Goal: Answer question/provide support: Share knowledge or assist other users

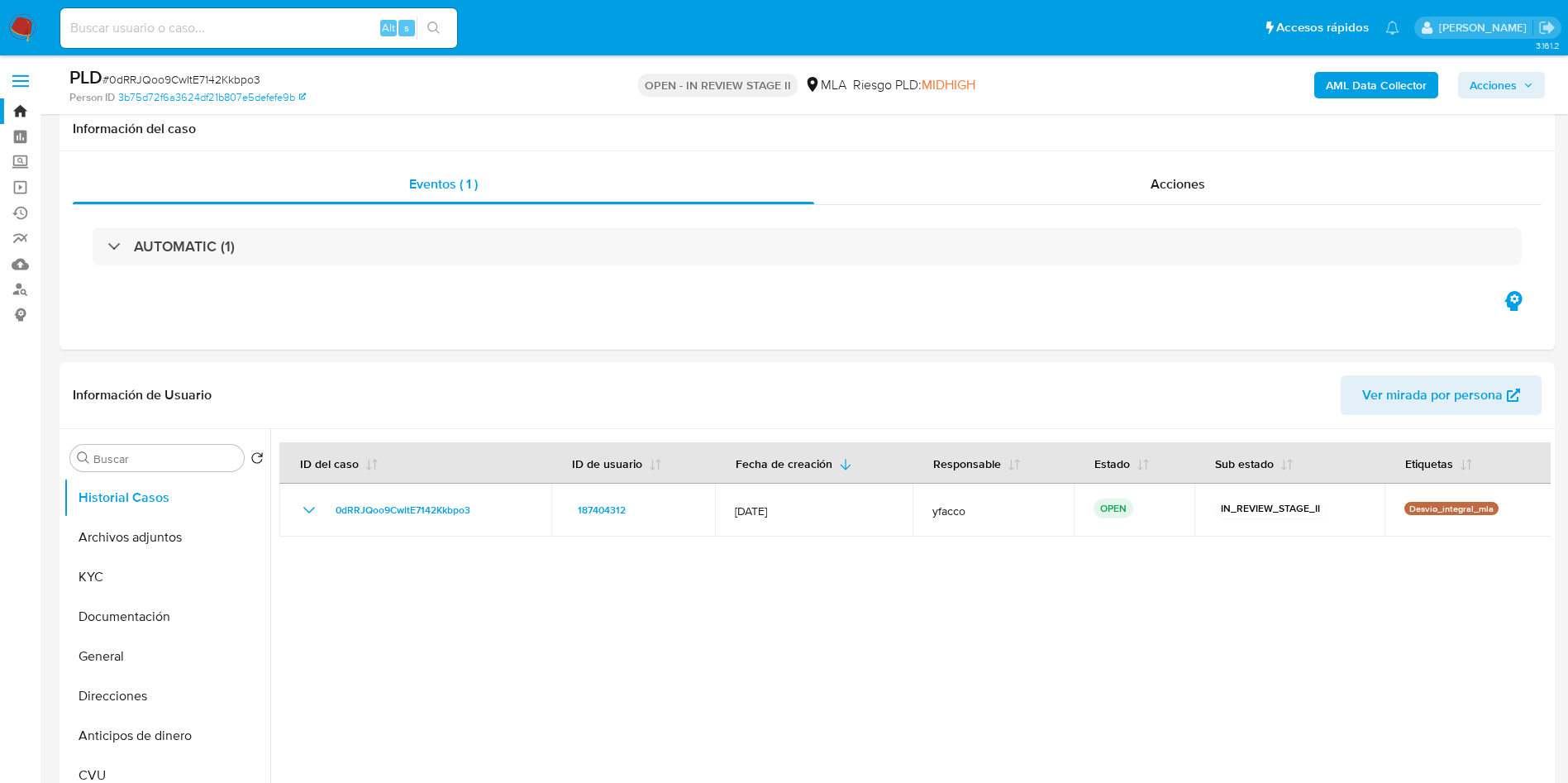
select select "10"
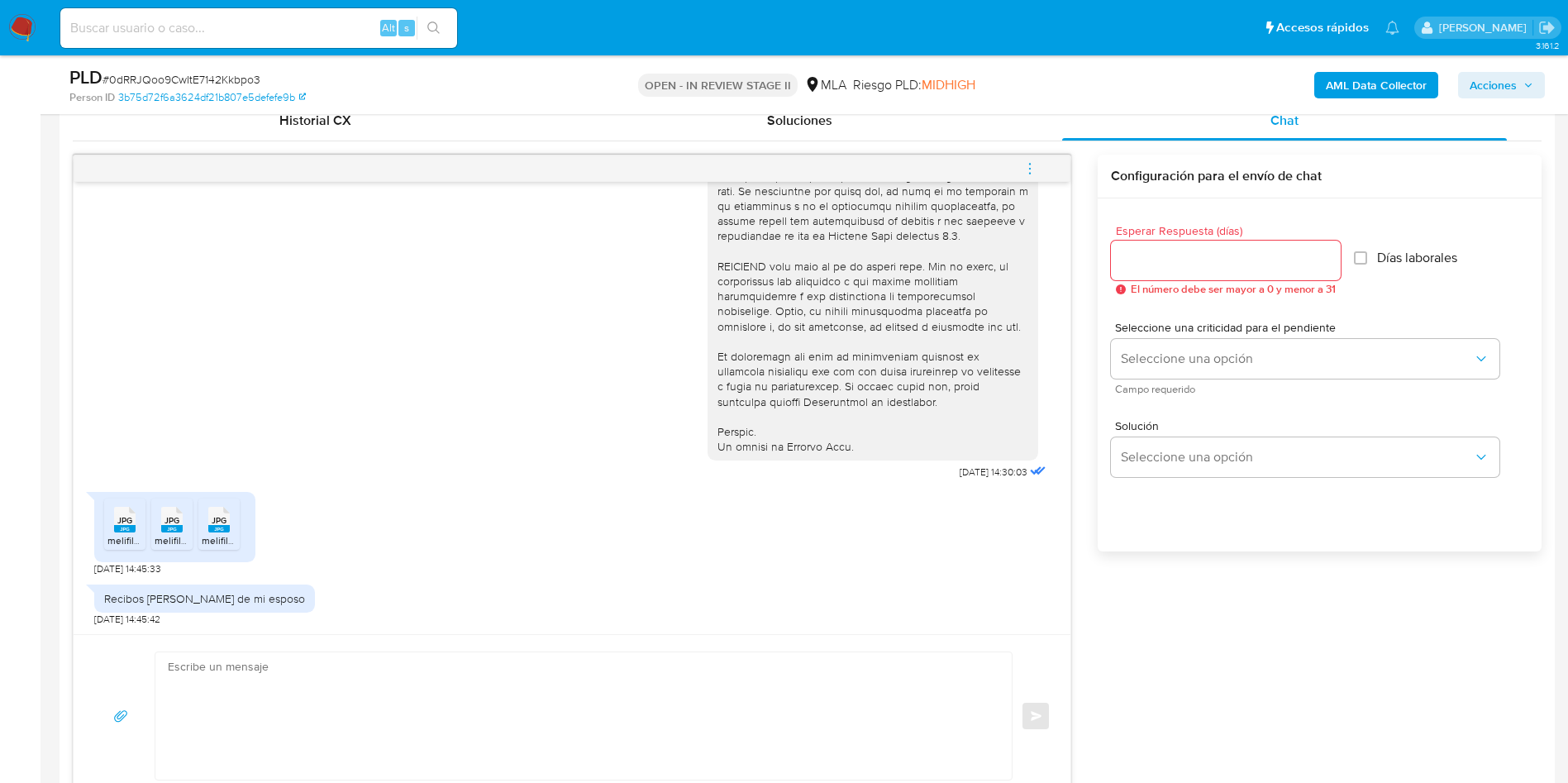
scroll to position [993, 0]
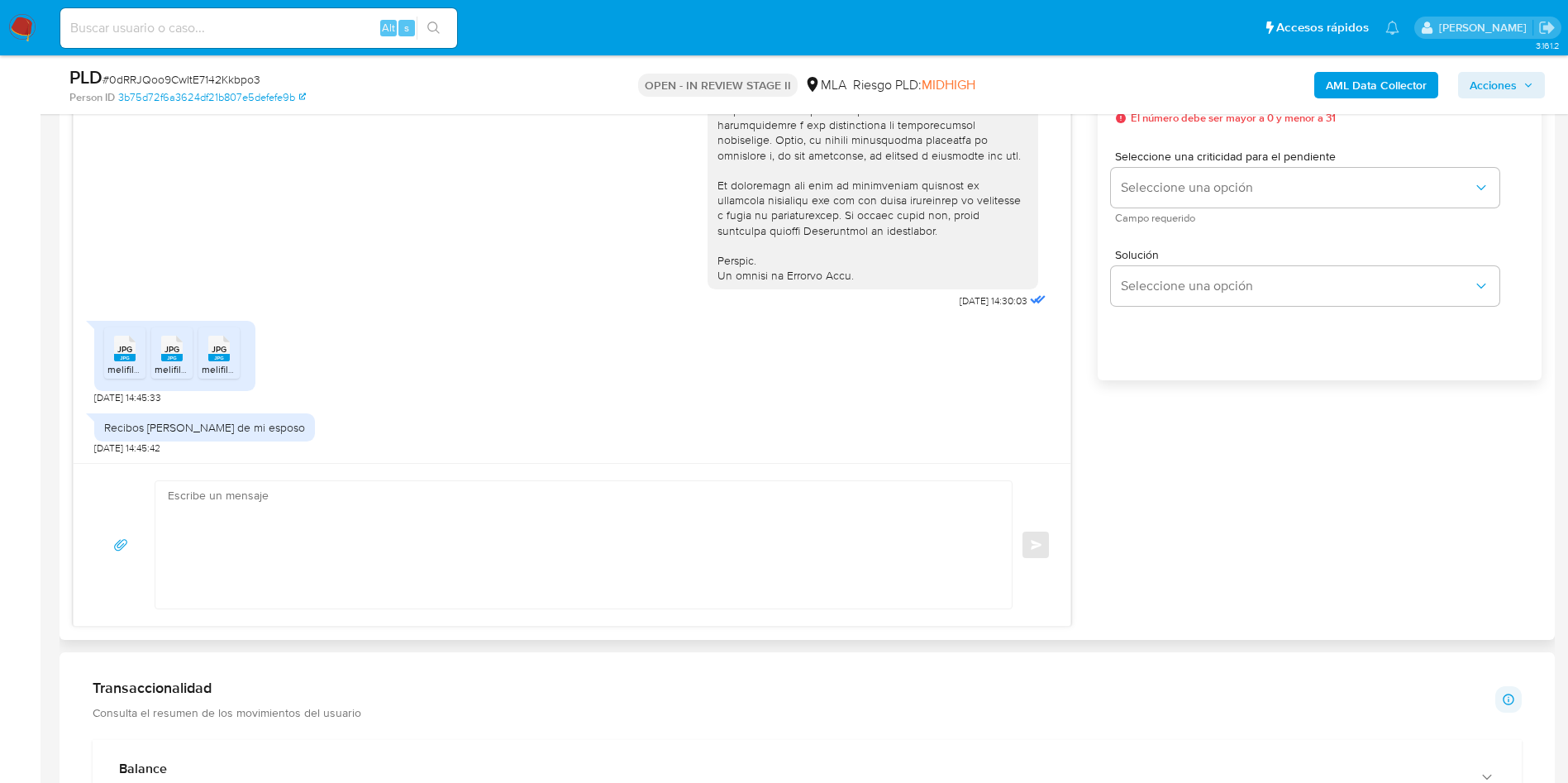
click at [304, 518] on textarea at bounding box center [580, 544] width 823 height 127
paste textarea "Hola, Muchas gracias por la respuesta. Analizamos tu caso y verificamos que no …"
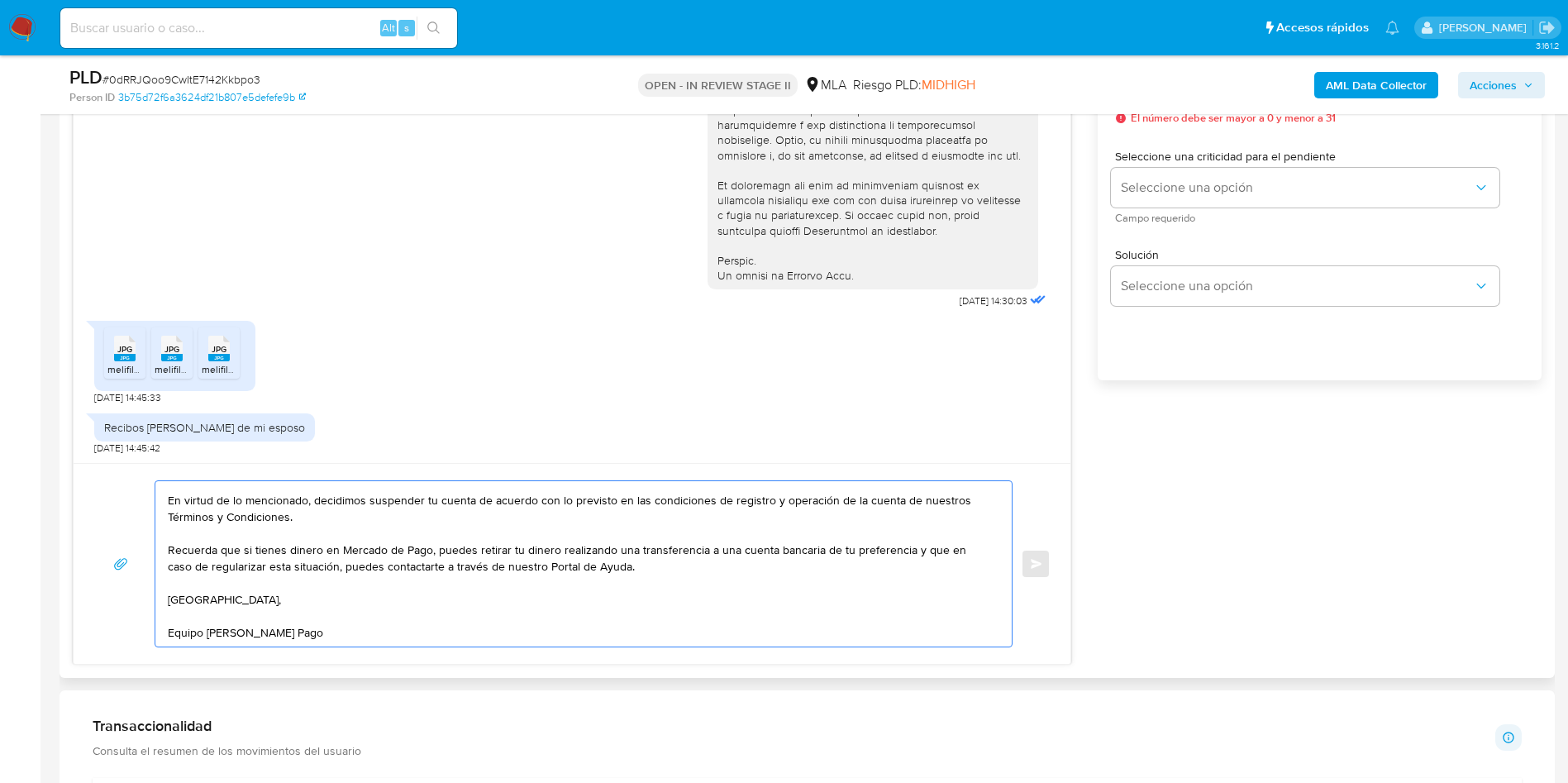
scroll to position [0, 0]
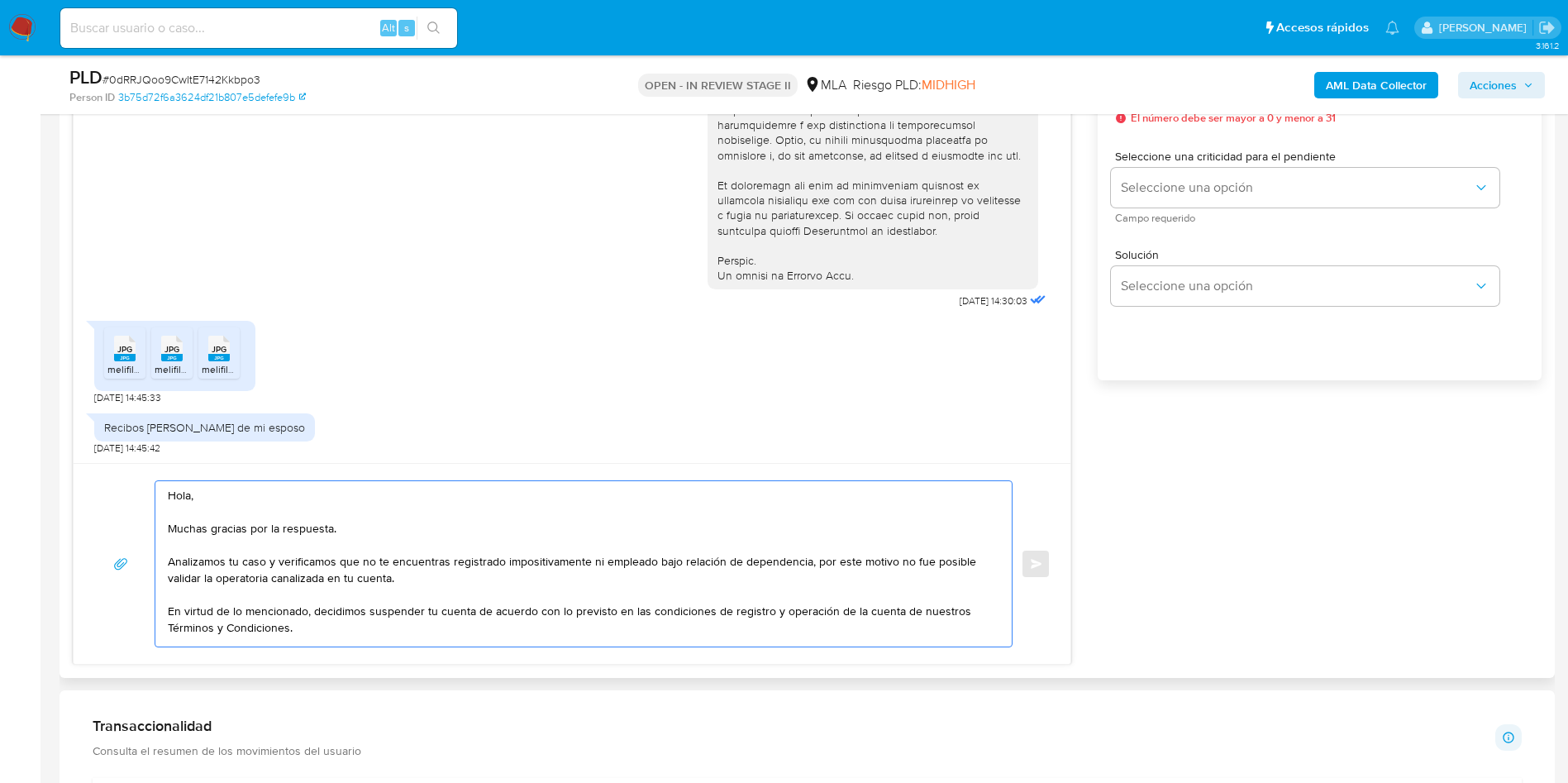
click at [443, 582] on textarea "Hola, Muchas gracias por la respuesta. Analizamos tu caso y verificamos que no …" at bounding box center [580, 564] width 823 height 165
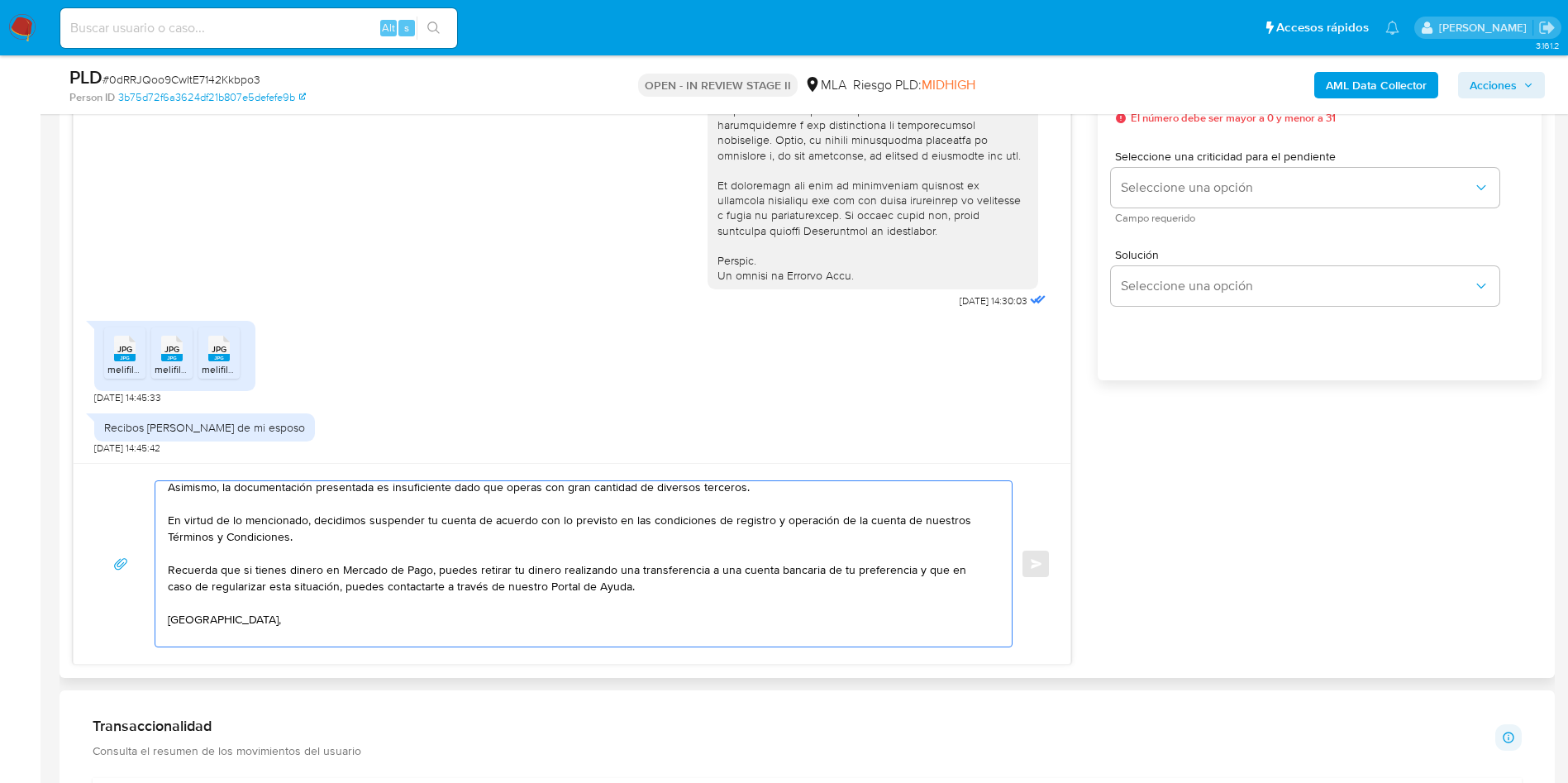
scroll to position [161, 0]
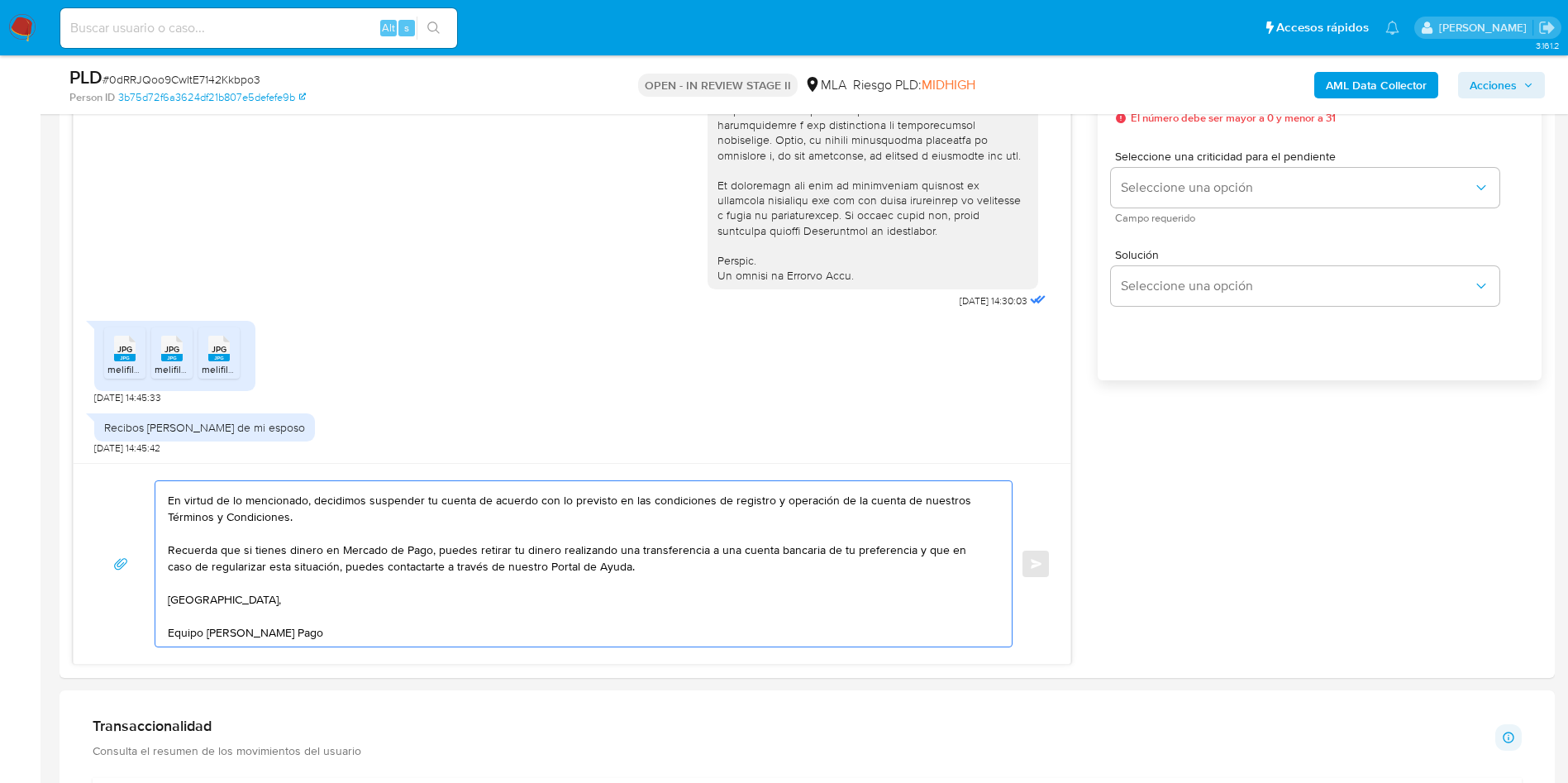
type textarea "Hola, Muchas gracias por la respuesta. Analizamos tu caso y verificamos que no …"
click at [415, 611] on textarea "Hola, Muchas gracias por la respuesta. Analizamos tu caso y verificamos que no …" at bounding box center [580, 564] width 823 height 165
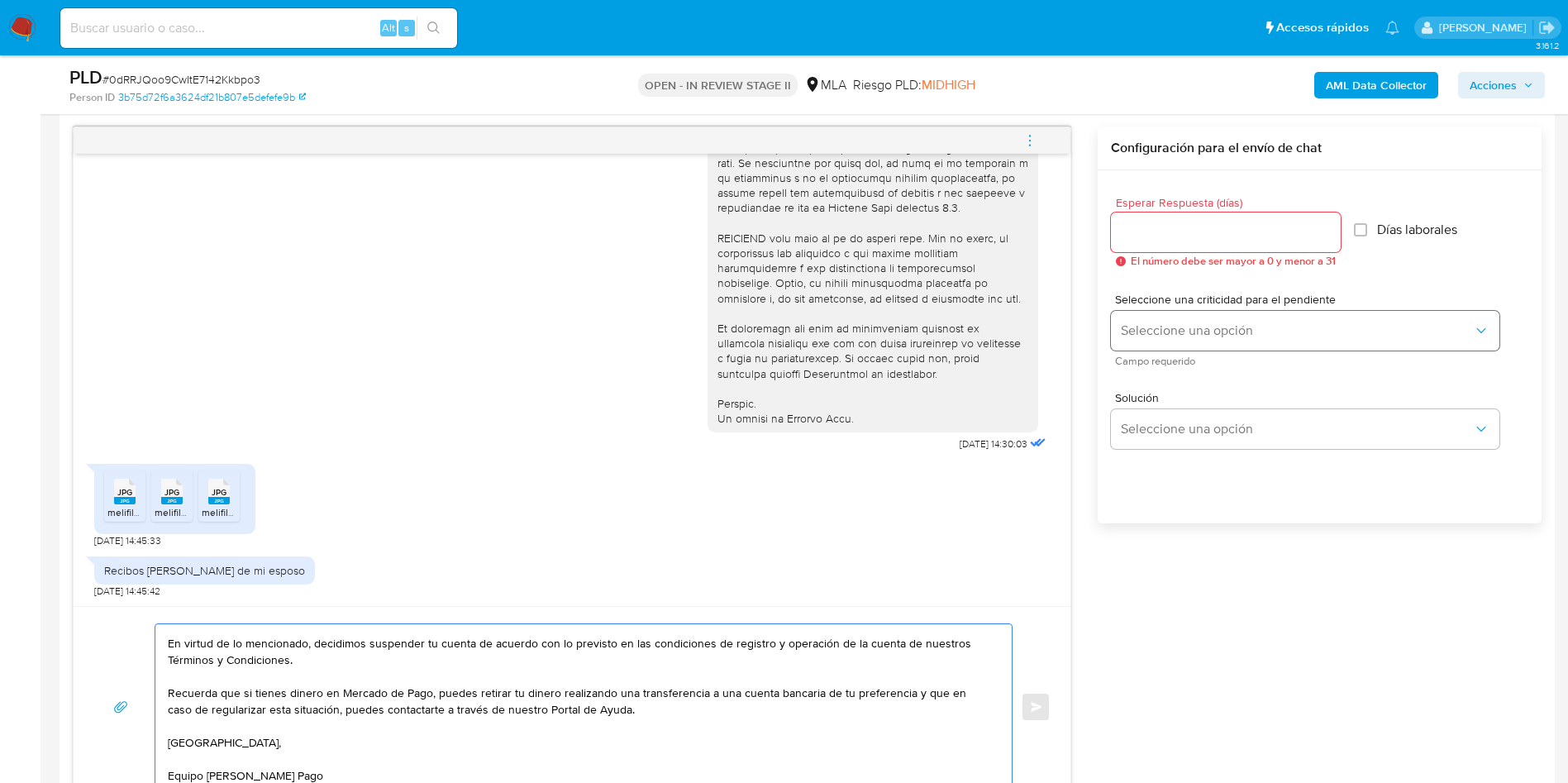
scroll to position [744, 0]
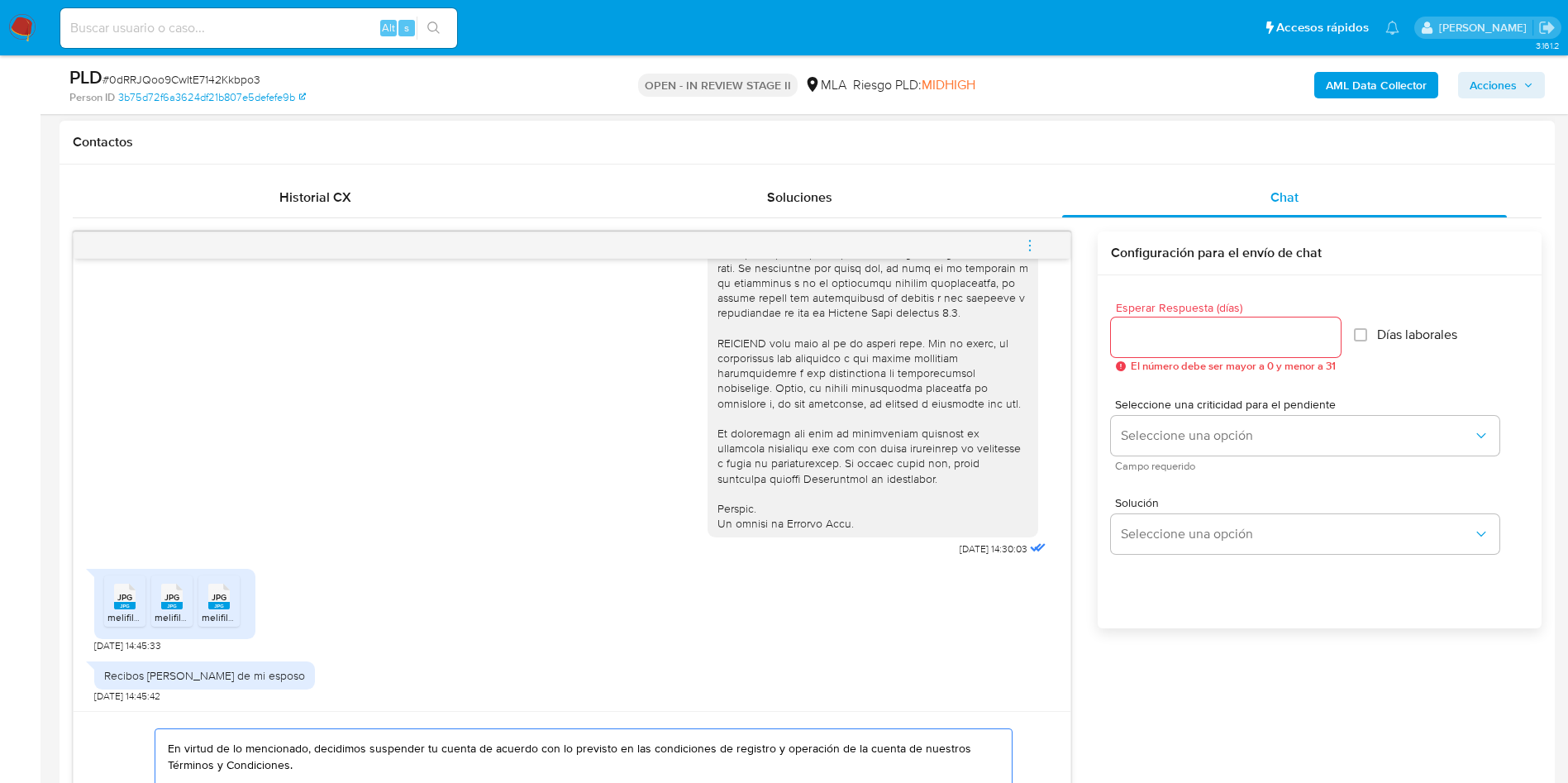
click at [1178, 335] on input "Esperar Respuesta (días)" at bounding box center [1225, 337] width 230 height 22
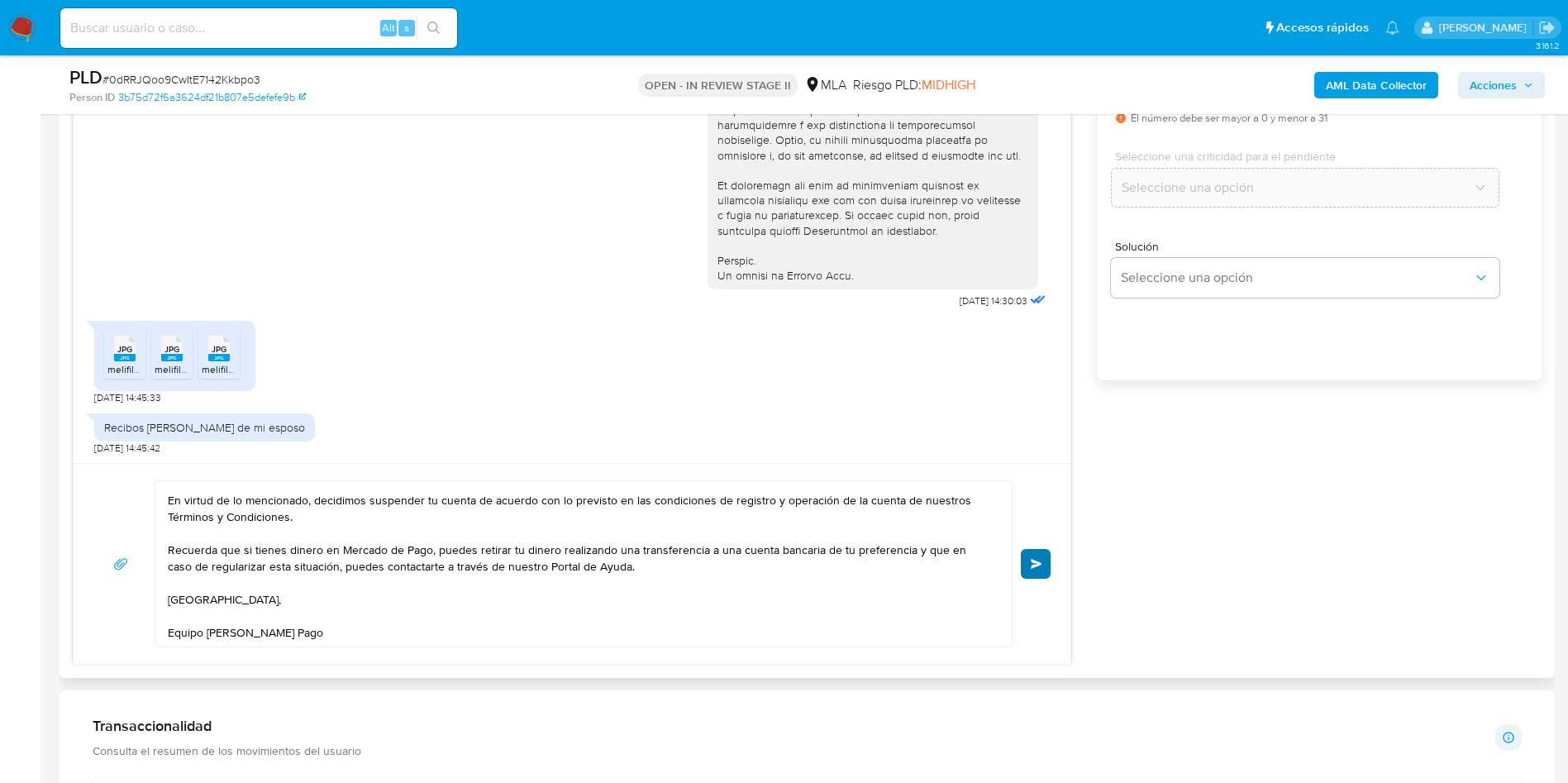
type input "0"
click at [1032, 556] on button "Enviar" at bounding box center [1036, 564] width 30 height 30
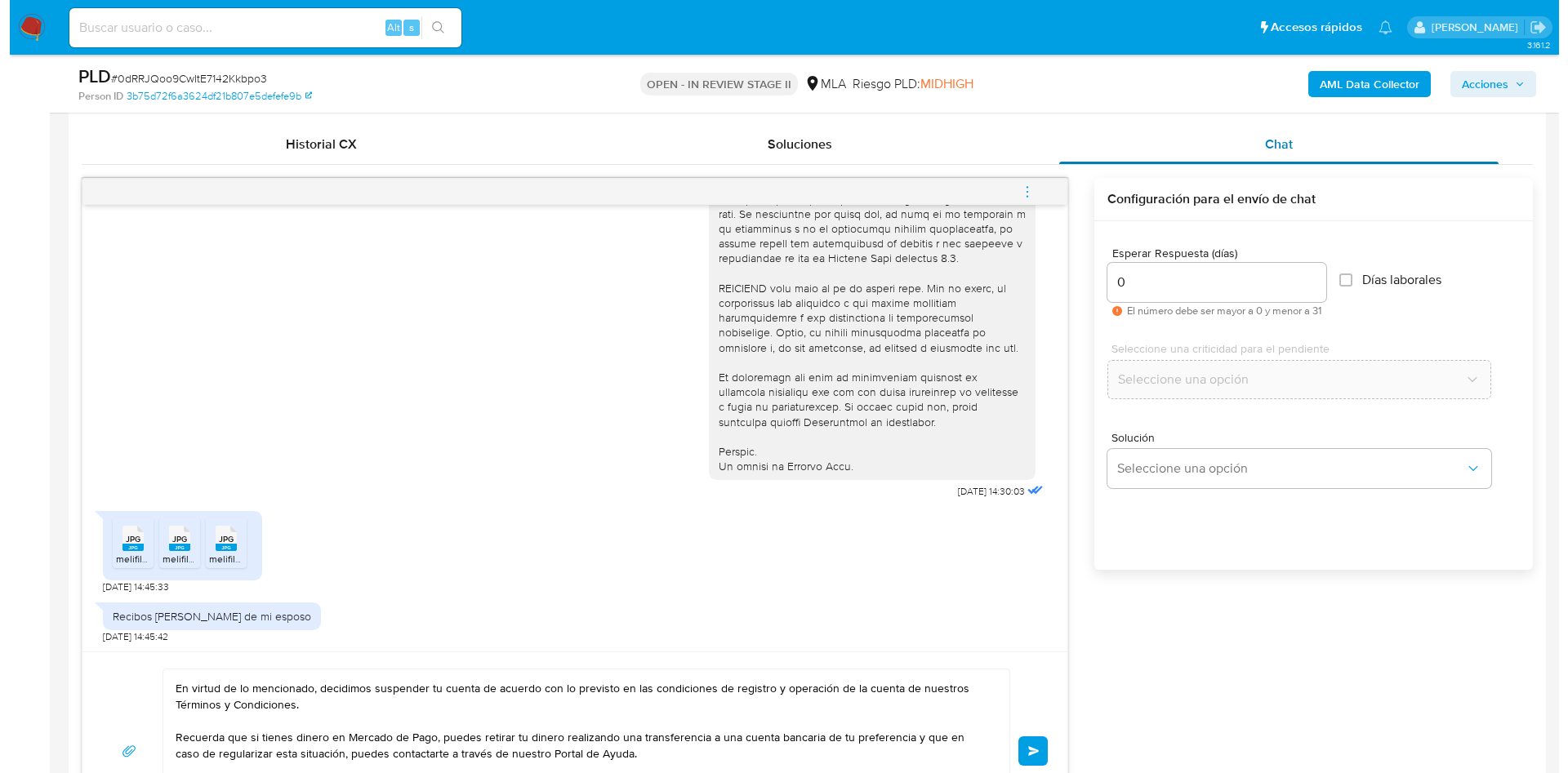
scroll to position [612, 0]
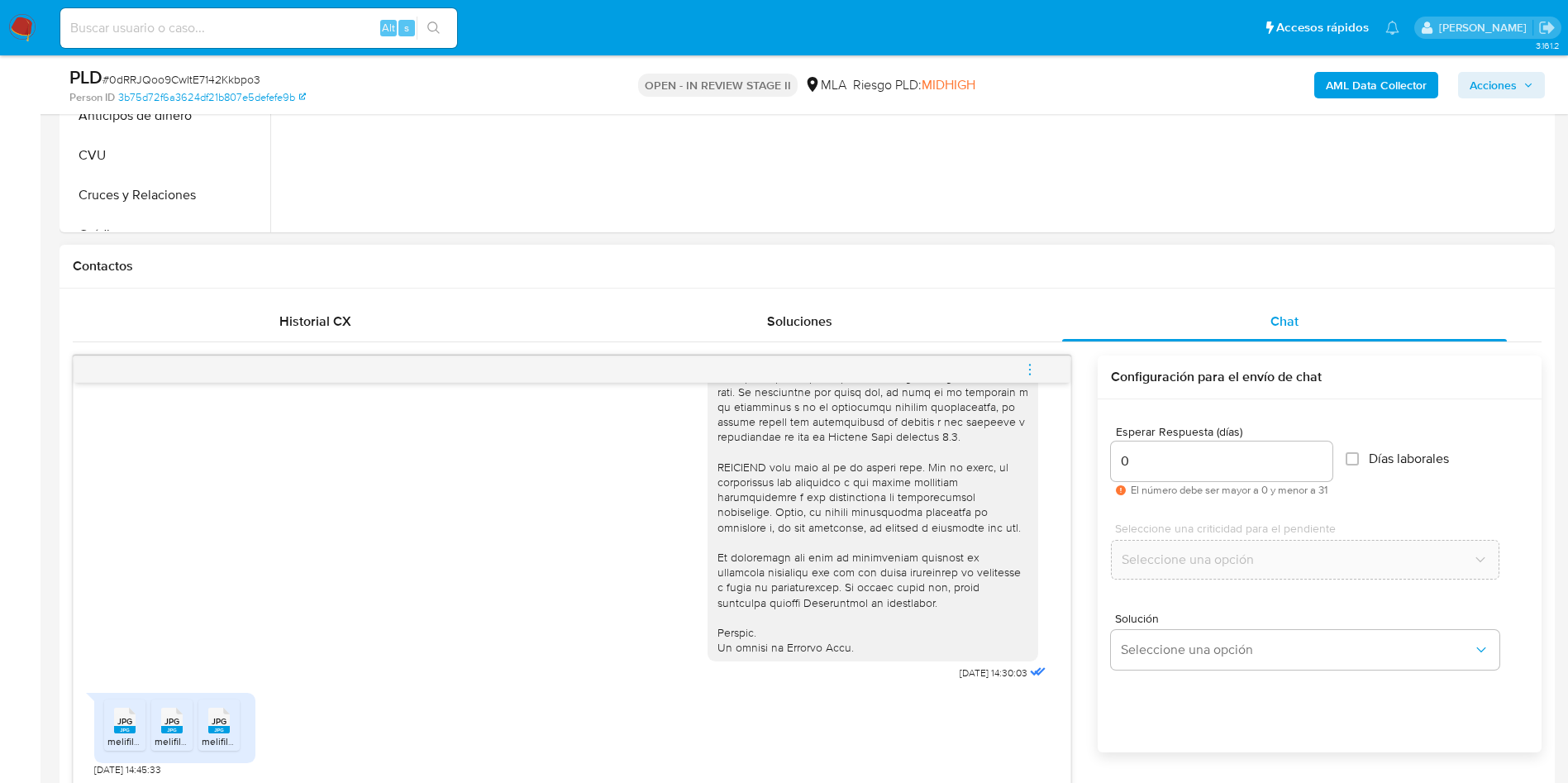
click at [1018, 368] on button "menu-action" at bounding box center [1030, 369] width 54 height 39
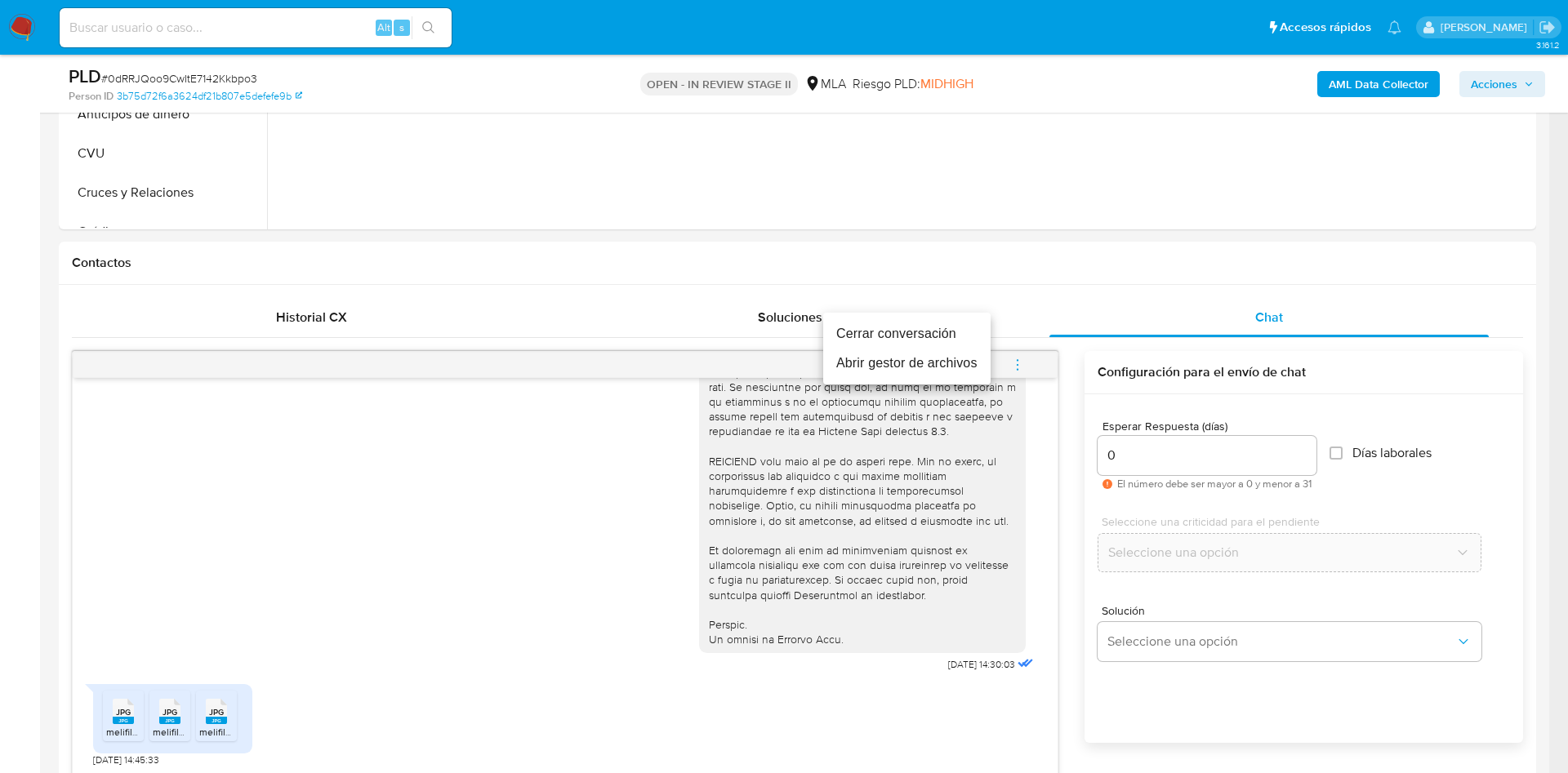
click at [938, 326] on li "Cerrar conversación" at bounding box center [907, 334] width 167 height 30
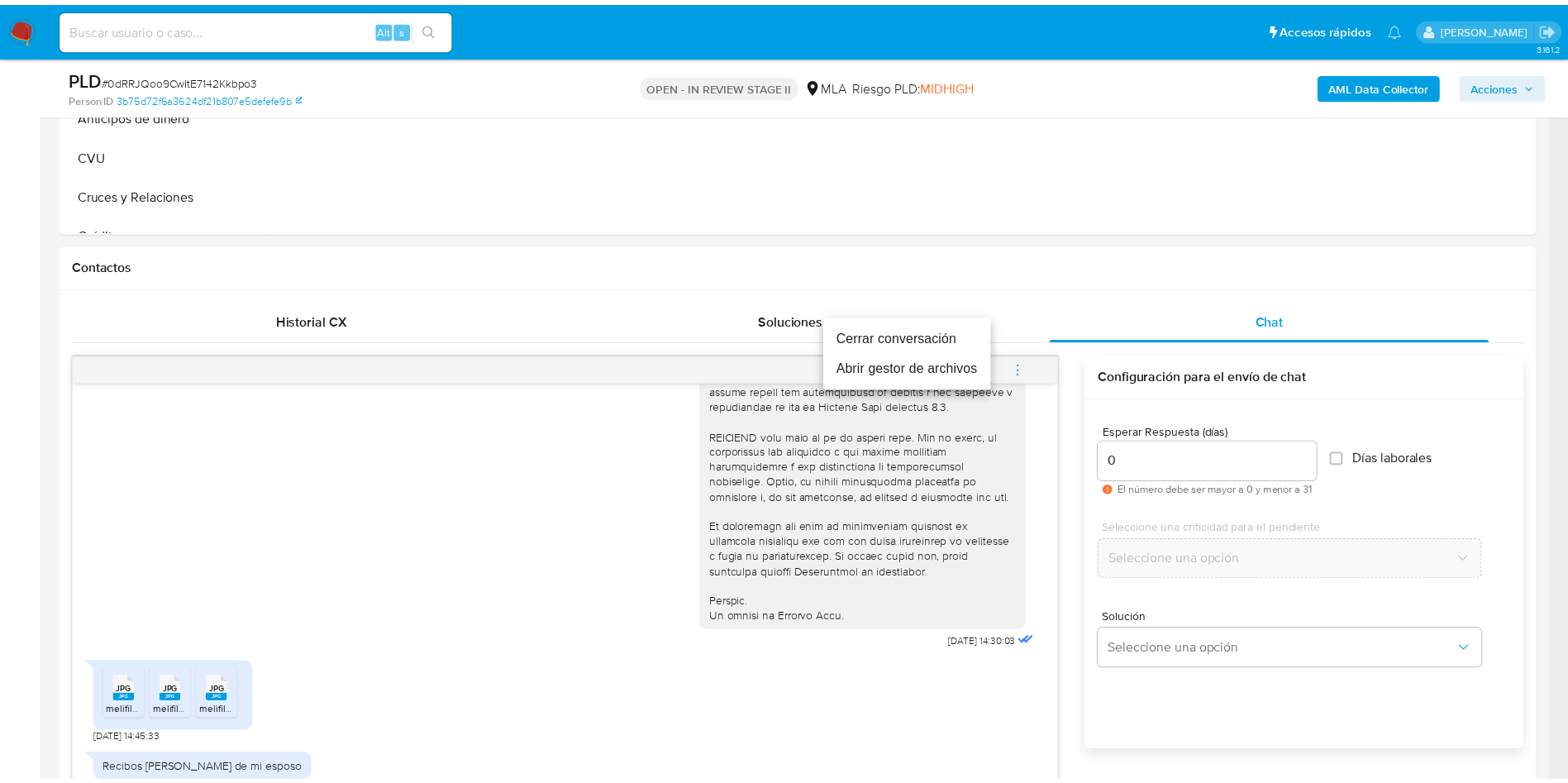
scroll to position [0, 0]
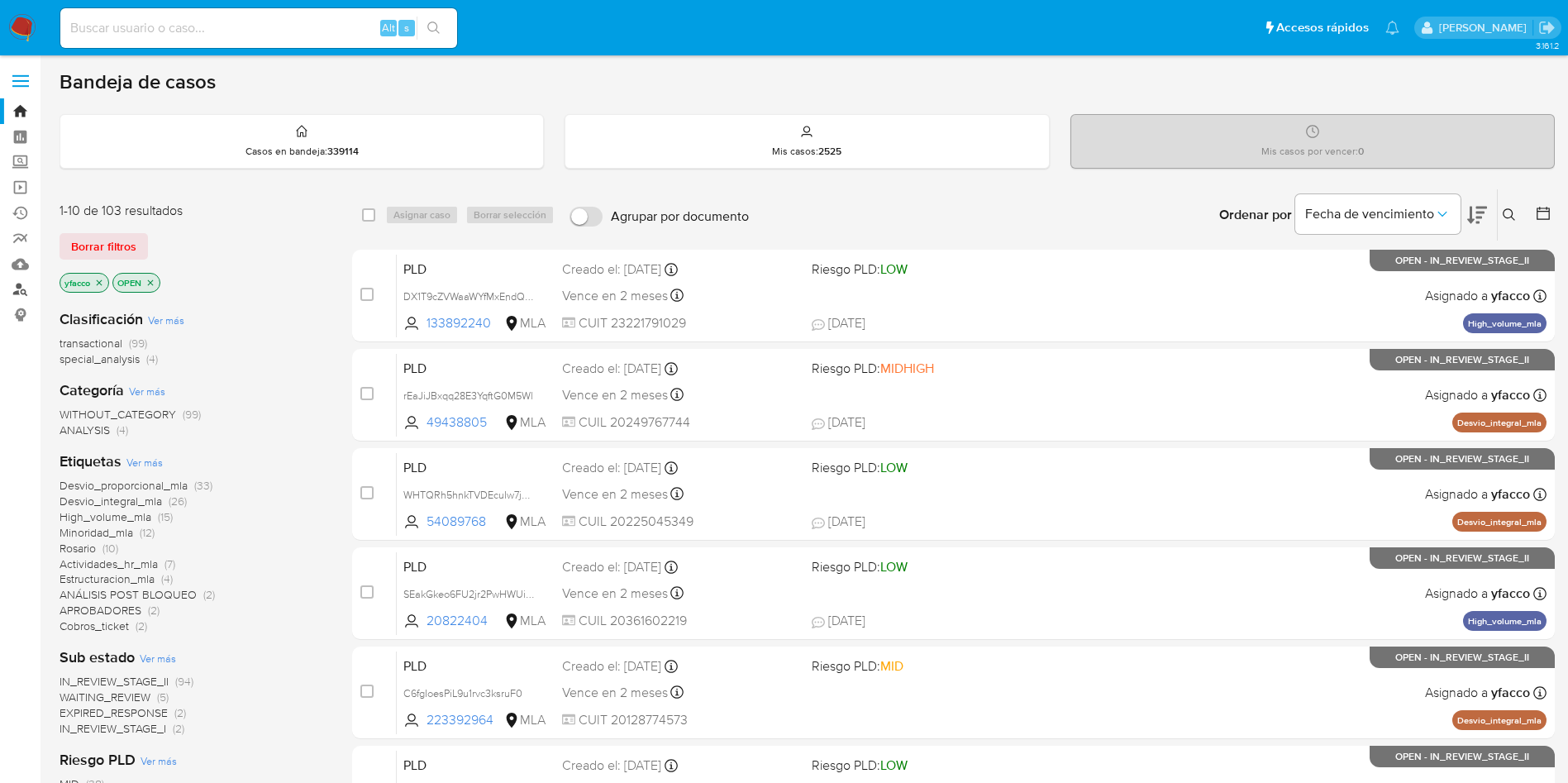
click at [21, 292] on link "Buscador de personas" at bounding box center [98, 290] width 196 height 25
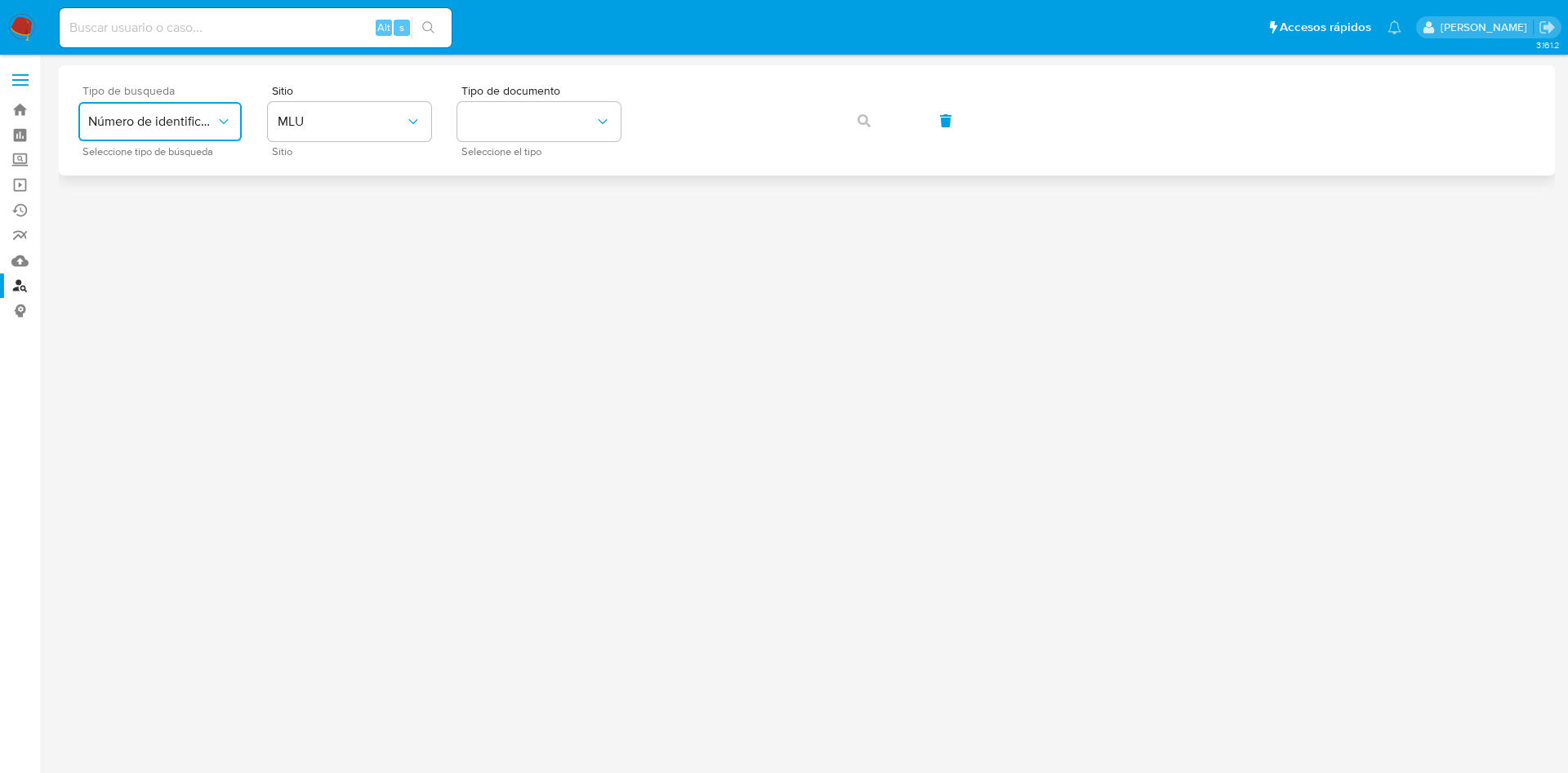
click at [183, 131] on button "Número de identificación" at bounding box center [160, 122] width 163 height 39
click at [415, 153] on span "Sitio" at bounding box center [354, 151] width 163 height 8
click at [408, 133] on button "MLU" at bounding box center [350, 122] width 163 height 39
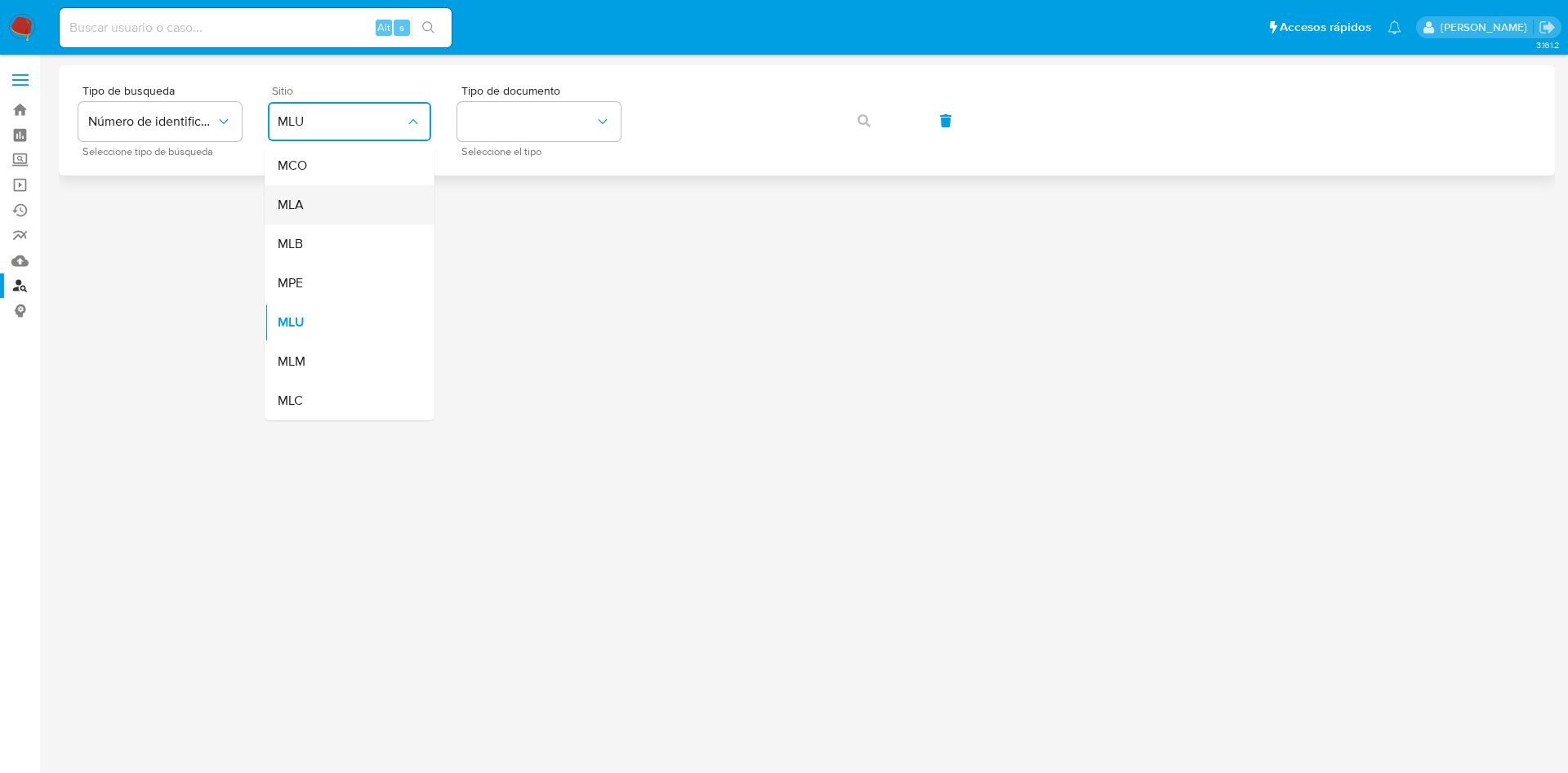
click at [393, 196] on div "MLA" at bounding box center [344, 205] width 134 height 39
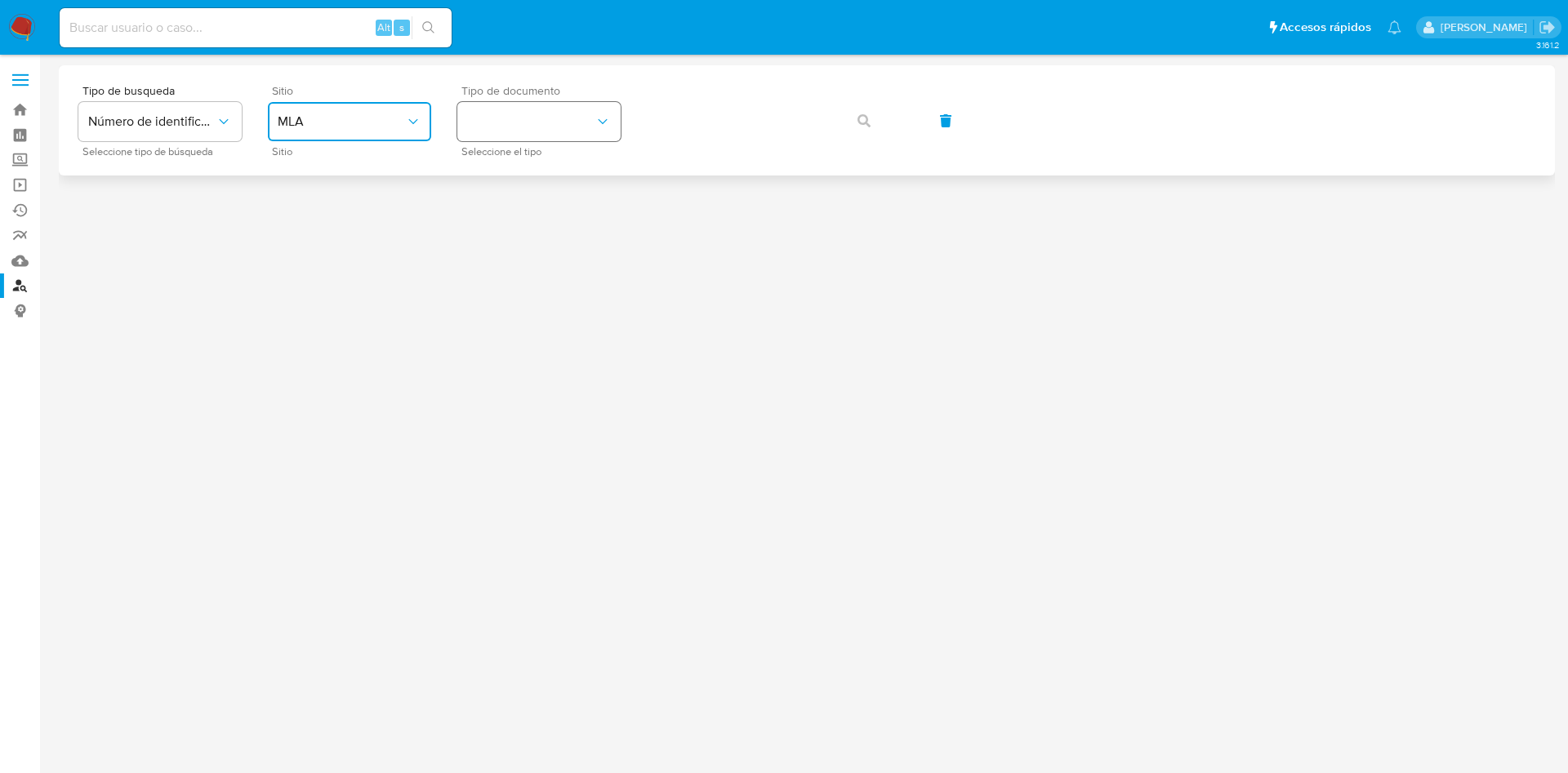
click at [524, 140] on button "identificationType" at bounding box center [539, 122] width 163 height 39
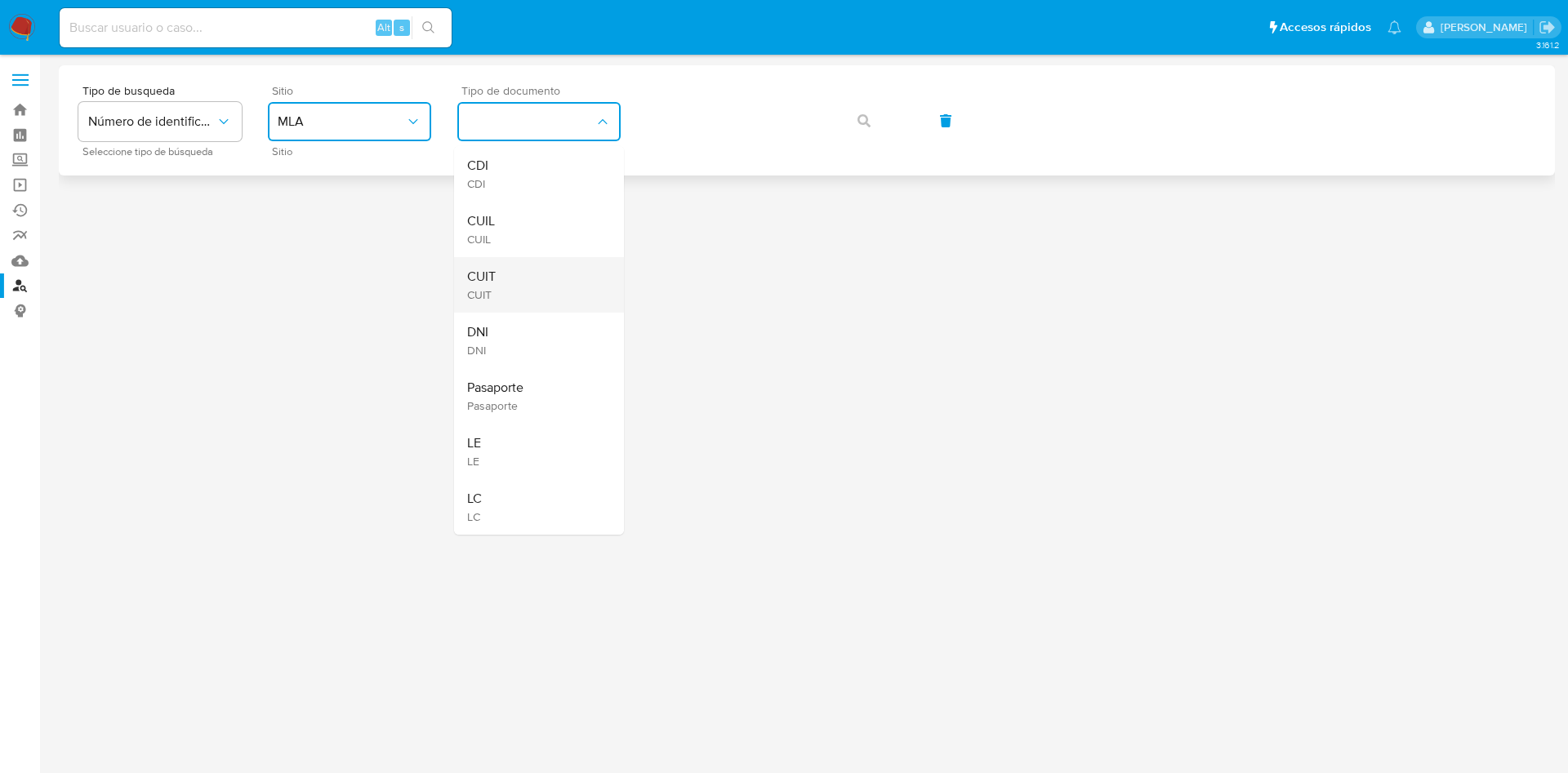
click at [525, 286] on div "CUIT CUIT" at bounding box center [534, 285] width 134 height 56
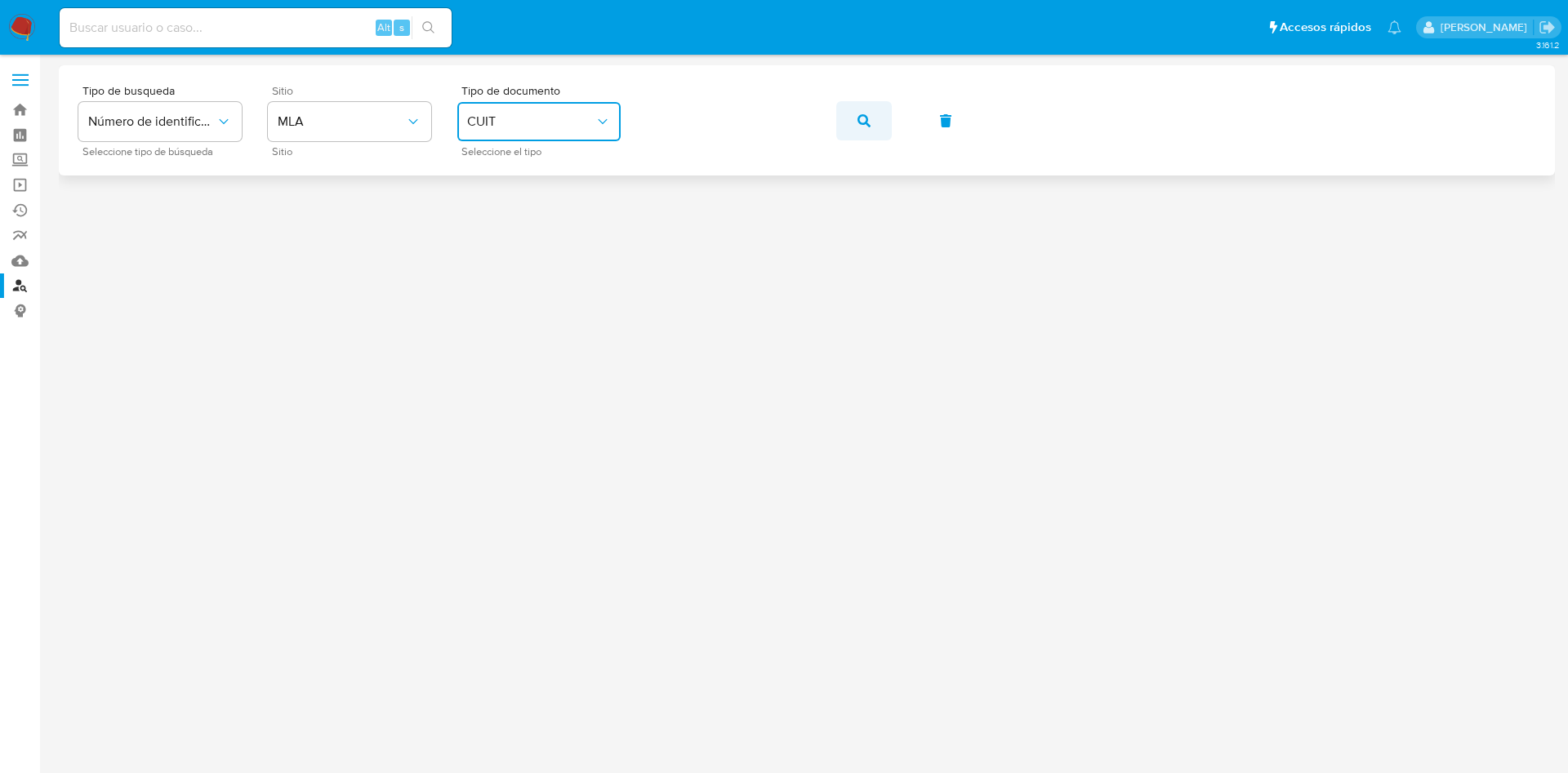
click at [871, 126] on button "button" at bounding box center [864, 121] width 56 height 39
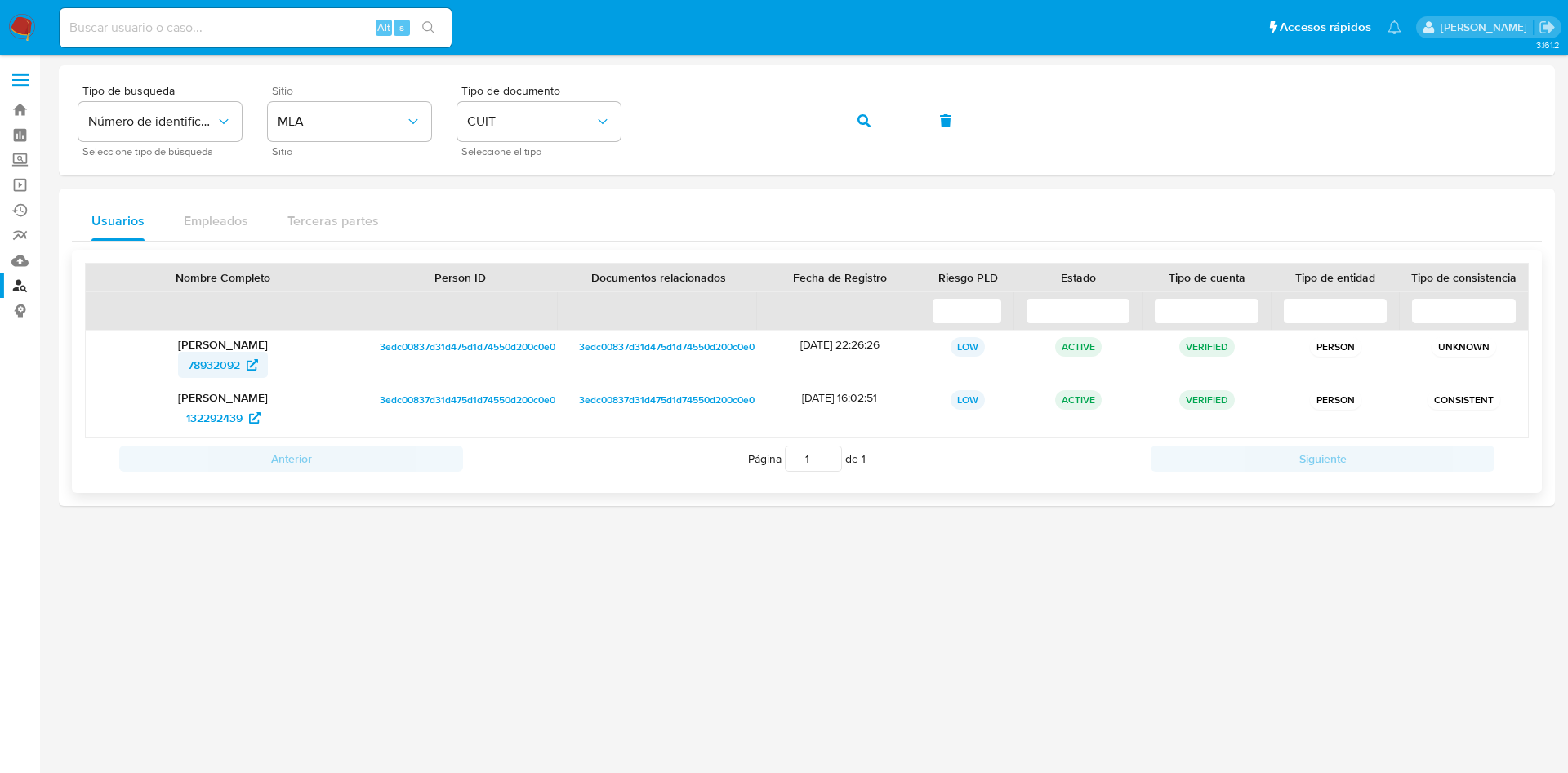
click at [217, 361] on span "78932092" at bounding box center [214, 365] width 52 height 26
click at [182, 411] on link "132292439" at bounding box center [223, 418] width 94 height 26
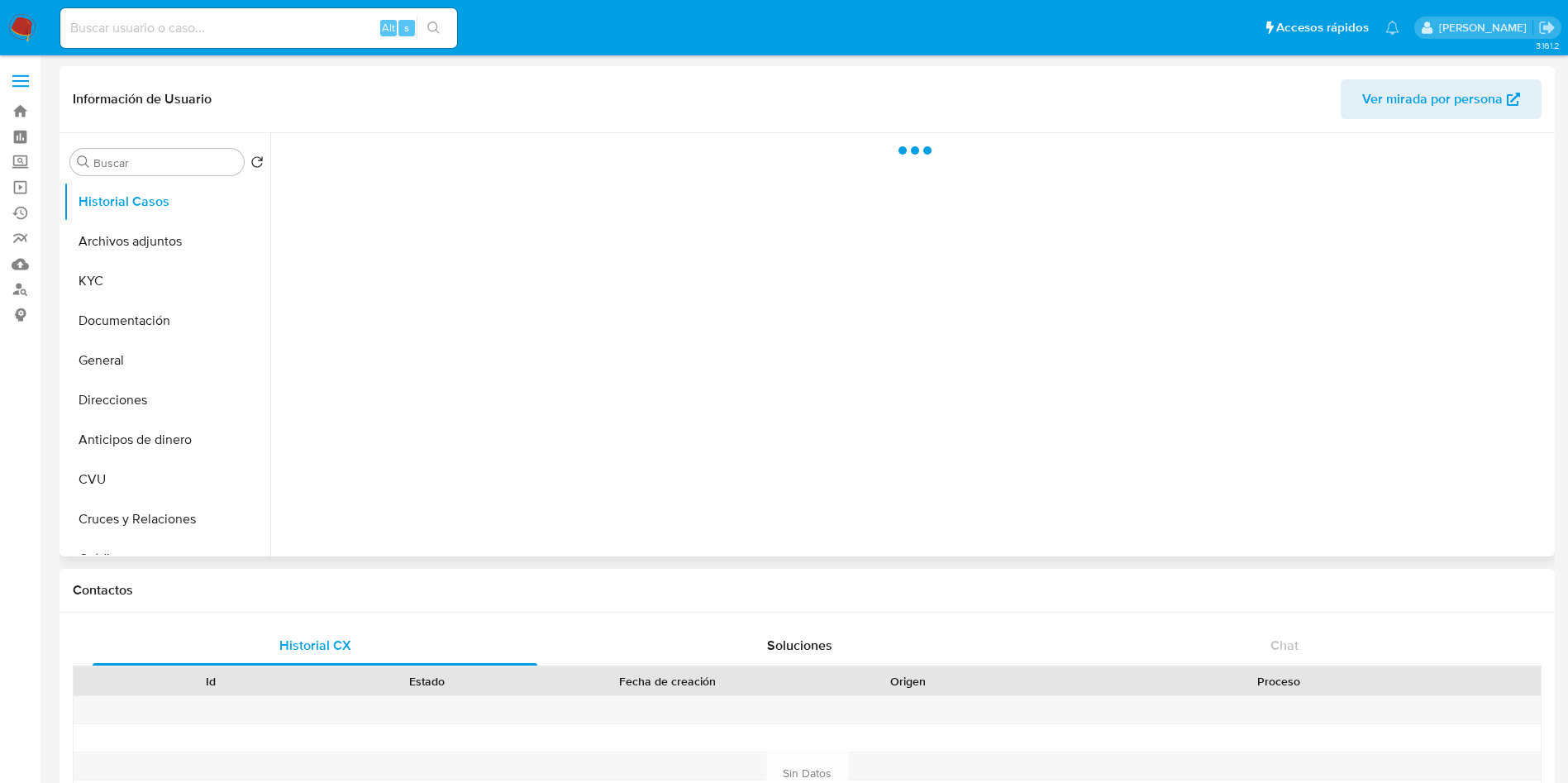
select select "10"
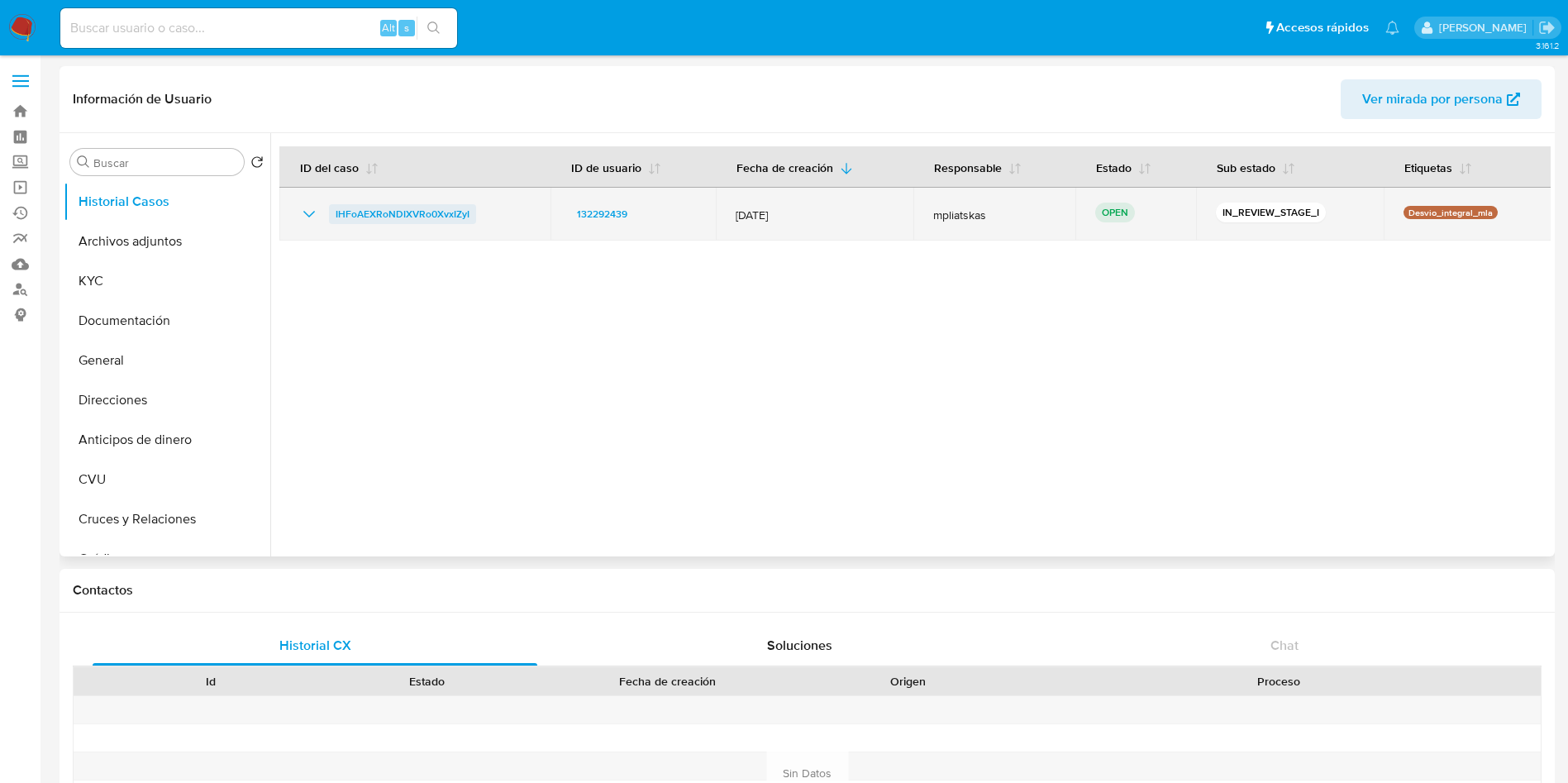
click at [437, 211] on span "IHFoAEXRoNDIXVRo0XvxIZyI" at bounding box center [402, 213] width 134 height 20
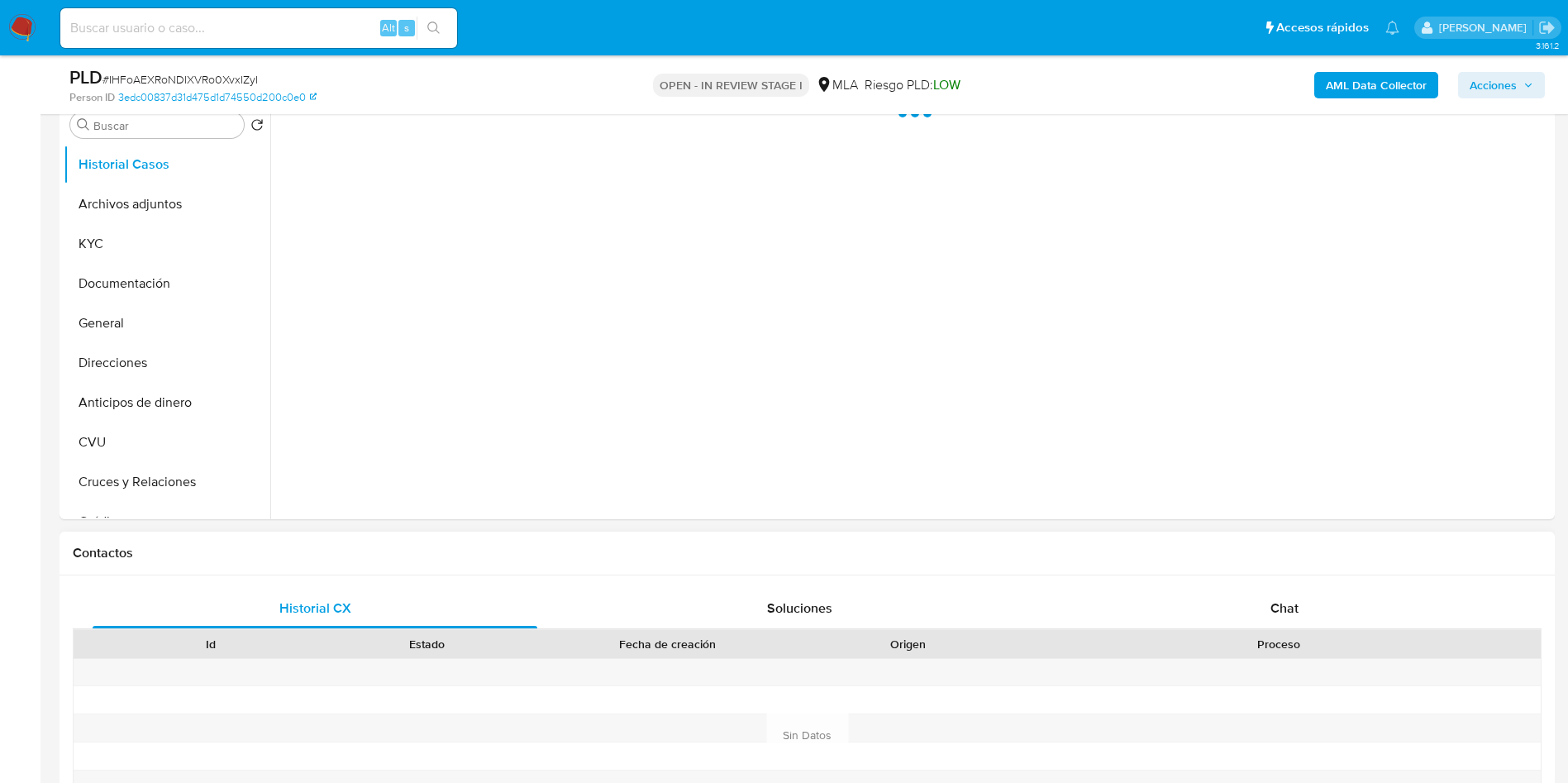
select select "10"
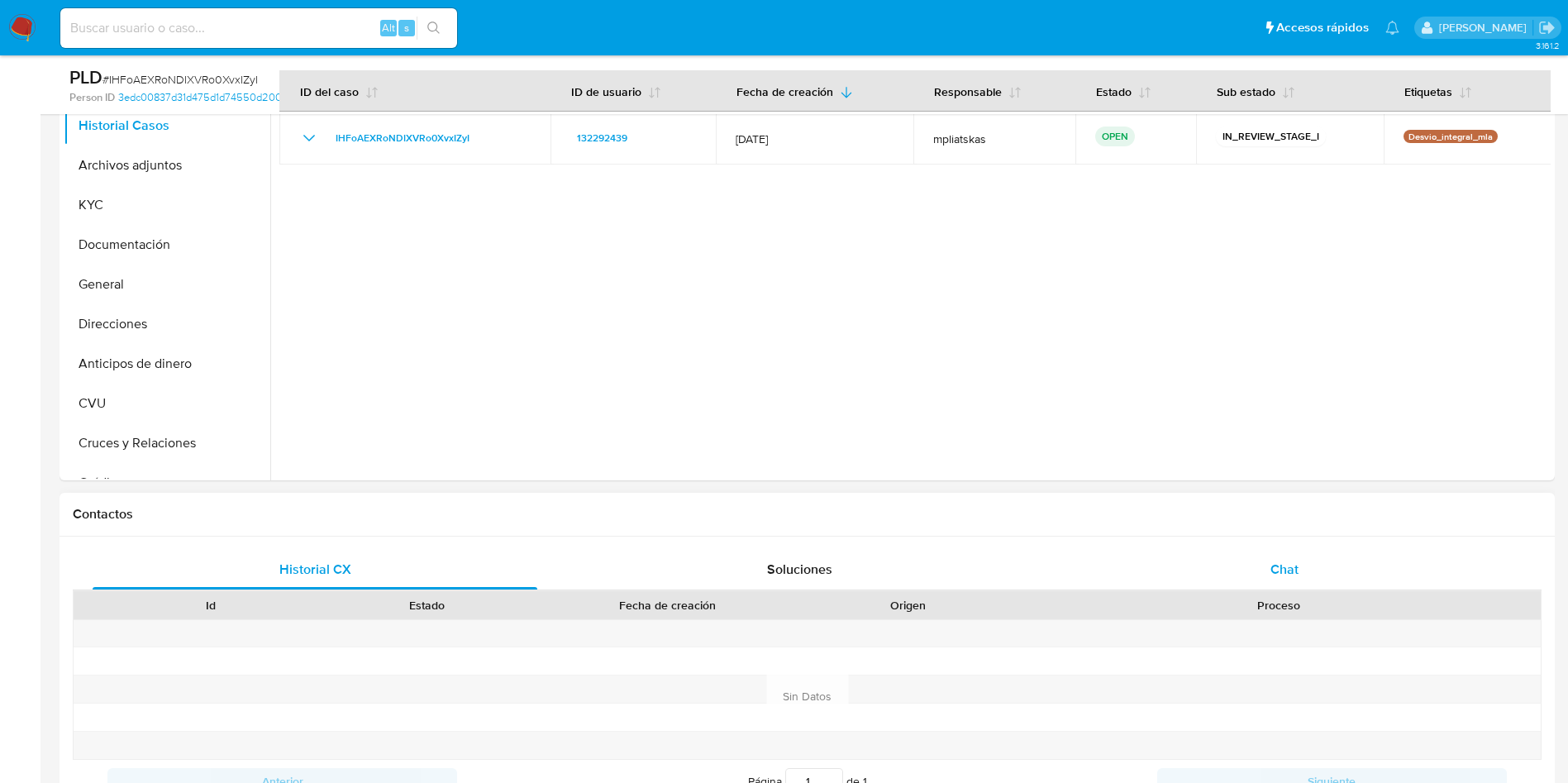
click at [1262, 569] on div "Chat" at bounding box center [1283, 570] width 444 height 39
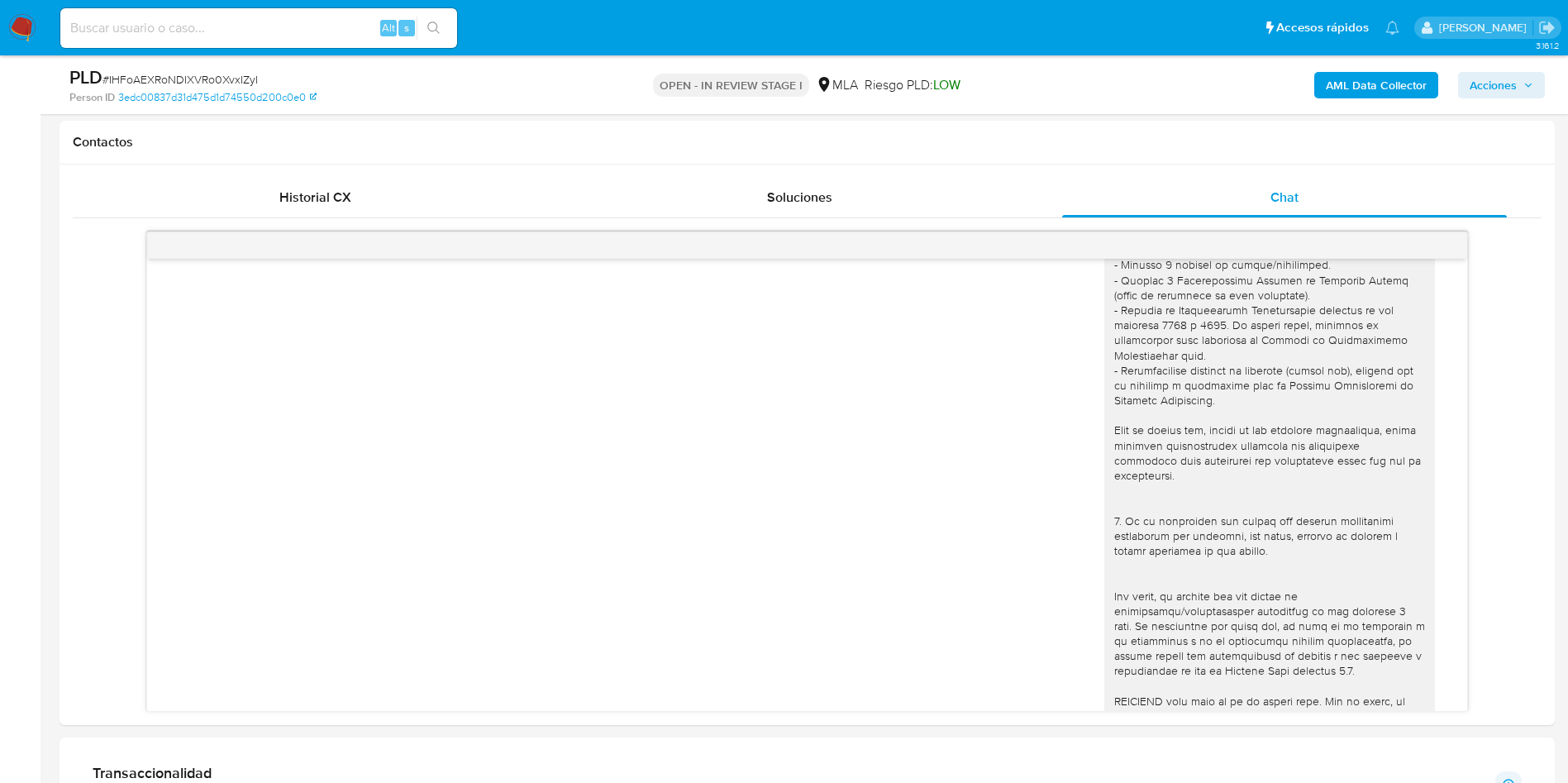
scroll to position [216, 0]
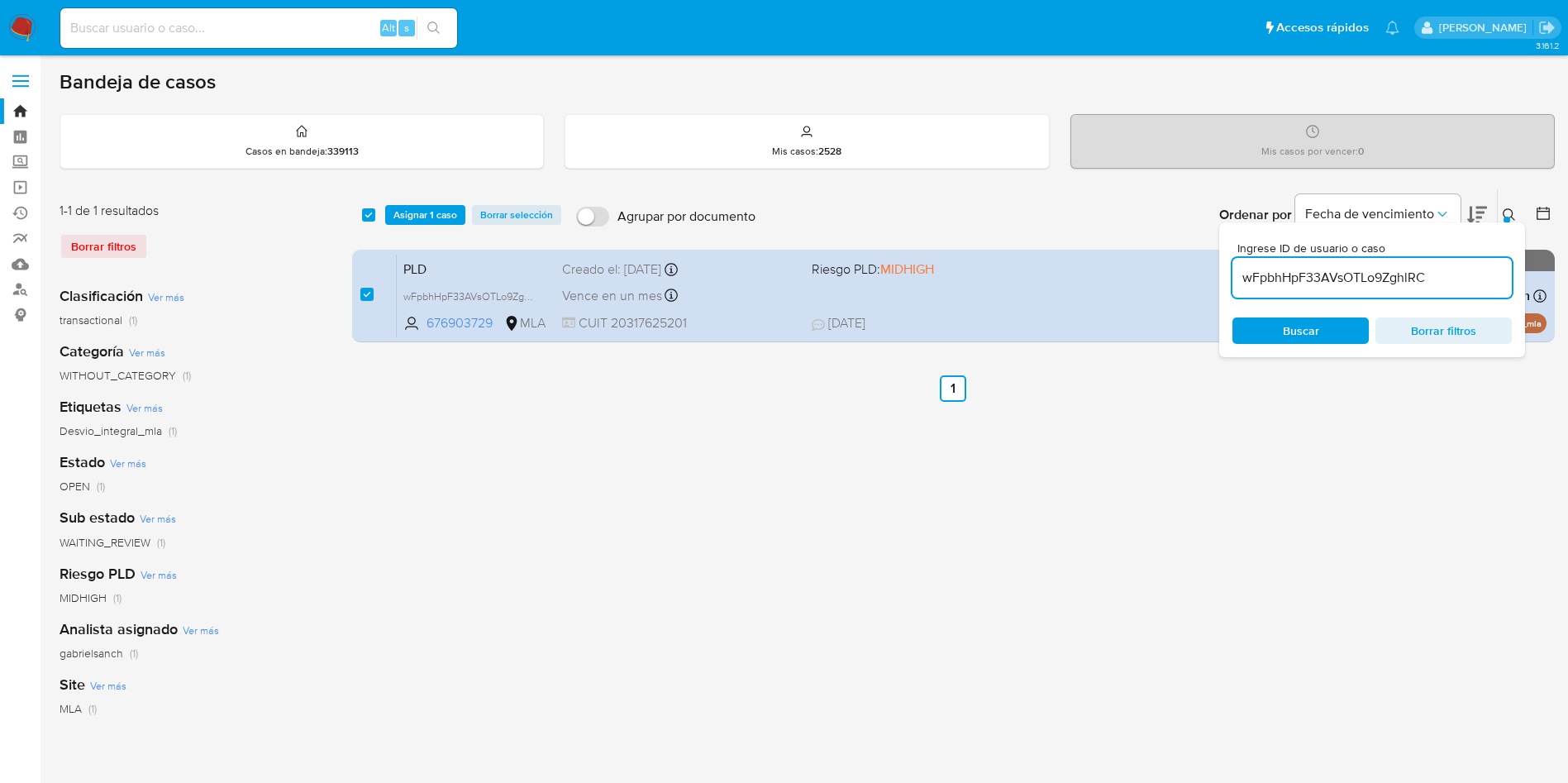
click at [1428, 279] on input "wFpbhHpF33AVsOTLo9ZghlRC" at bounding box center [1372, 277] width 279 height 22
paste input "0dRRJQoo9CwItE7142Kkbpo3"
type input "0dRRJQoo9CwItE7142Kkbpo3"
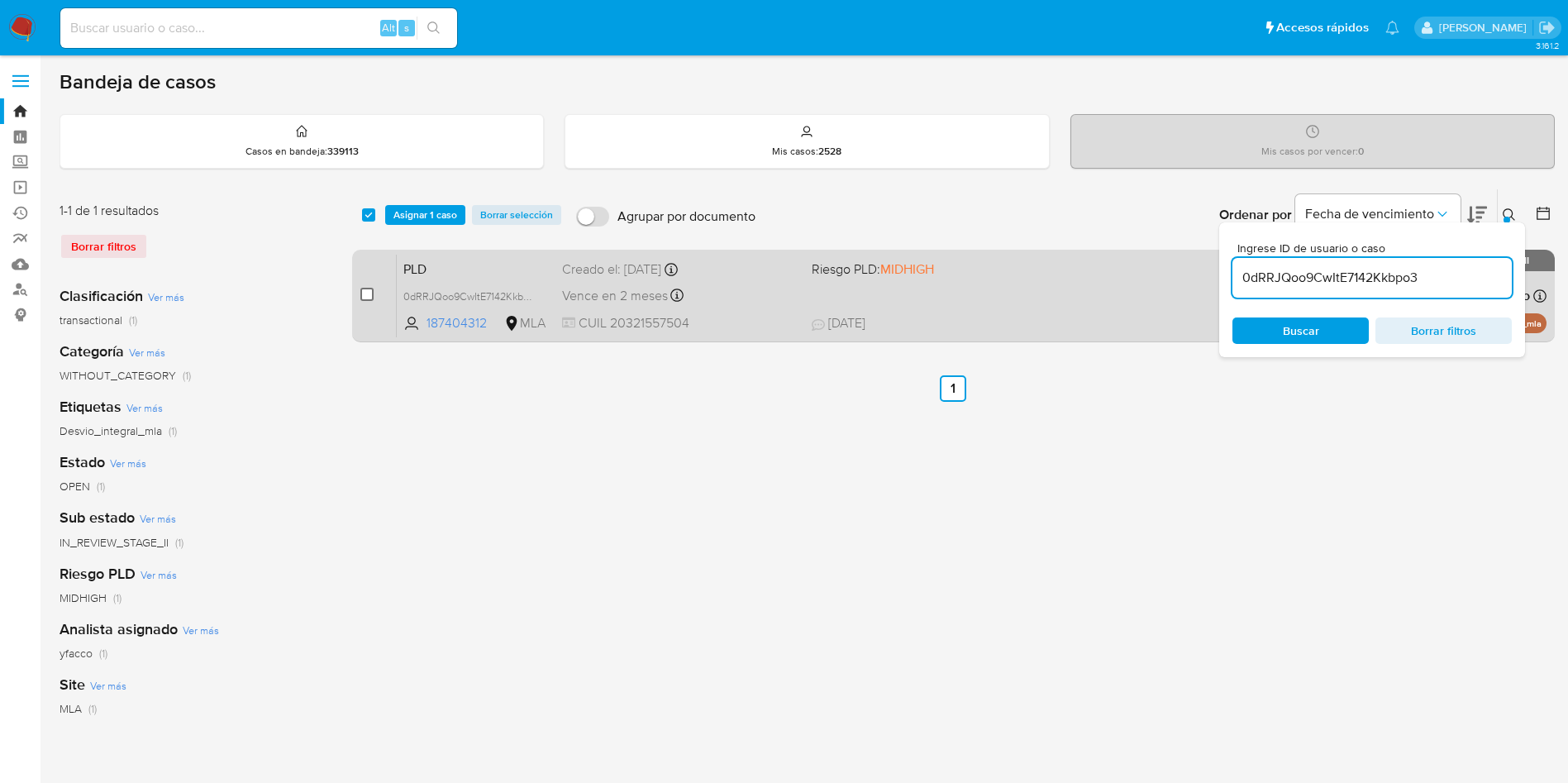
click at [370, 299] on input "checkbox" at bounding box center [367, 294] width 13 height 13
checkbox input "true"
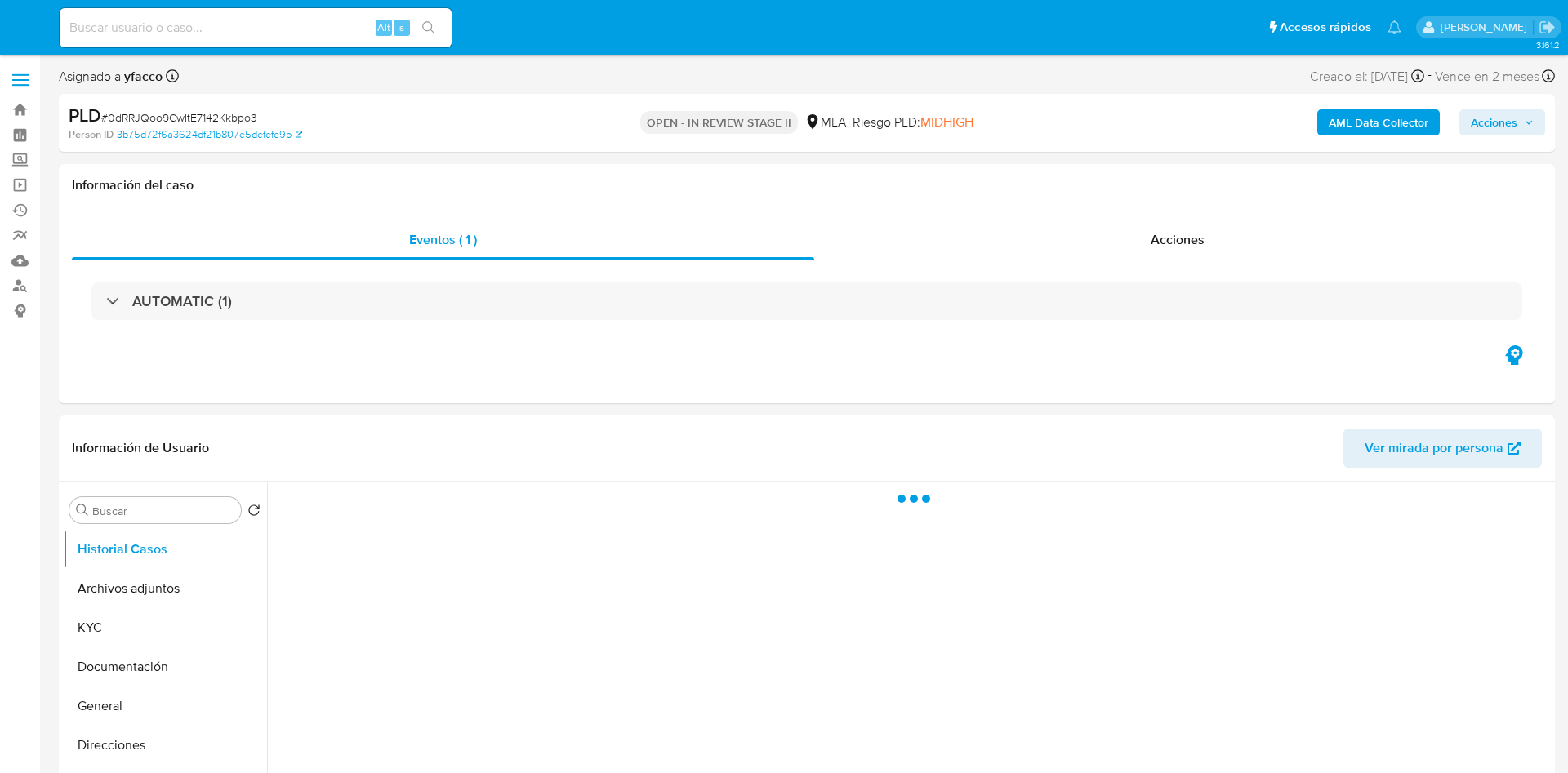
select select "10"
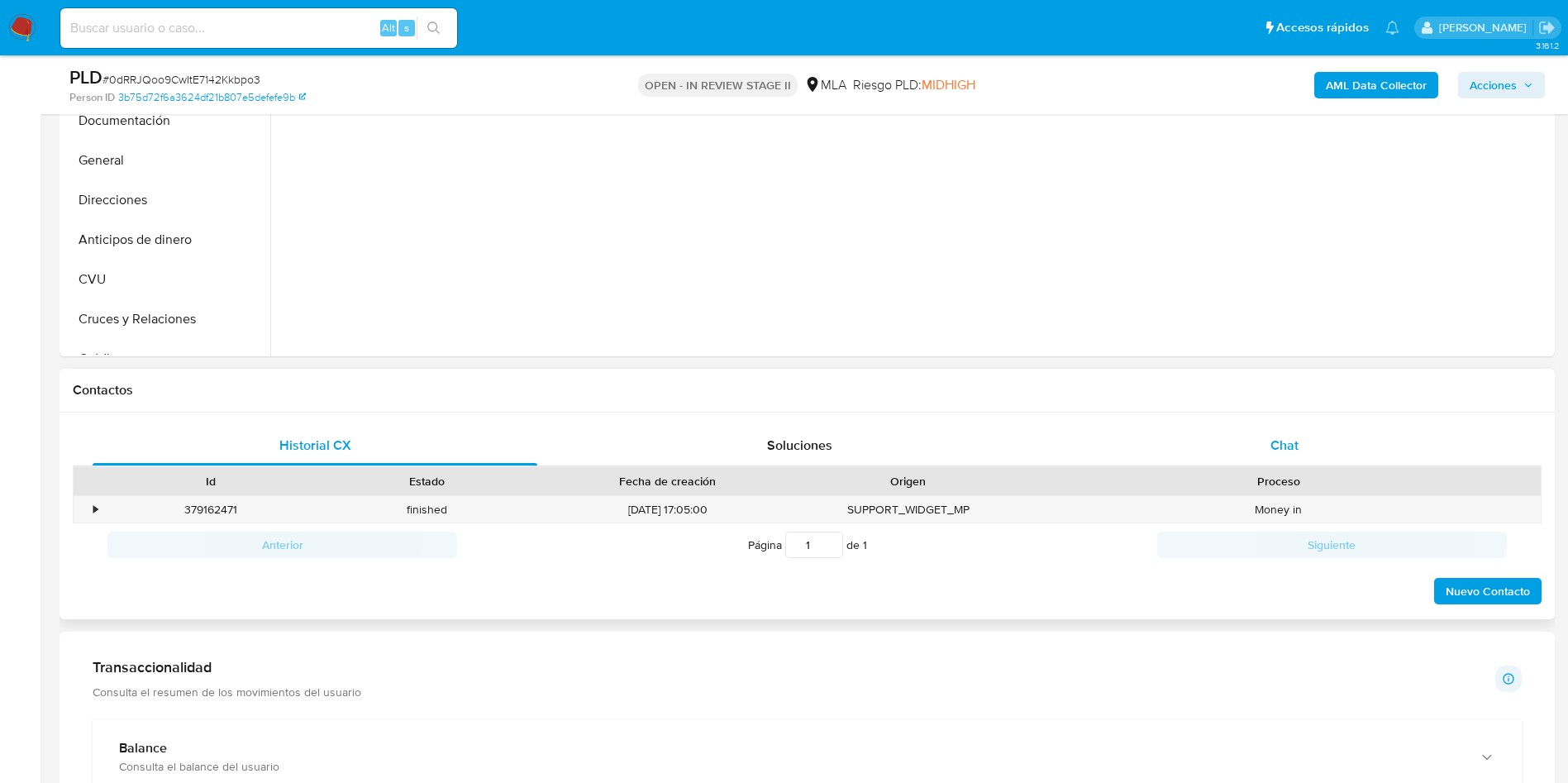
click at [1273, 453] on span "Chat" at bounding box center [1284, 446] width 28 height 19
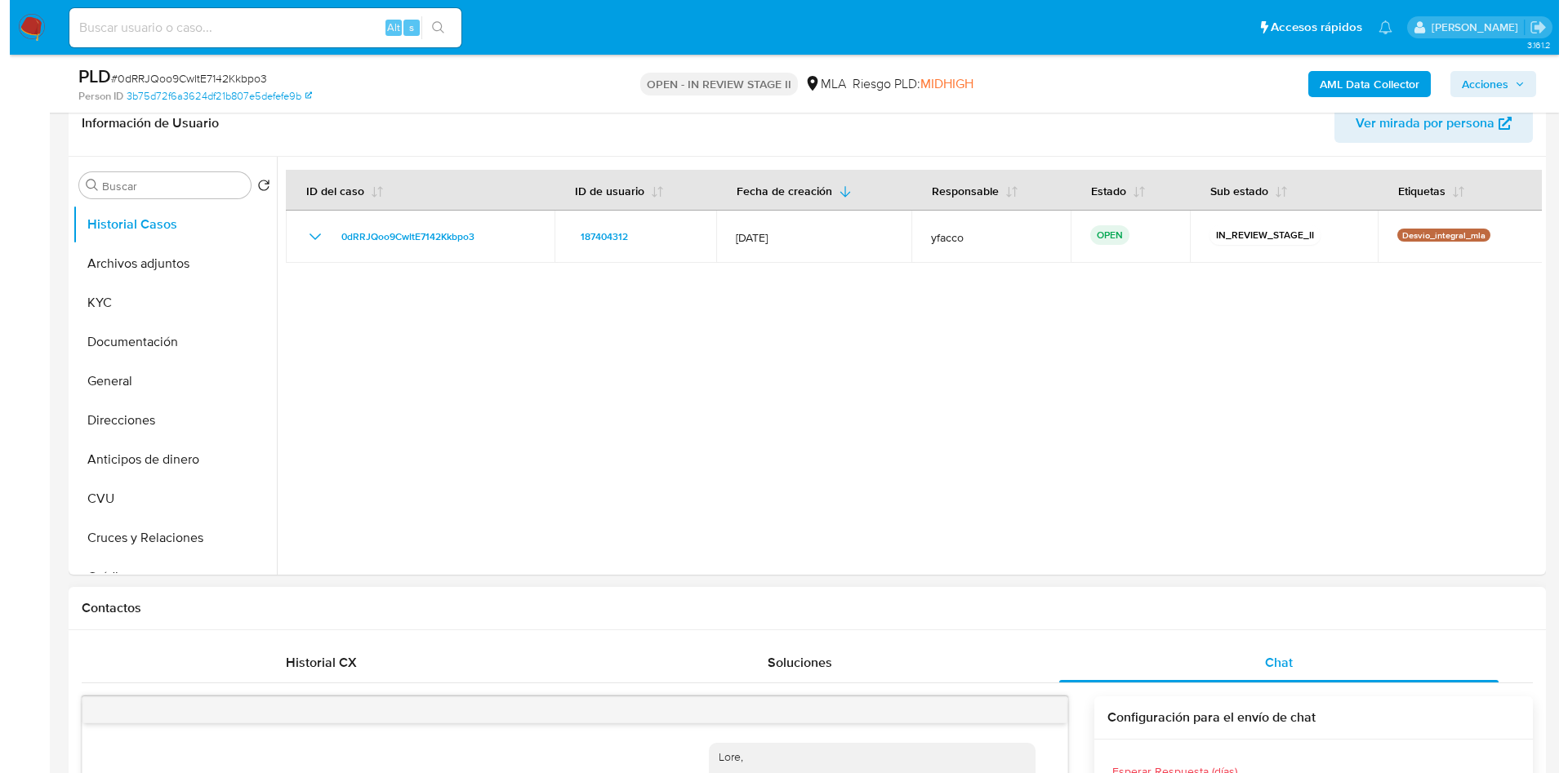
scroll to position [245, 0]
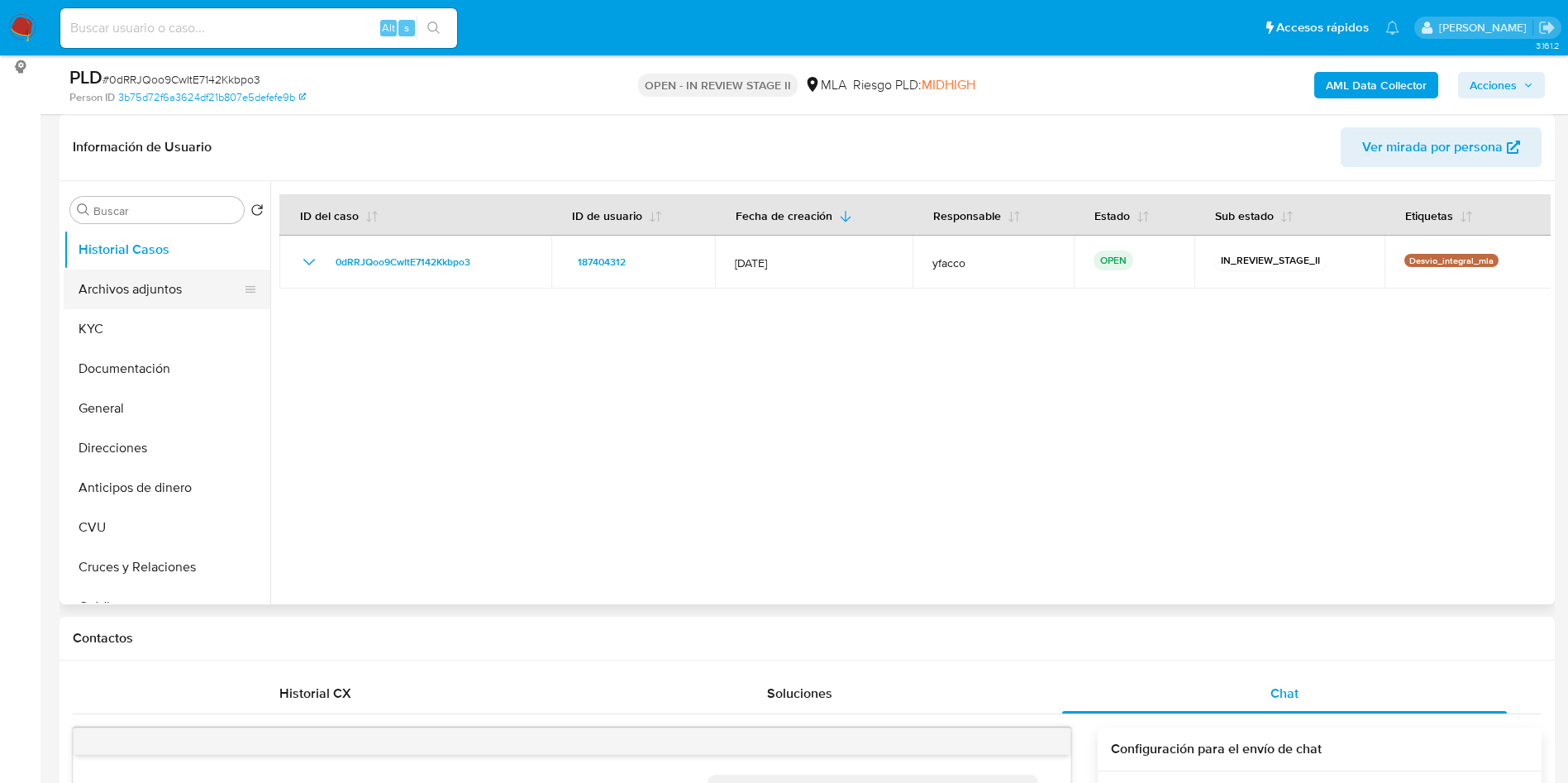
click at [149, 297] on button "Archivos adjuntos" at bounding box center [161, 290] width 194 height 39
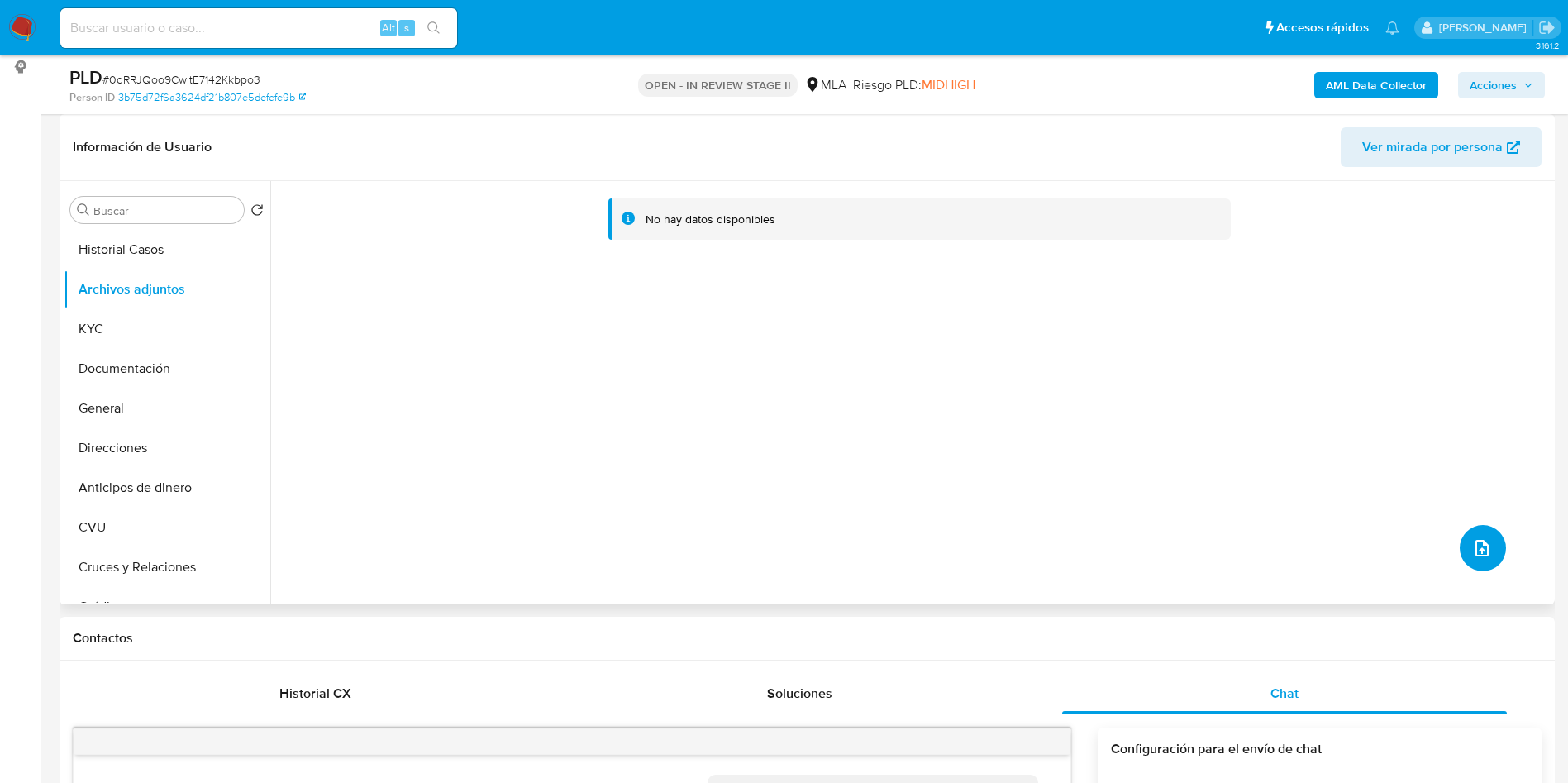
click at [1485, 550] on button "upload-file" at bounding box center [1483, 548] width 46 height 46
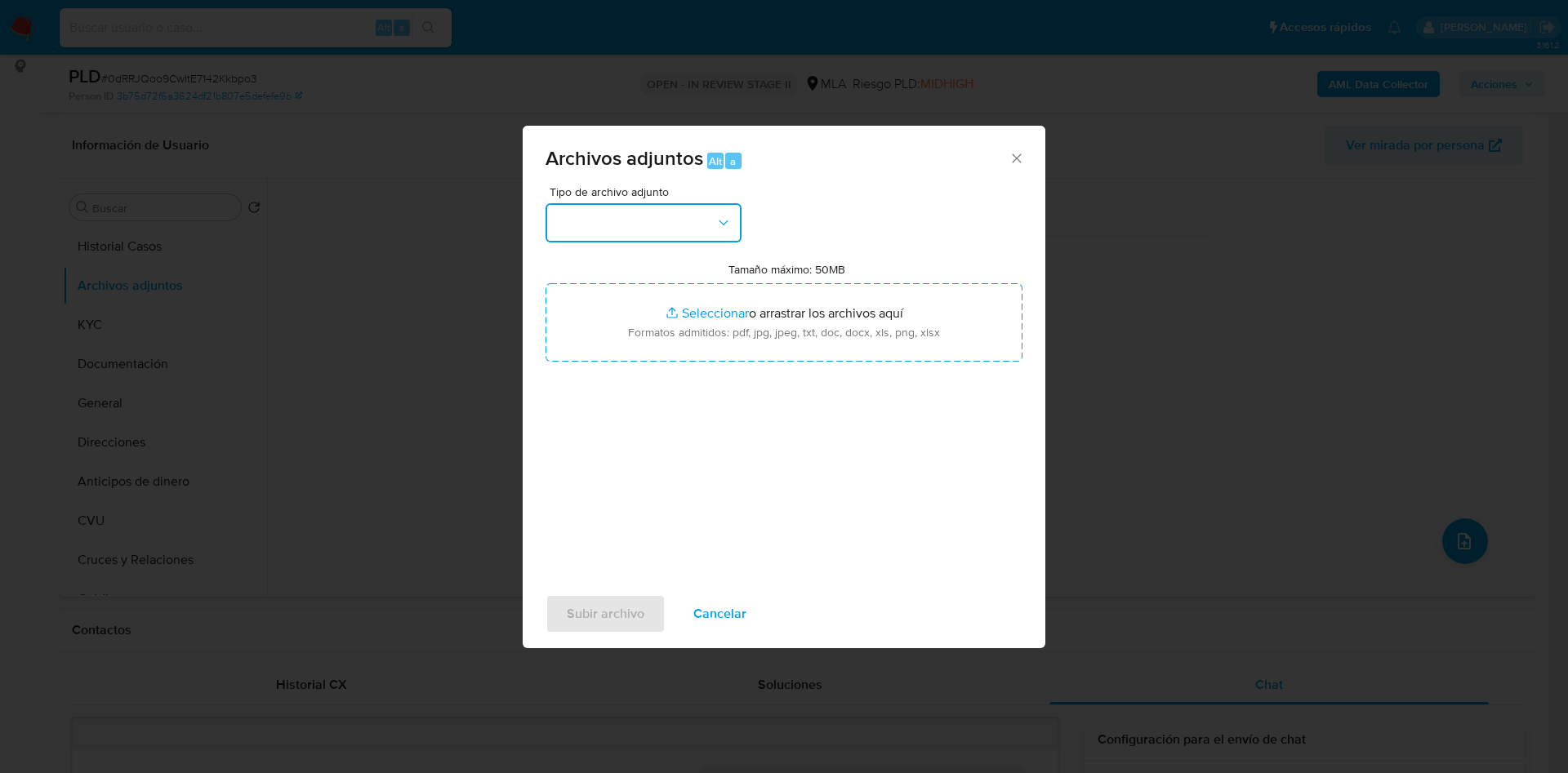
click at [696, 223] on button "button" at bounding box center [643, 223] width 196 height 39
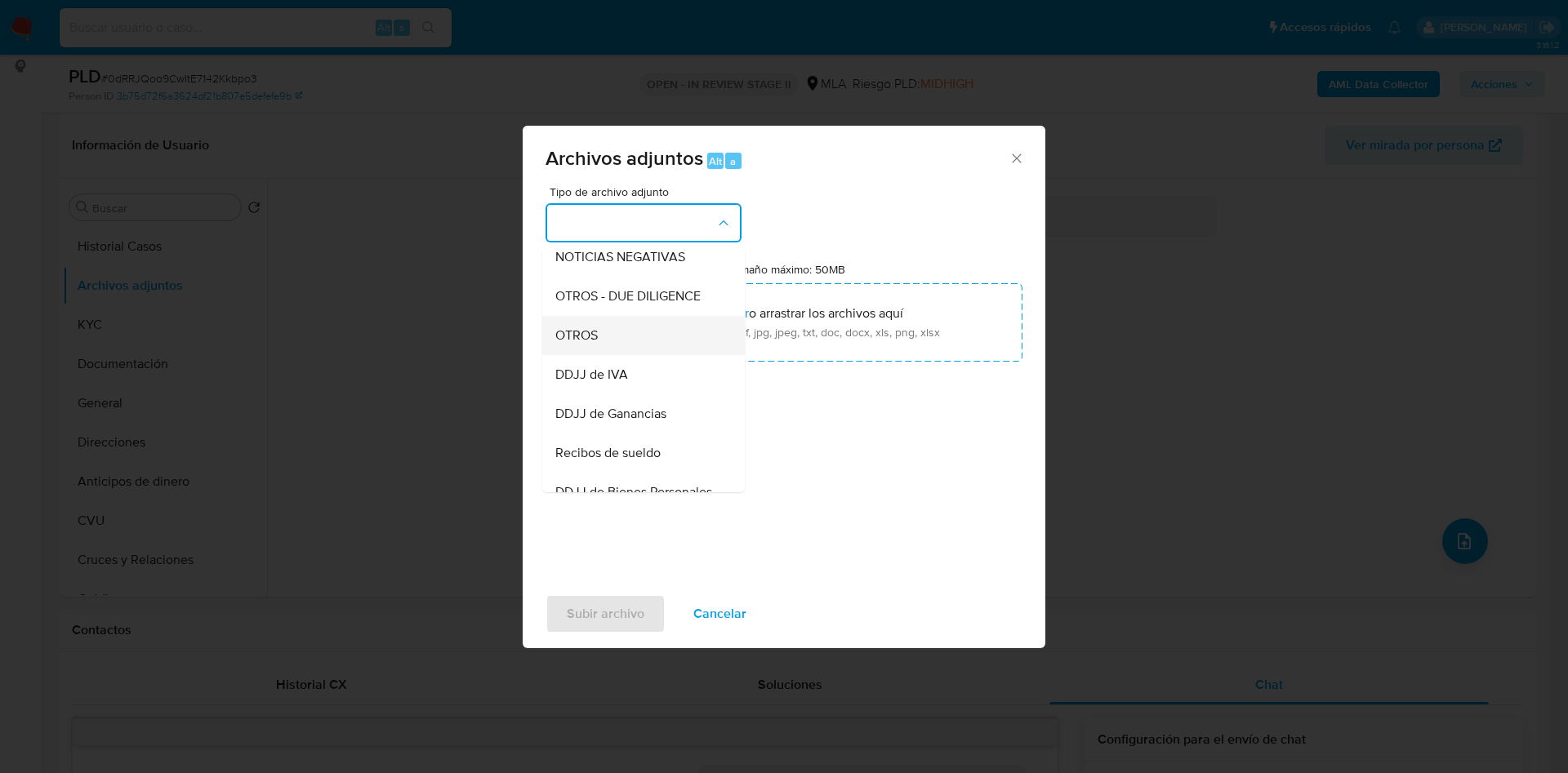
click at [587, 343] on span "OTROS" at bounding box center [577, 336] width 43 height 17
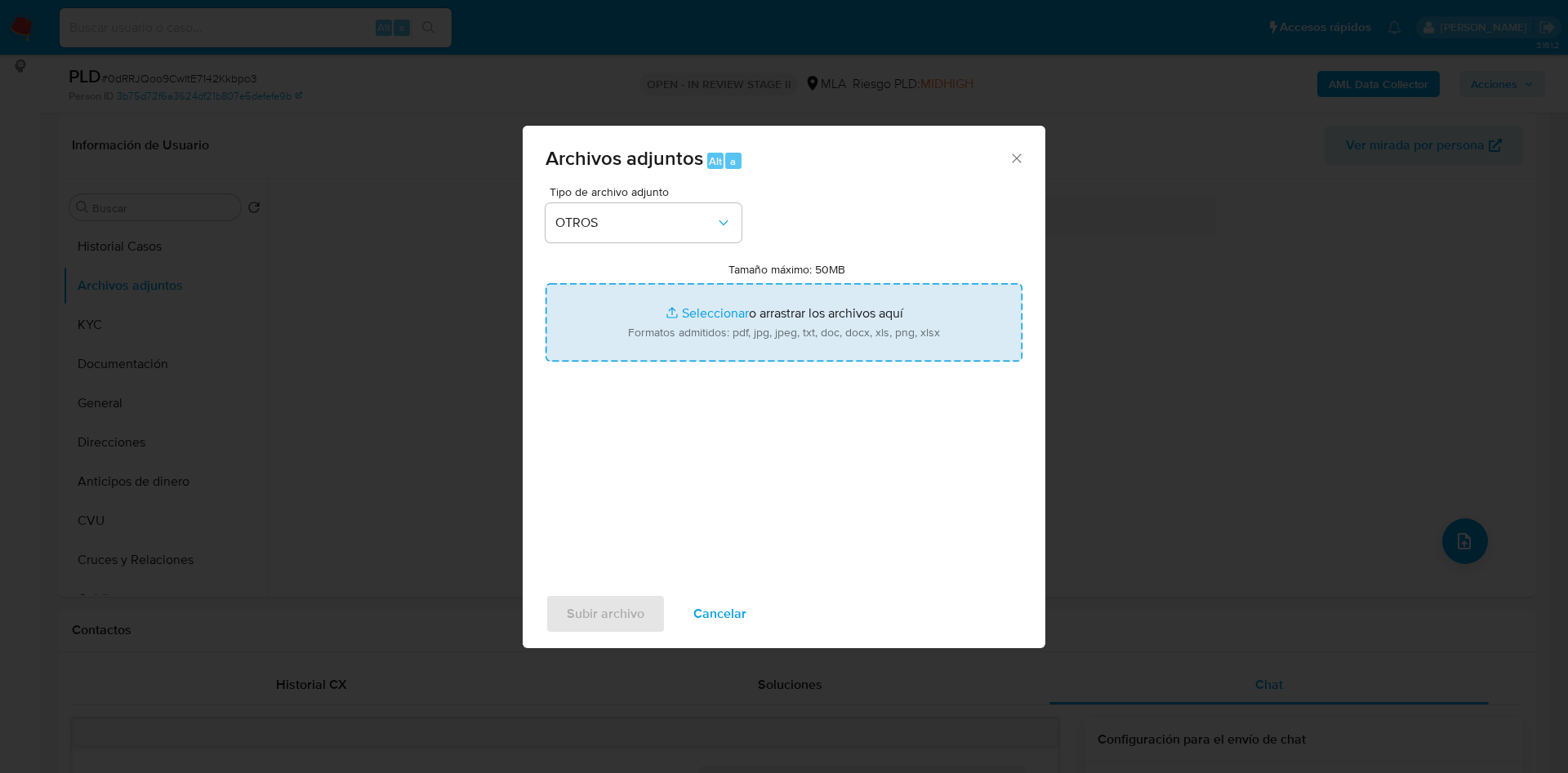
click at [693, 301] on input "Tamaño máximo: 50MB Seleccionar archivos" at bounding box center [784, 322] width 477 height 78
type input "C:\fakepath\Movimientos 187404312.xlsx"
click at [695, 309] on input "Tamaño máximo: 50MB Seleccionar archivos" at bounding box center [784, 322] width 477 height 78
type input "C:\fakepath\Caselog 0dRRJQoo9CwItE7142Kkbpo3_2025_09_17_15_27_27.docx"
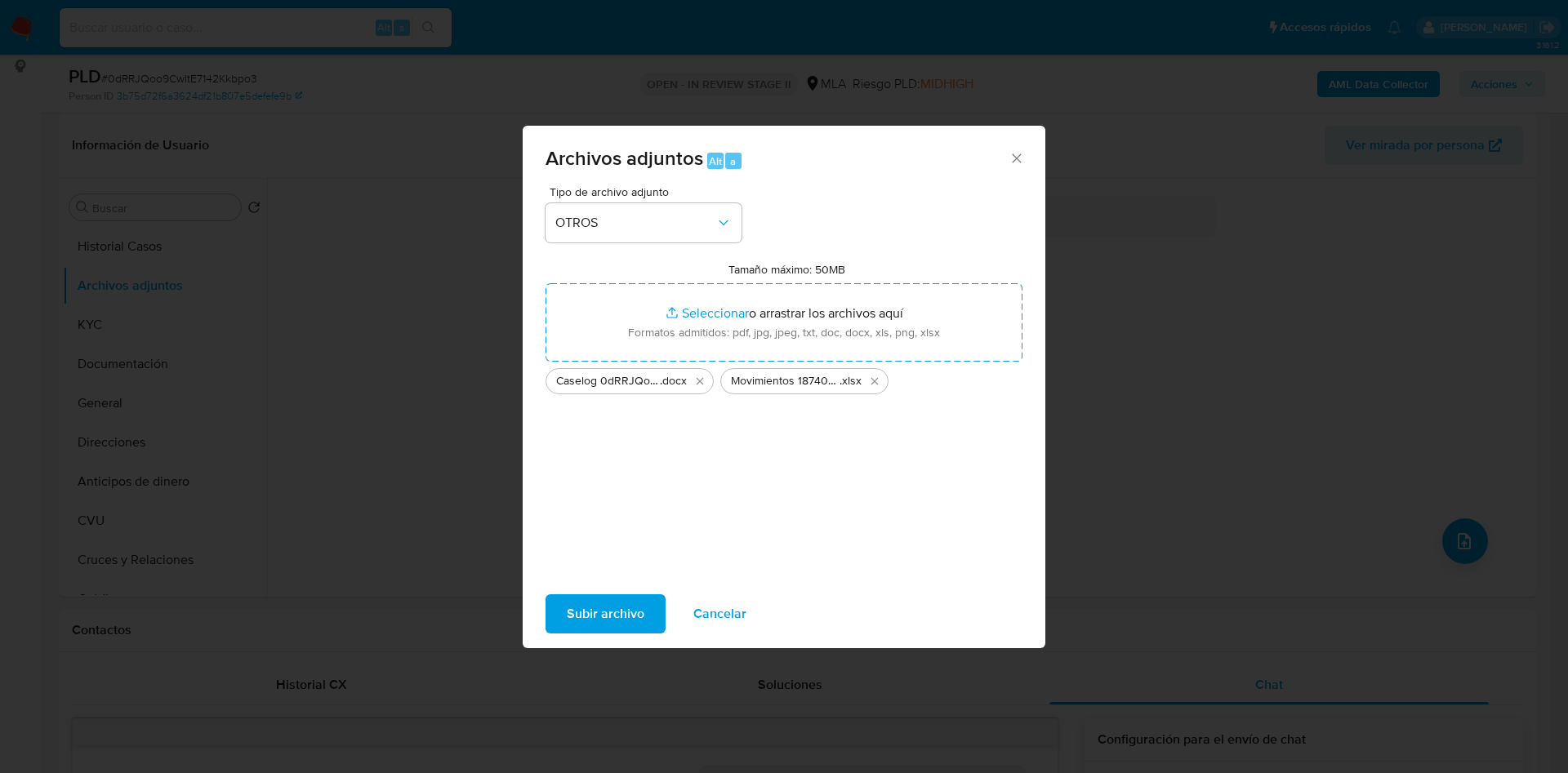
click at [615, 608] on span "Subir archivo" at bounding box center [606, 613] width 78 height 36
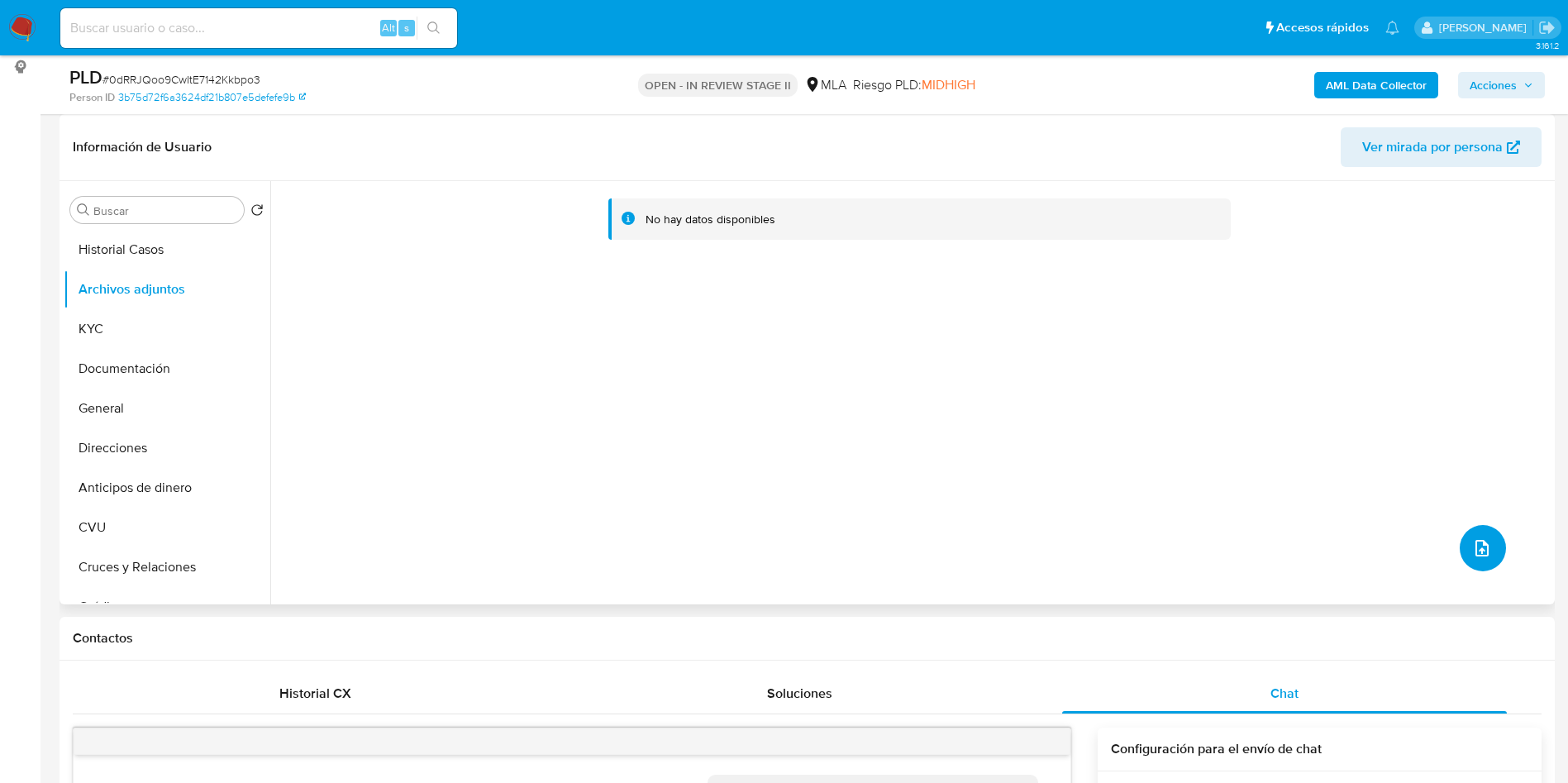
click at [1485, 557] on button "upload-file" at bounding box center [1483, 548] width 46 height 46
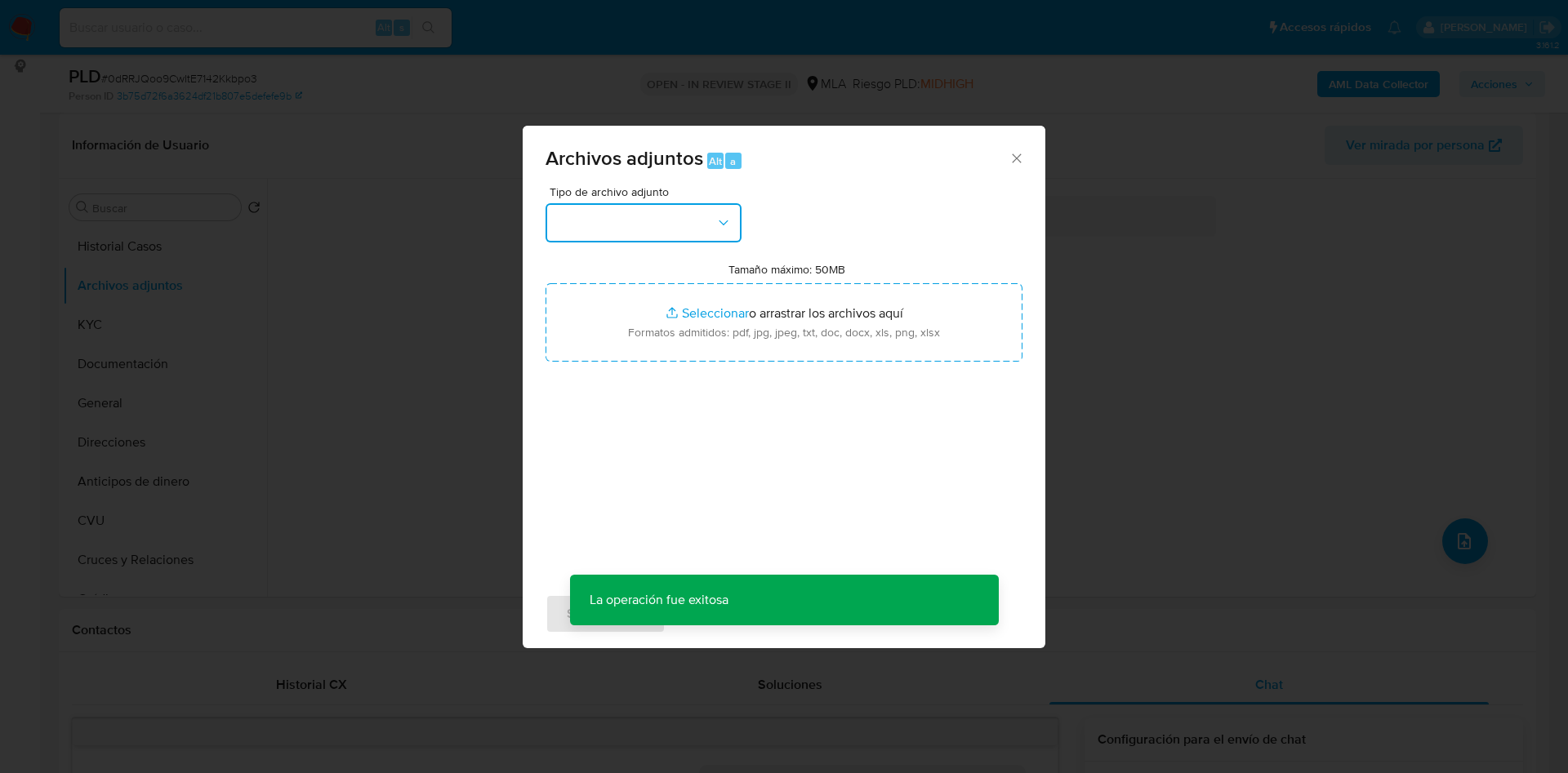
click at [667, 238] on button "button" at bounding box center [643, 223] width 196 height 39
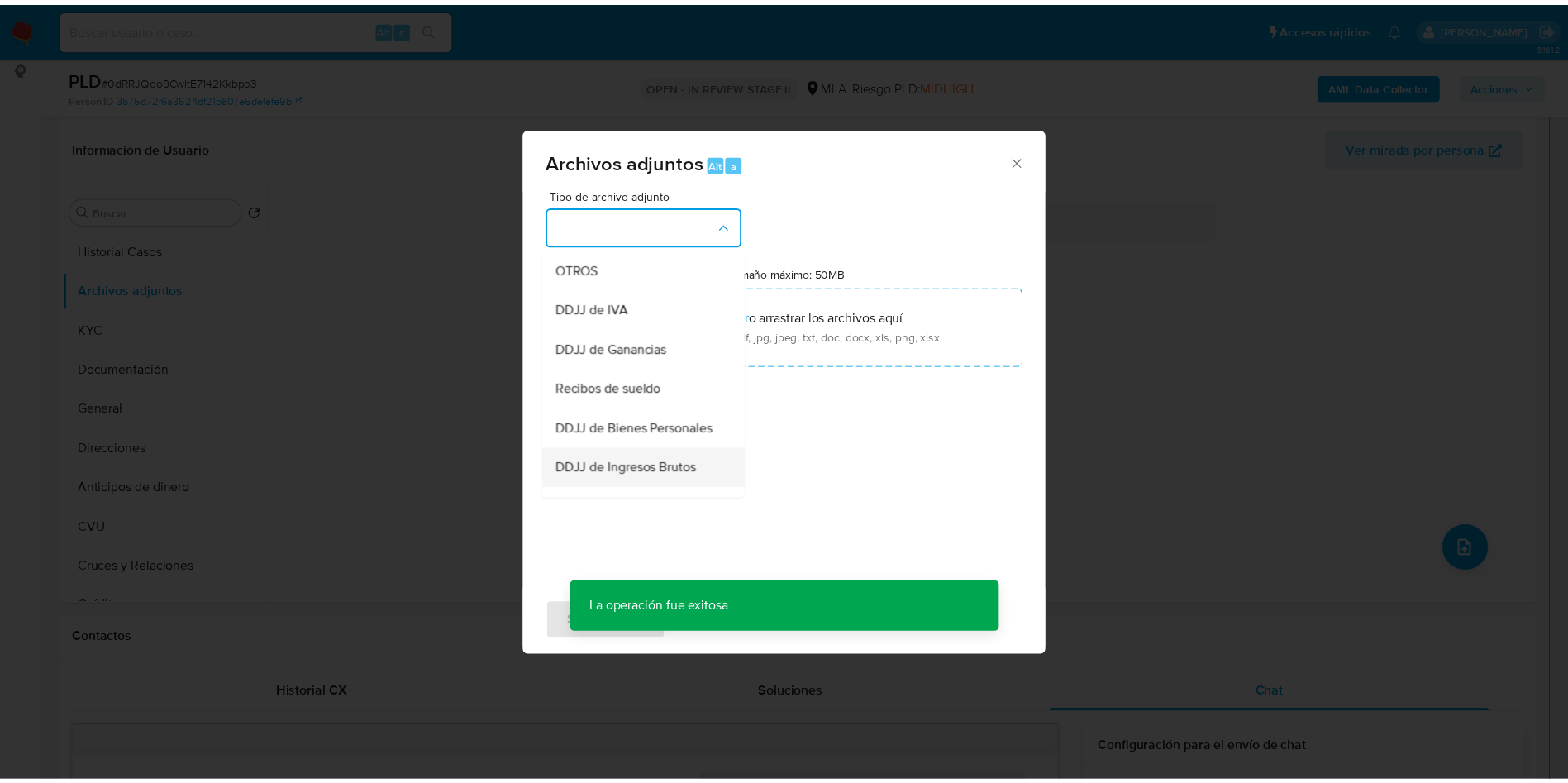
scroll to position [372, 0]
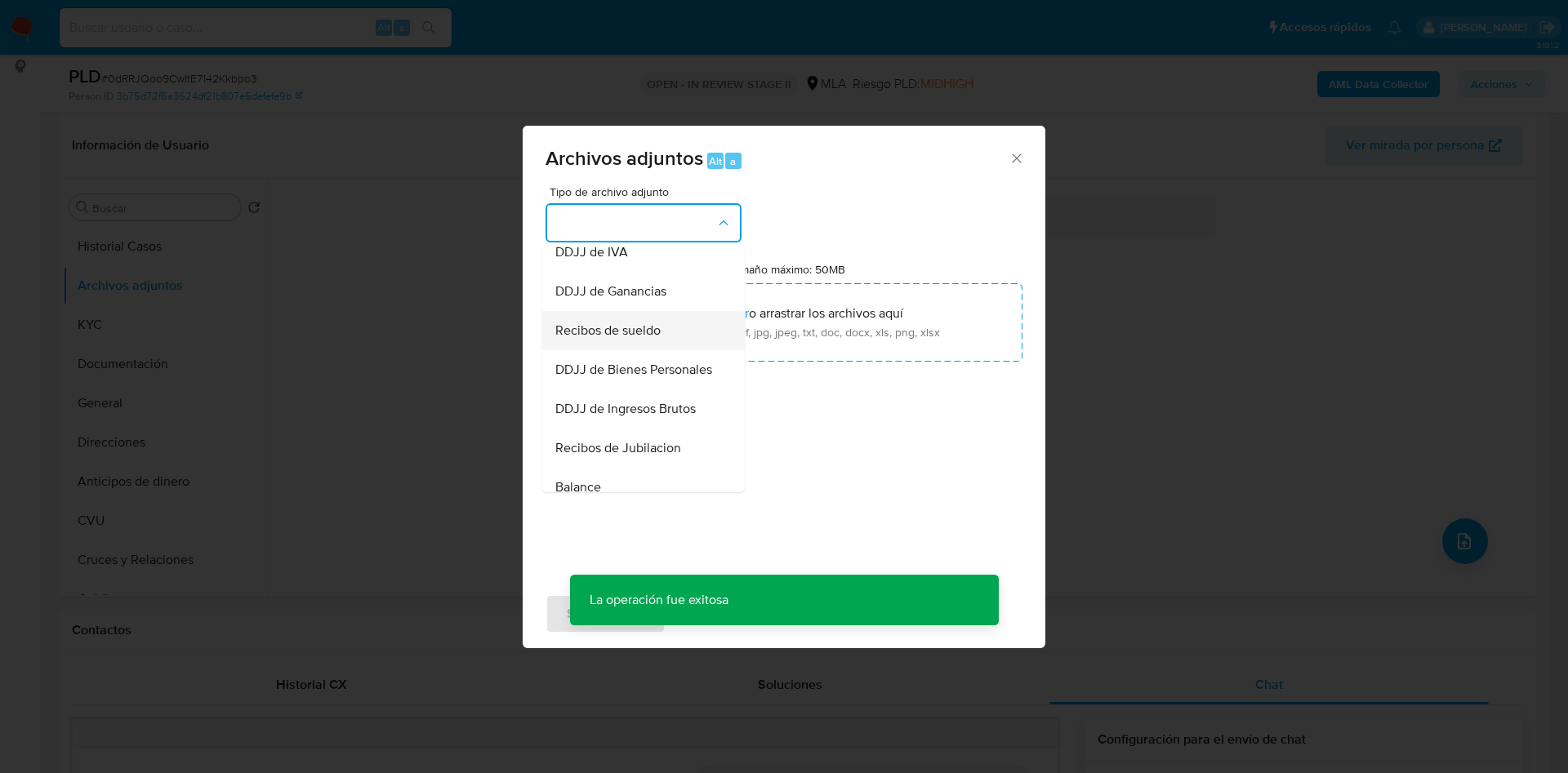
click at [613, 339] on span "Recibos de sueldo" at bounding box center [607, 331] width 105 height 17
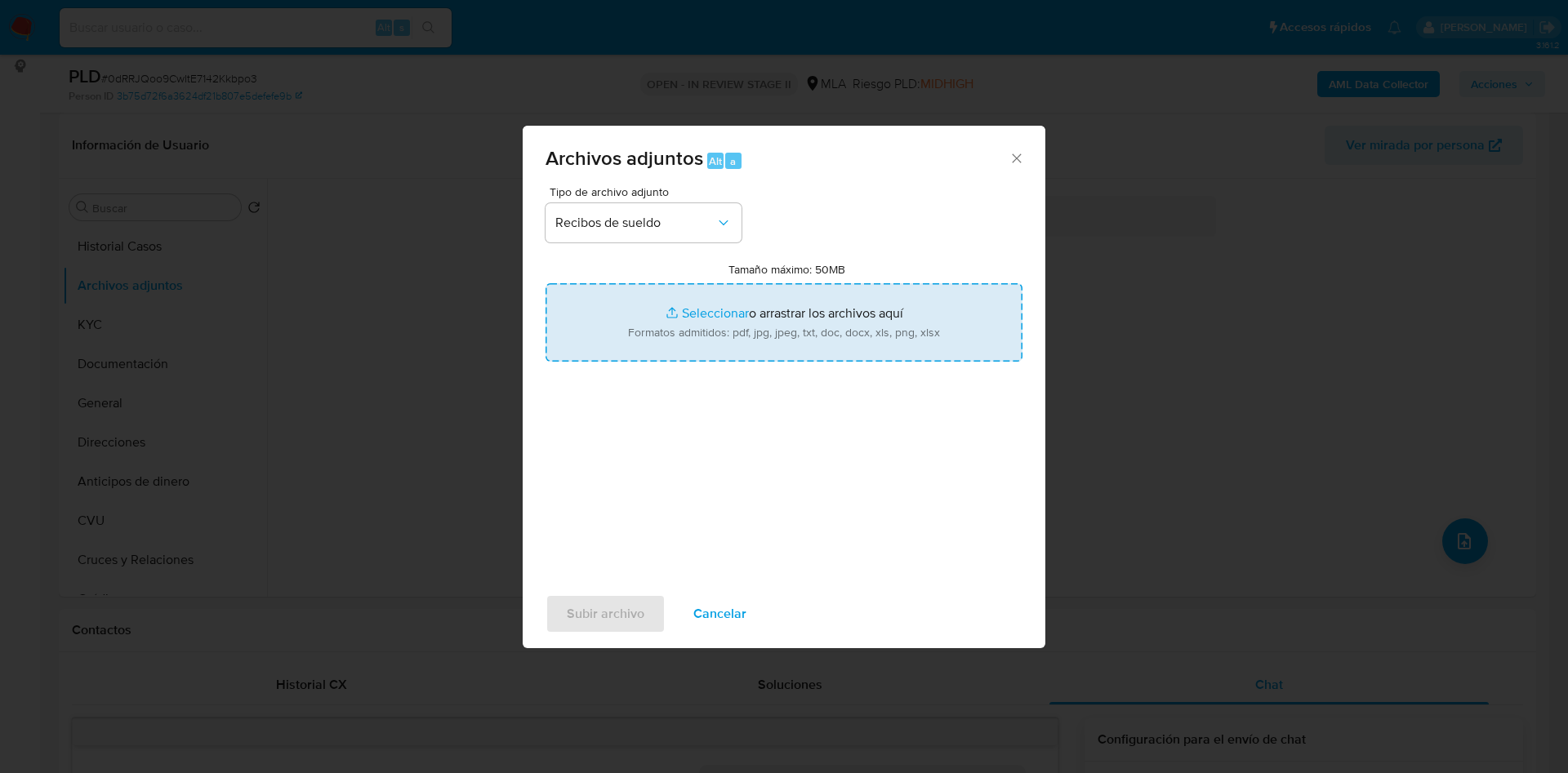
click at [702, 313] on input "Tamaño máximo: 50MB Seleccionar archivos" at bounding box center [784, 322] width 477 height 78
type input "C:\fakepath\Adrian Emilio Soro (esposo) - CUIT 20244581774.pdf"
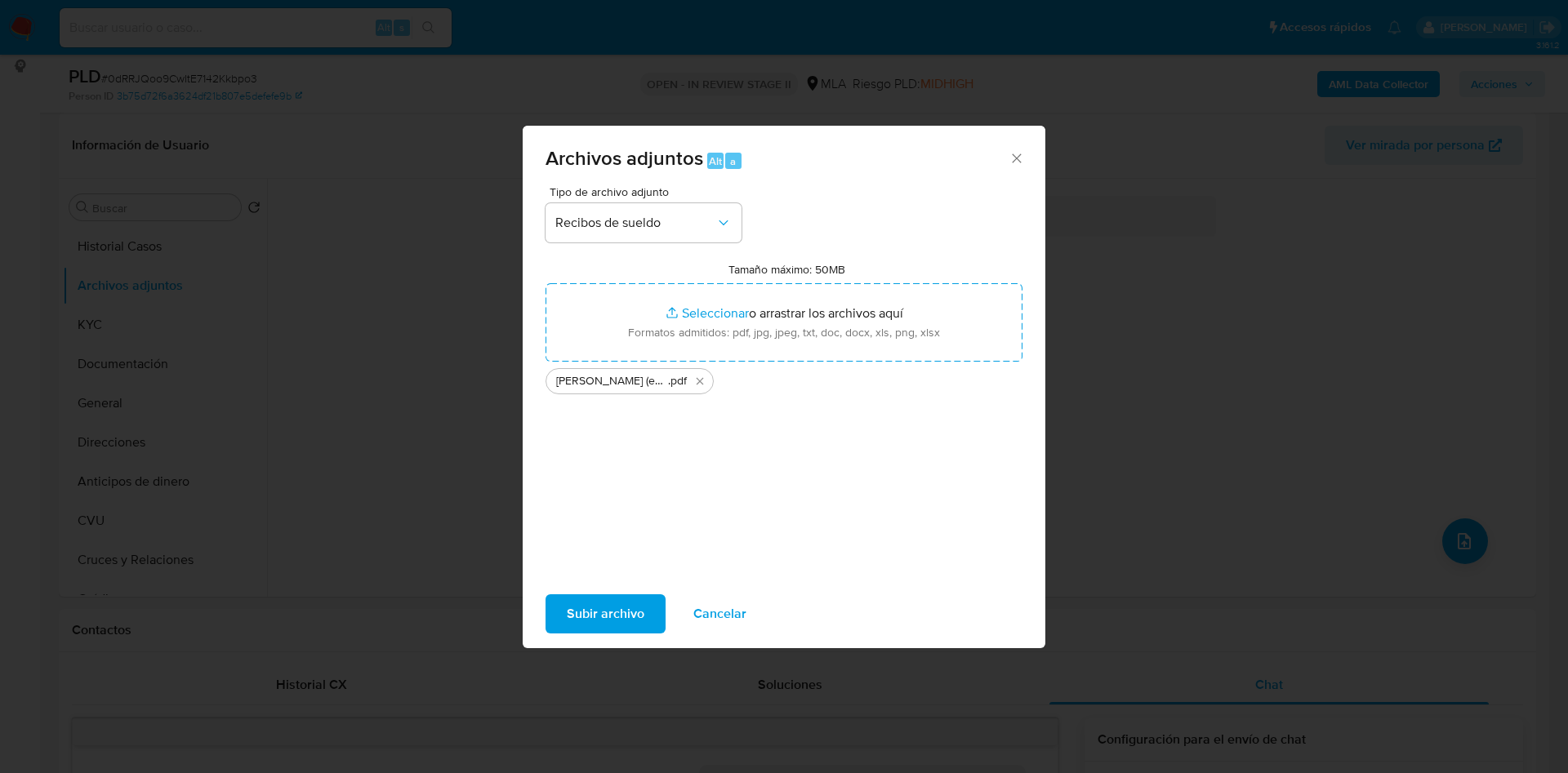
click at [590, 601] on span "Subir archivo" at bounding box center [606, 613] width 78 height 36
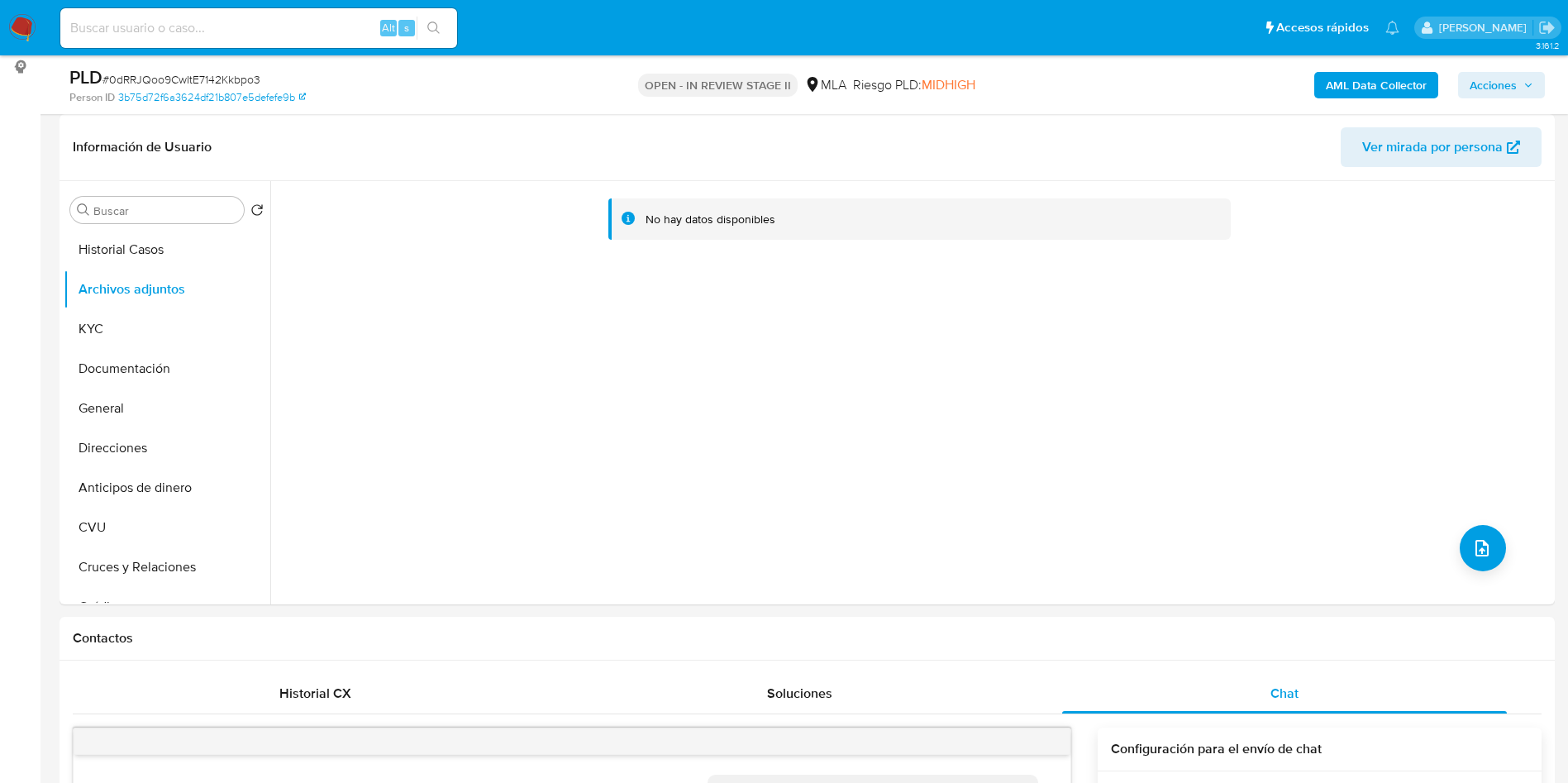
click at [1386, 83] on b "AML Data Collector" at bounding box center [1375, 86] width 101 height 26
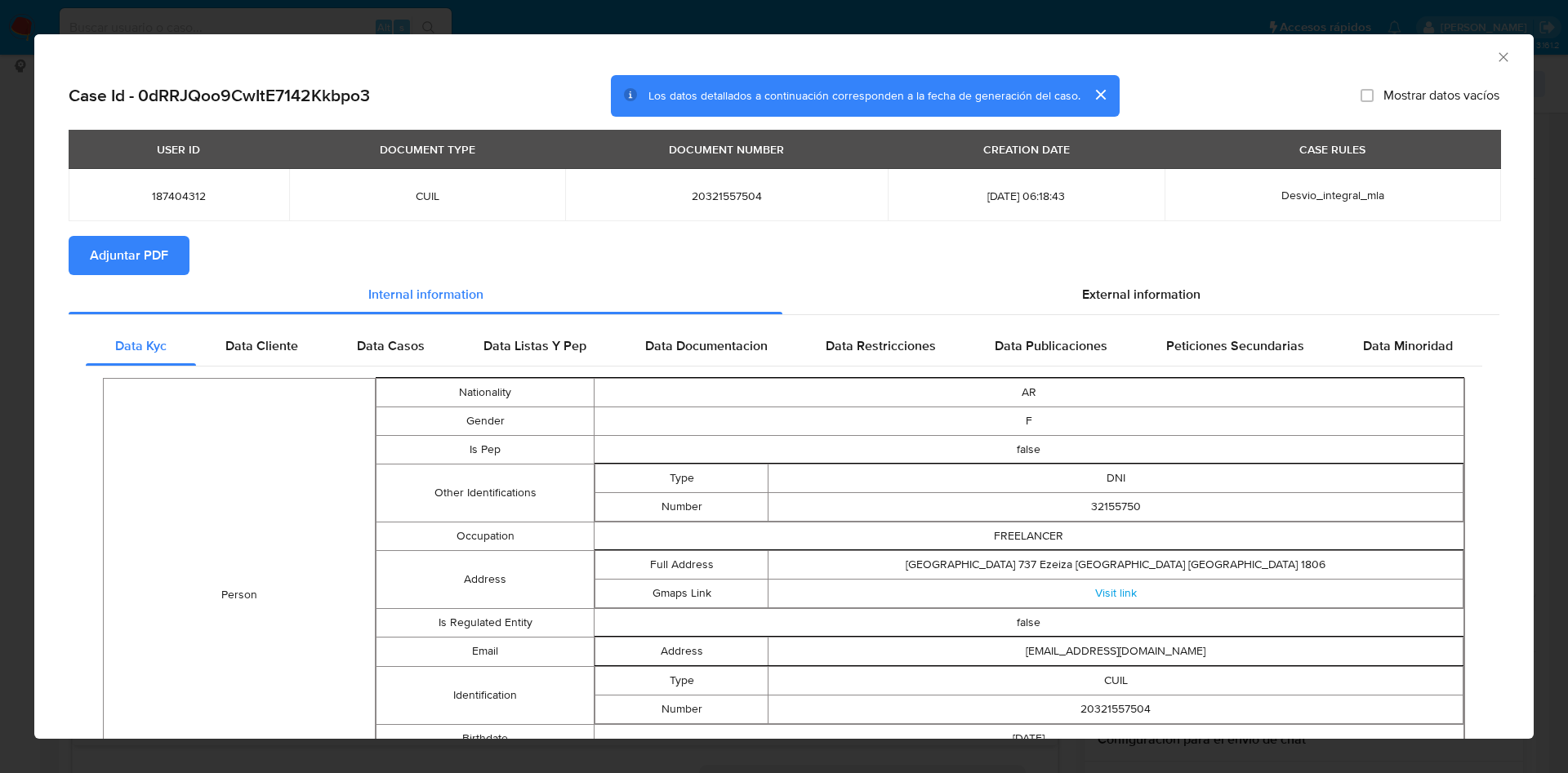
click at [175, 259] on button "Adjuntar PDF" at bounding box center [129, 255] width 121 height 39
click at [1496, 58] on icon "Cerrar ventana" at bounding box center [1504, 58] width 17 height 17
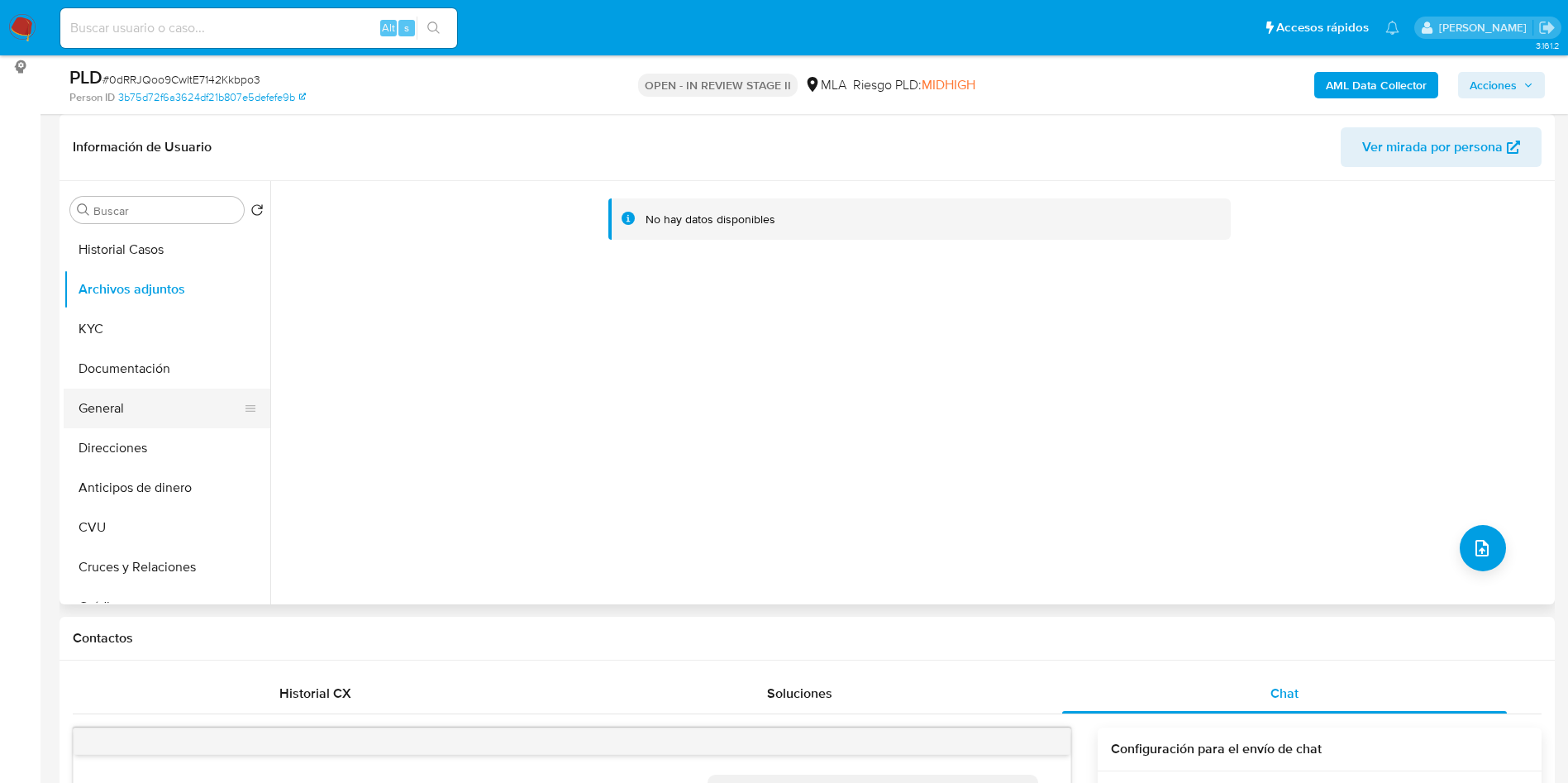
click at [139, 462] on button "Direcciones" at bounding box center [167, 448] width 207 height 39
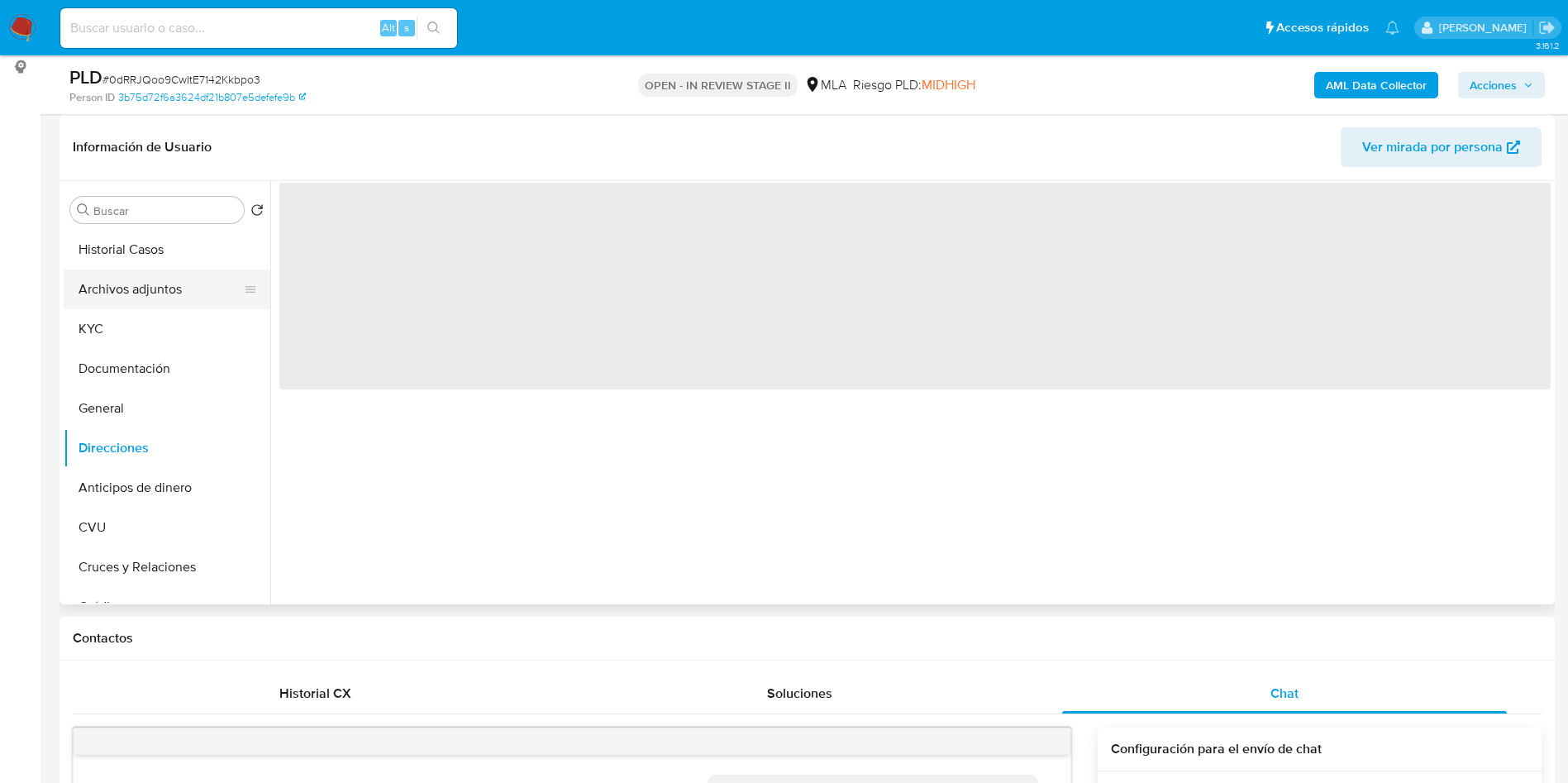
click at [147, 289] on button "Archivos adjuntos" at bounding box center [161, 290] width 194 height 39
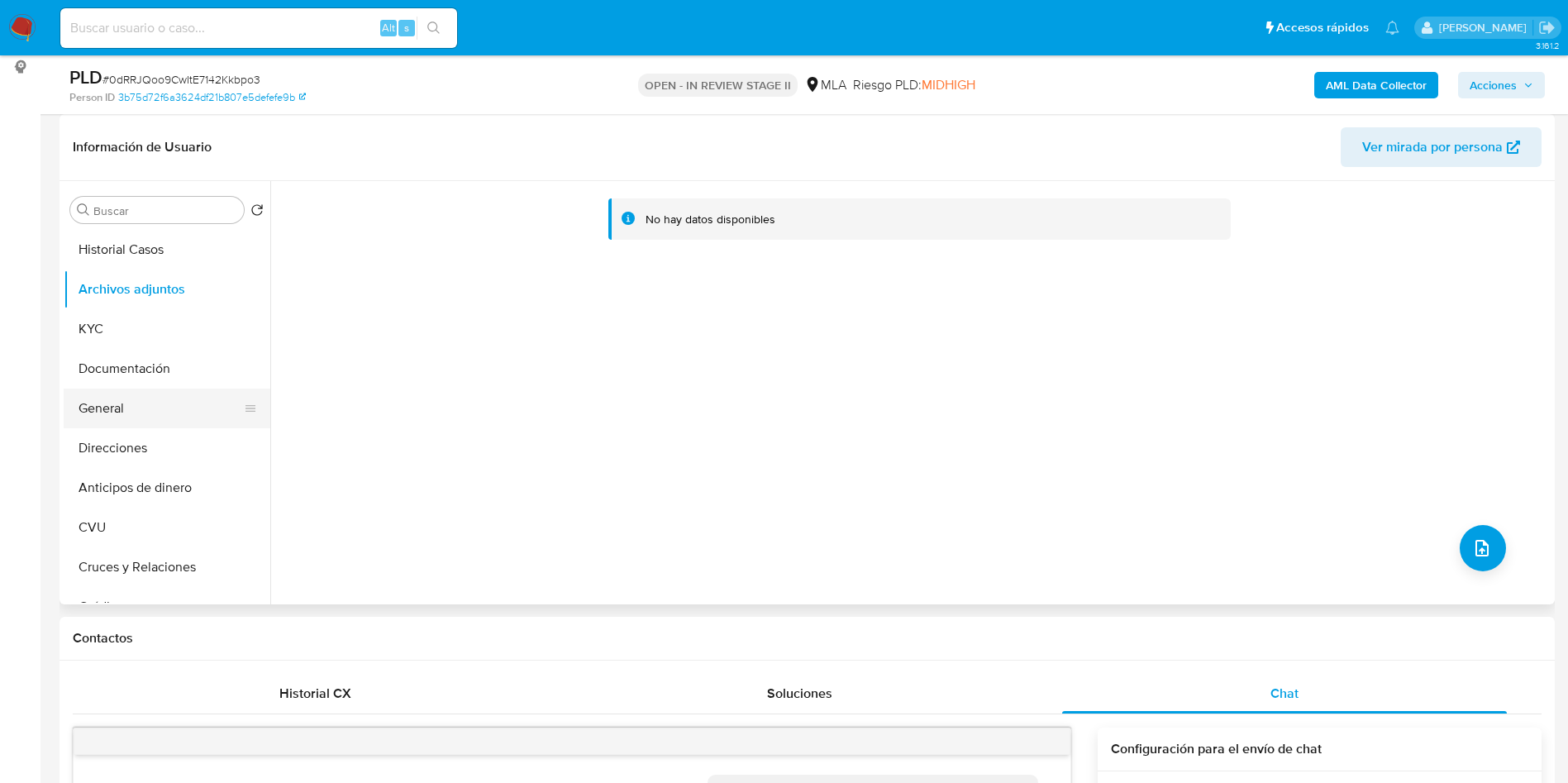
click at [162, 405] on button "General" at bounding box center [161, 408] width 194 height 39
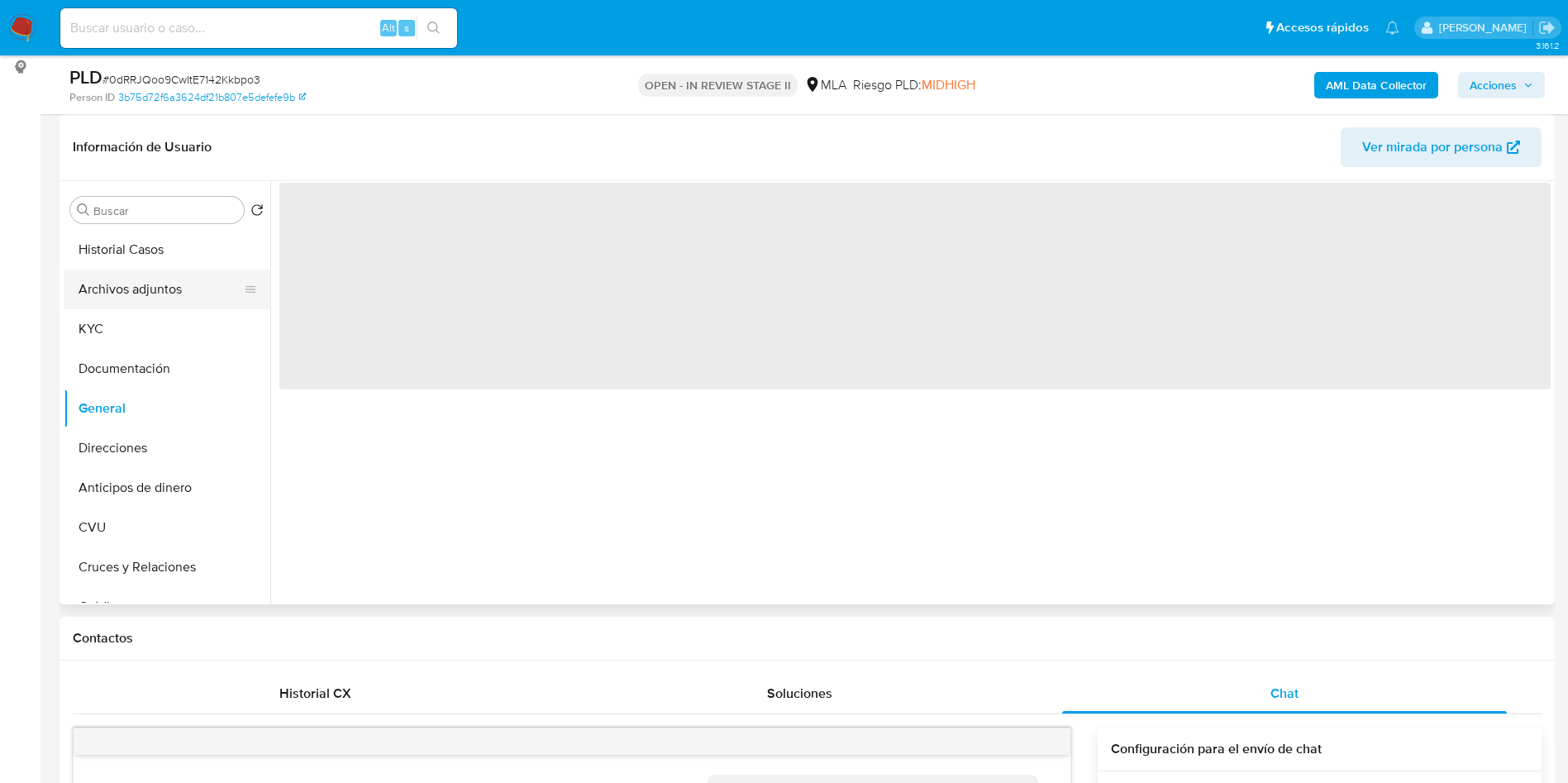
click at [168, 294] on button "Archivos adjuntos" at bounding box center [161, 290] width 194 height 39
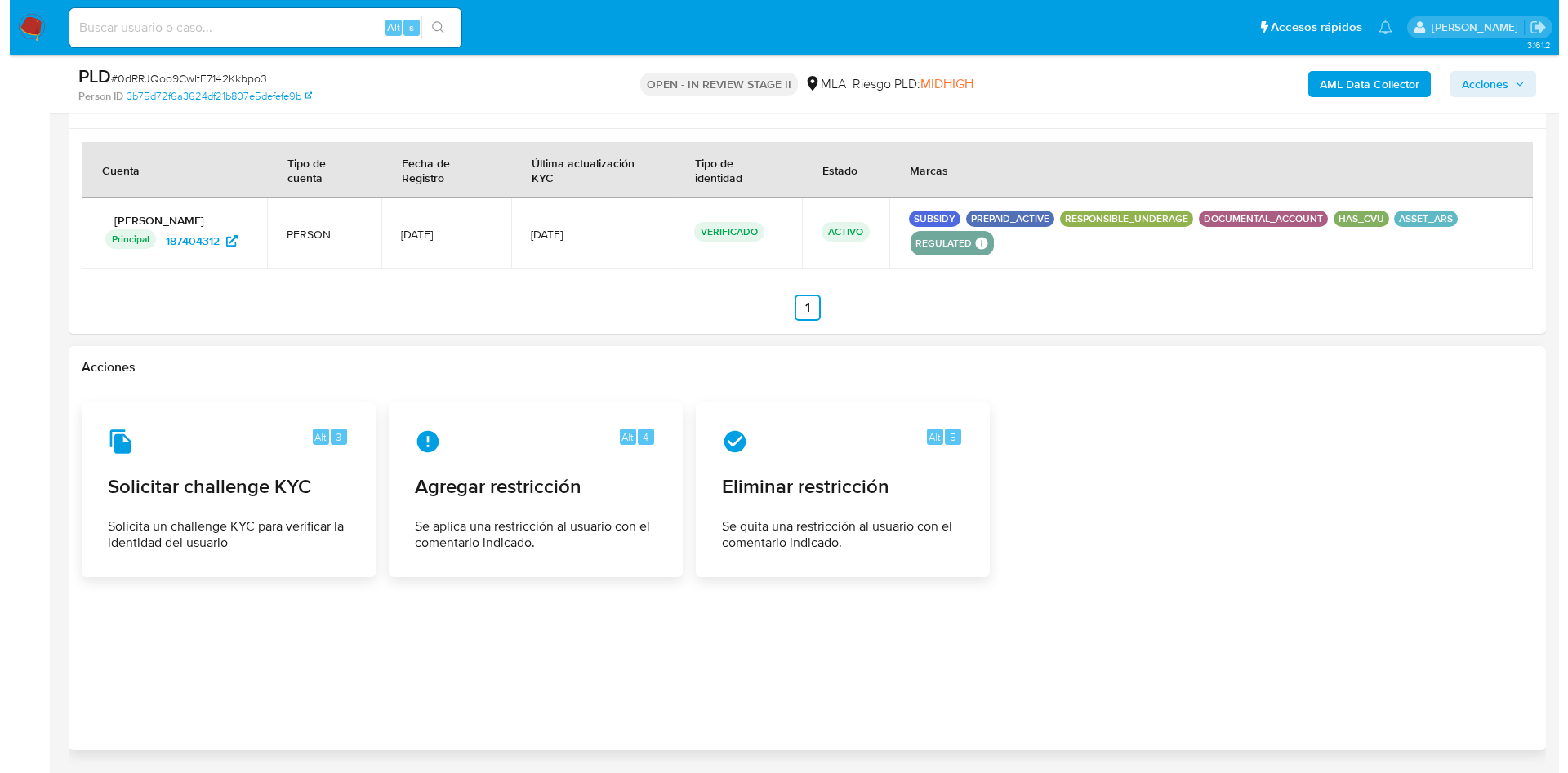
scroll to position [2532, 0]
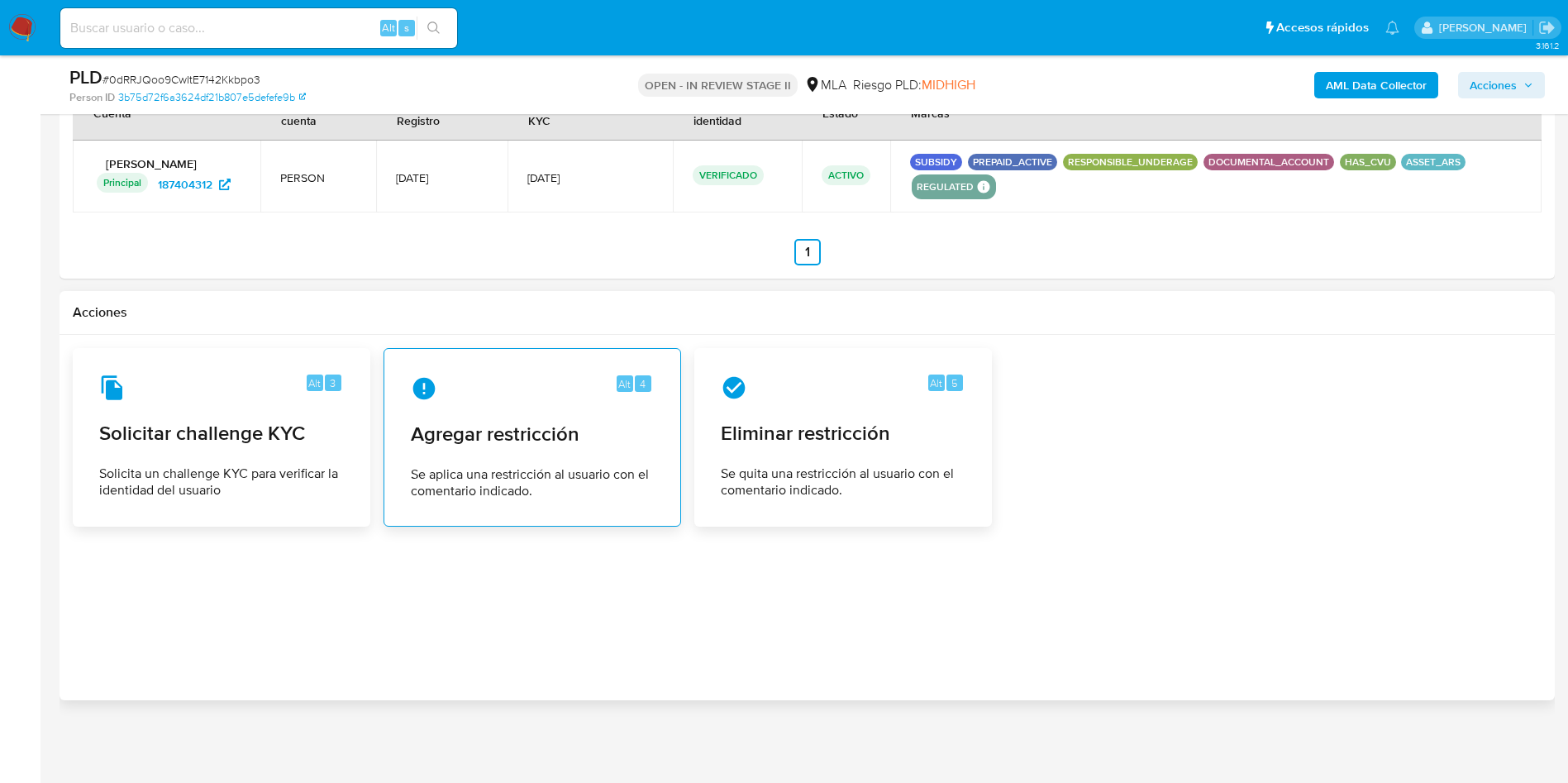
click at [566, 431] on span "Agregar restricción" at bounding box center [532, 434] width 243 height 24
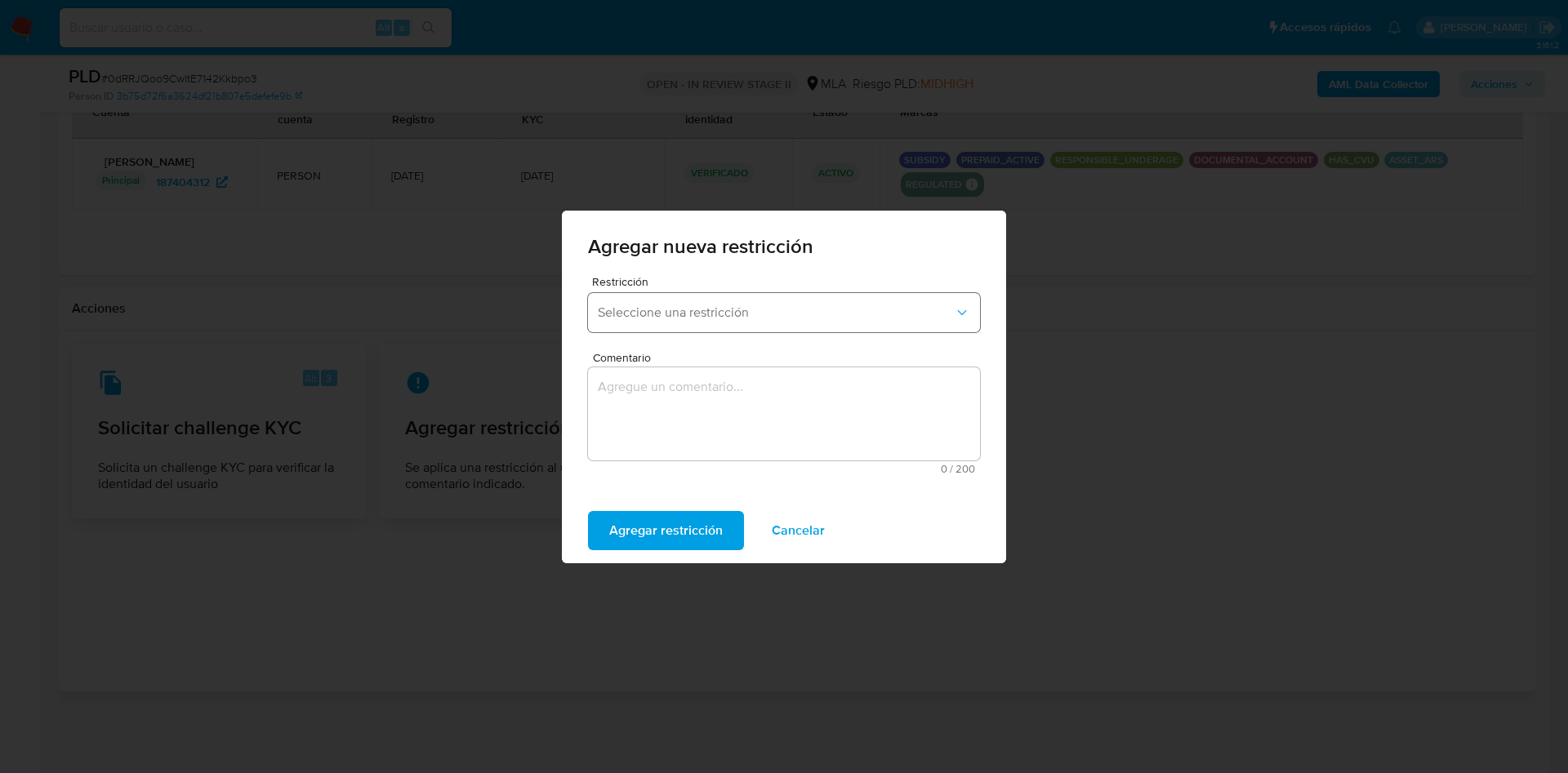
click at [714, 308] on span "Seleccione una restricción" at bounding box center [776, 313] width 356 height 17
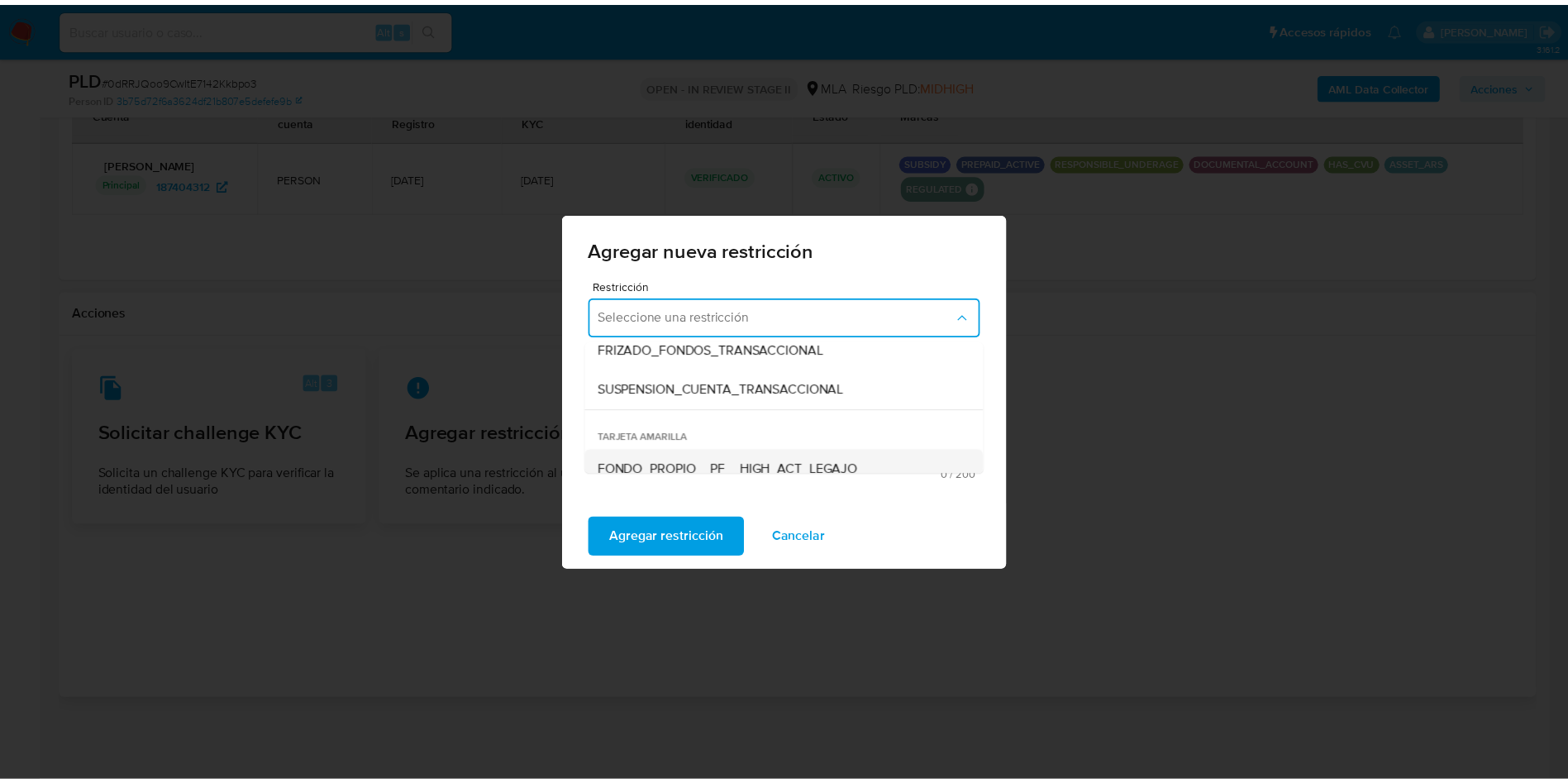
scroll to position [248, 0]
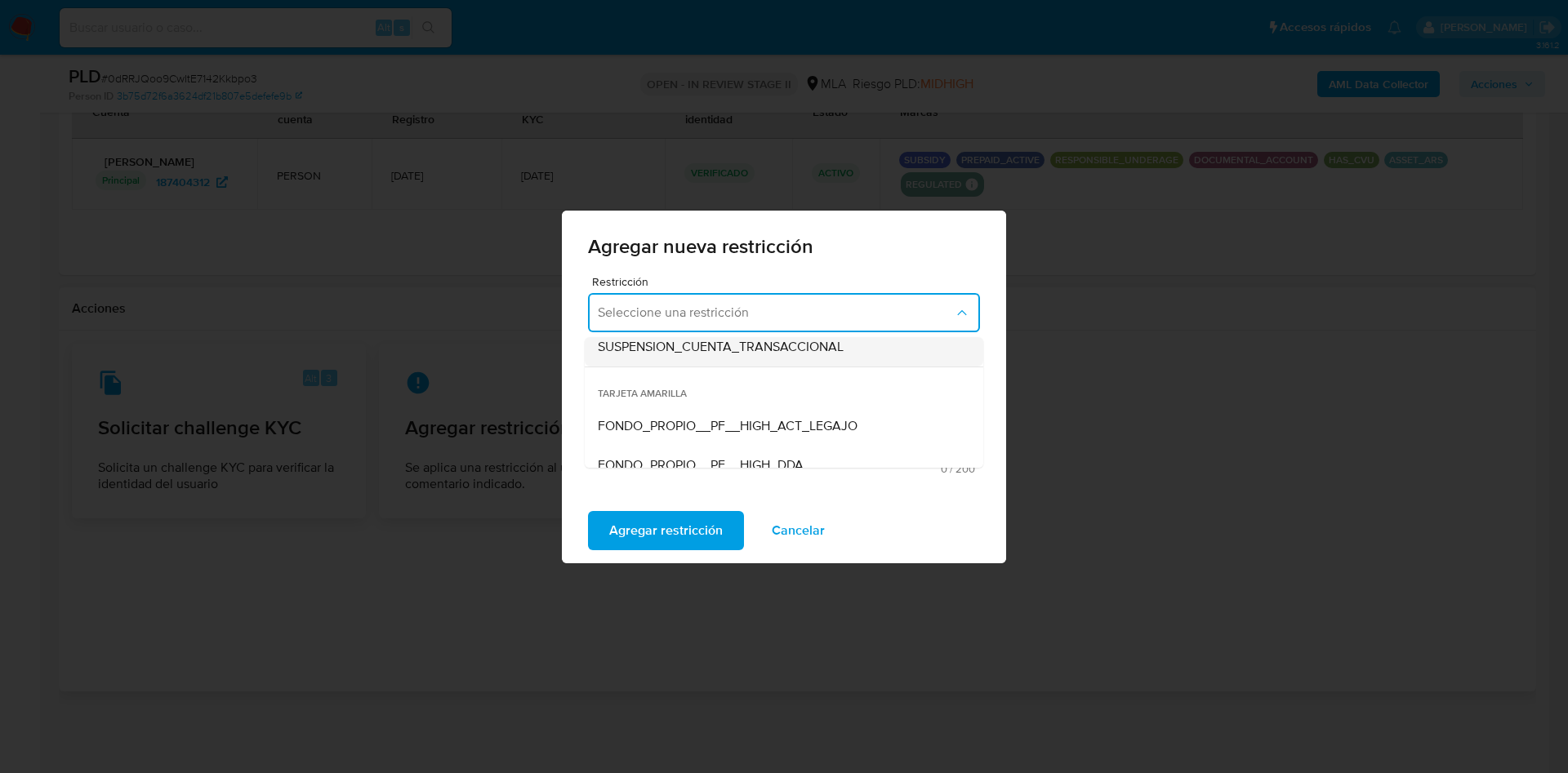
click at [739, 346] on span "SUSPENSION_CUENTA_TRANSACCIONAL" at bounding box center [720, 347] width 246 height 17
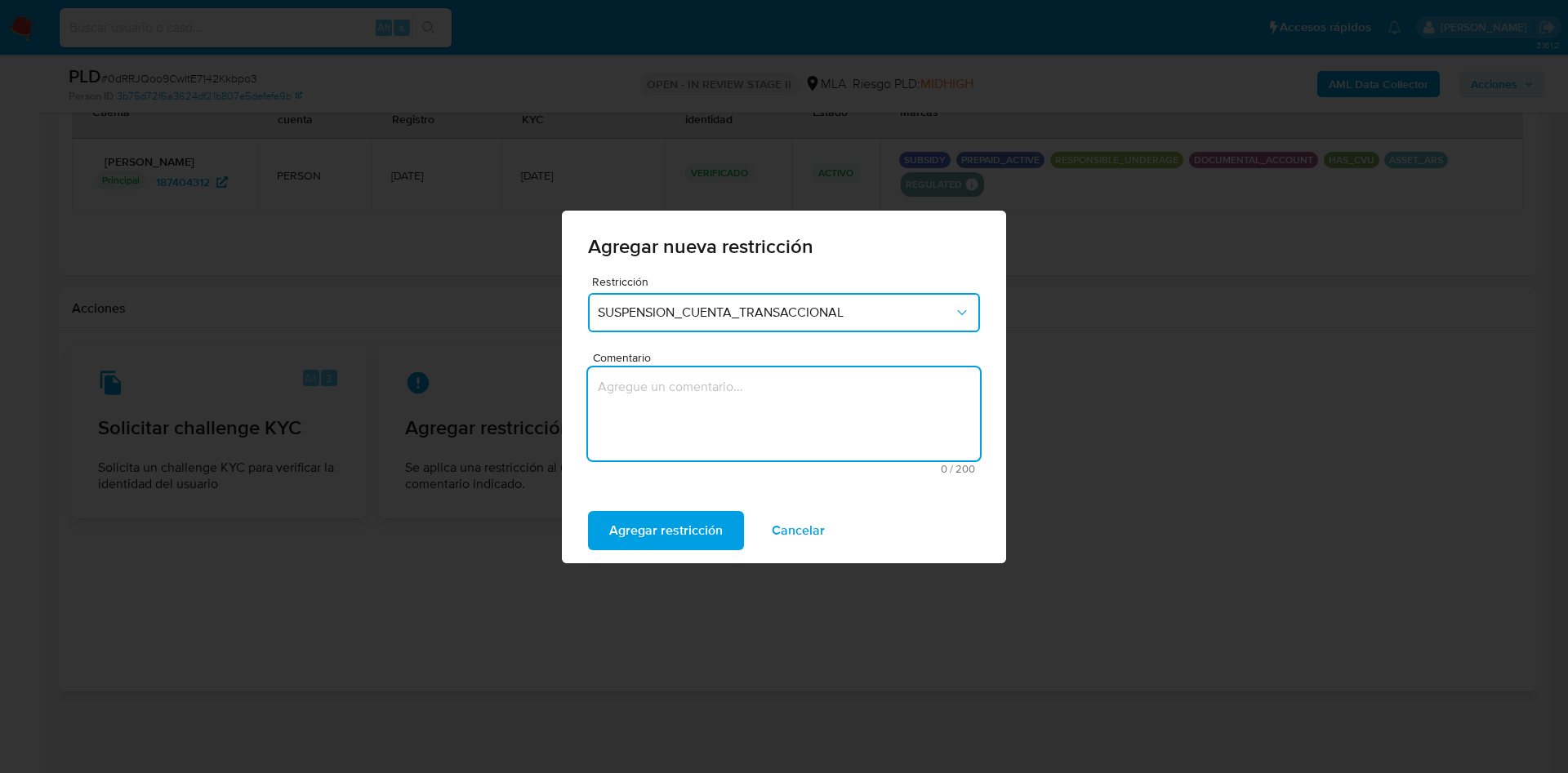
click at [734, 397] on textarea "Comentario" at bounding box center [784, 414] width 392 height 93
type textarea "AML"
click at [675, 529] on span "Agregar restricción" at bounding box center [666, 530] width 113 height 36
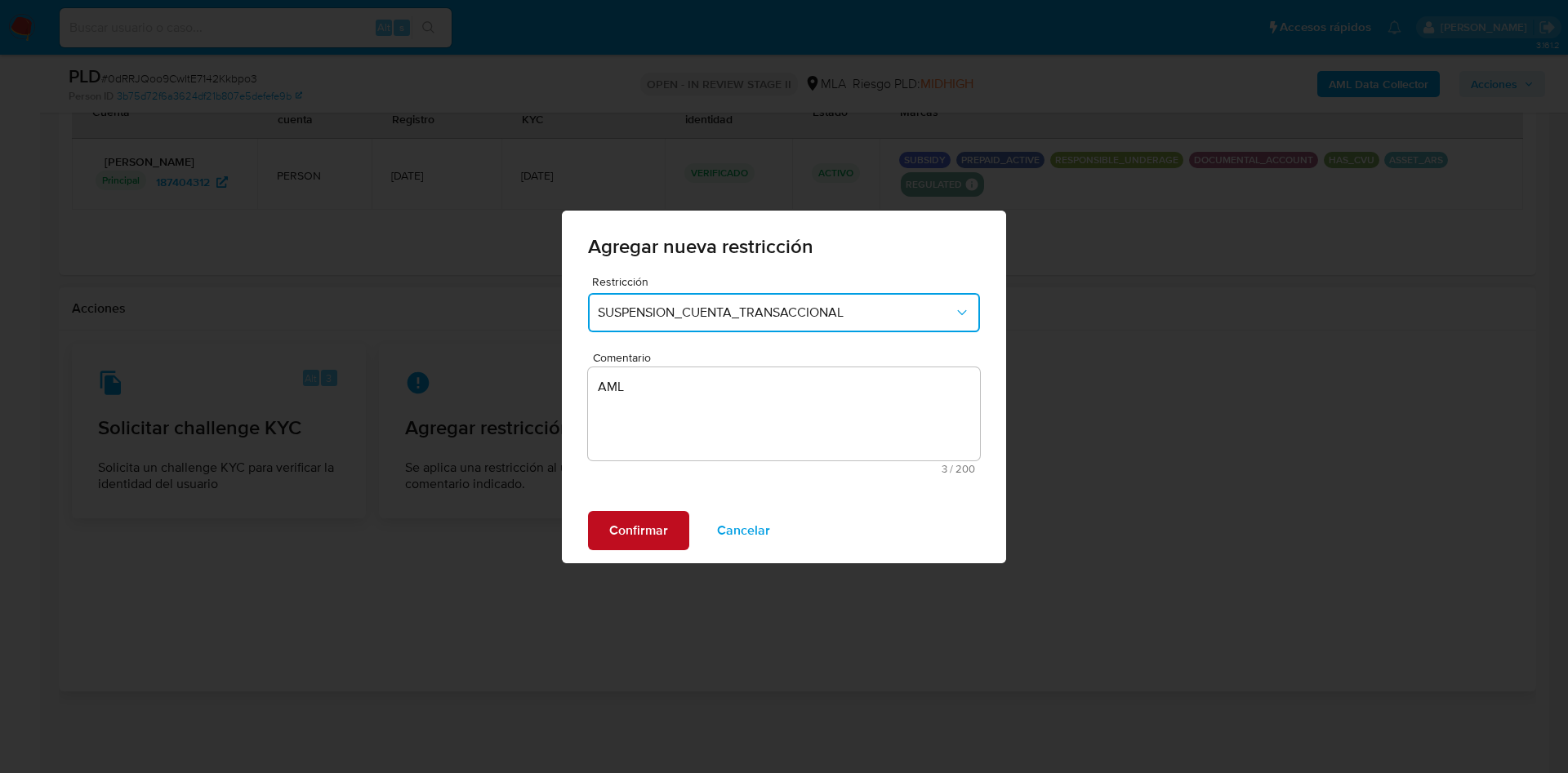
click at [650, 531] on span "Confirmar" at bounding box center [638, 530] width 58 height 36
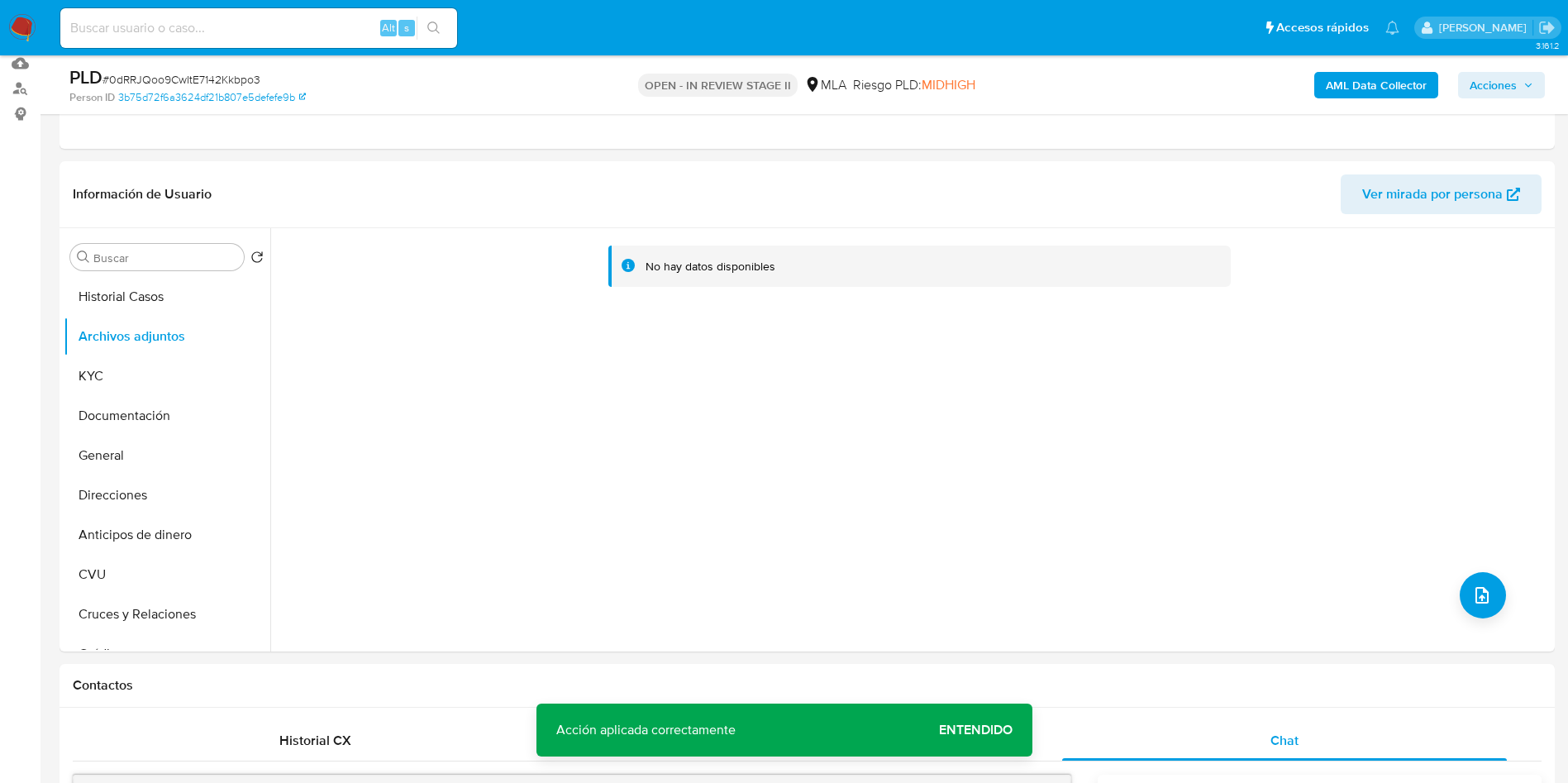
scroll to position [84, 0]
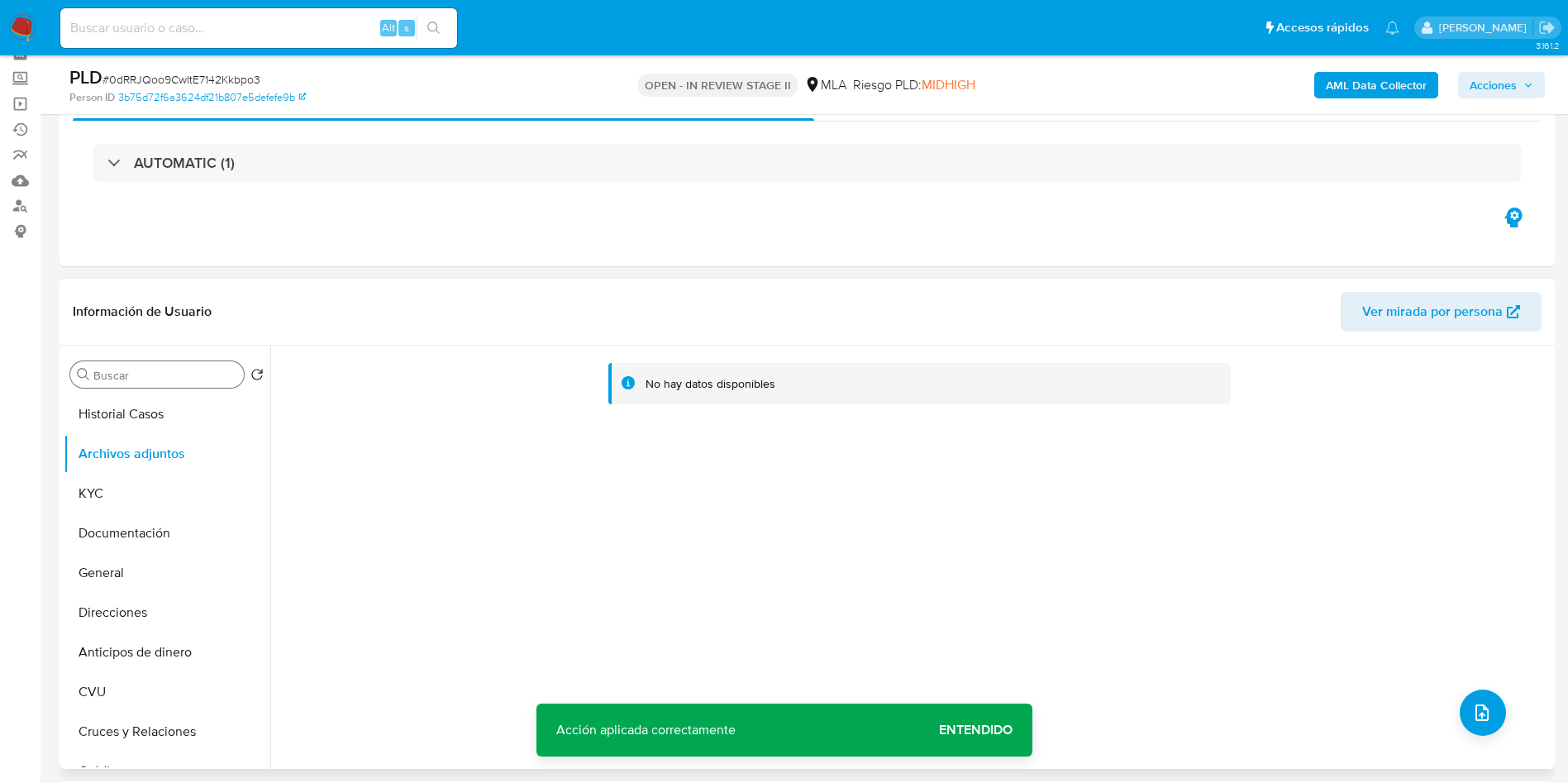
click at [114, 365] on div "Buscar" at bounding box center [157, 374] width 174 height 26
click at [125, 383] on div "Buscar" at bounding box center [157, 374] width 174 height 26
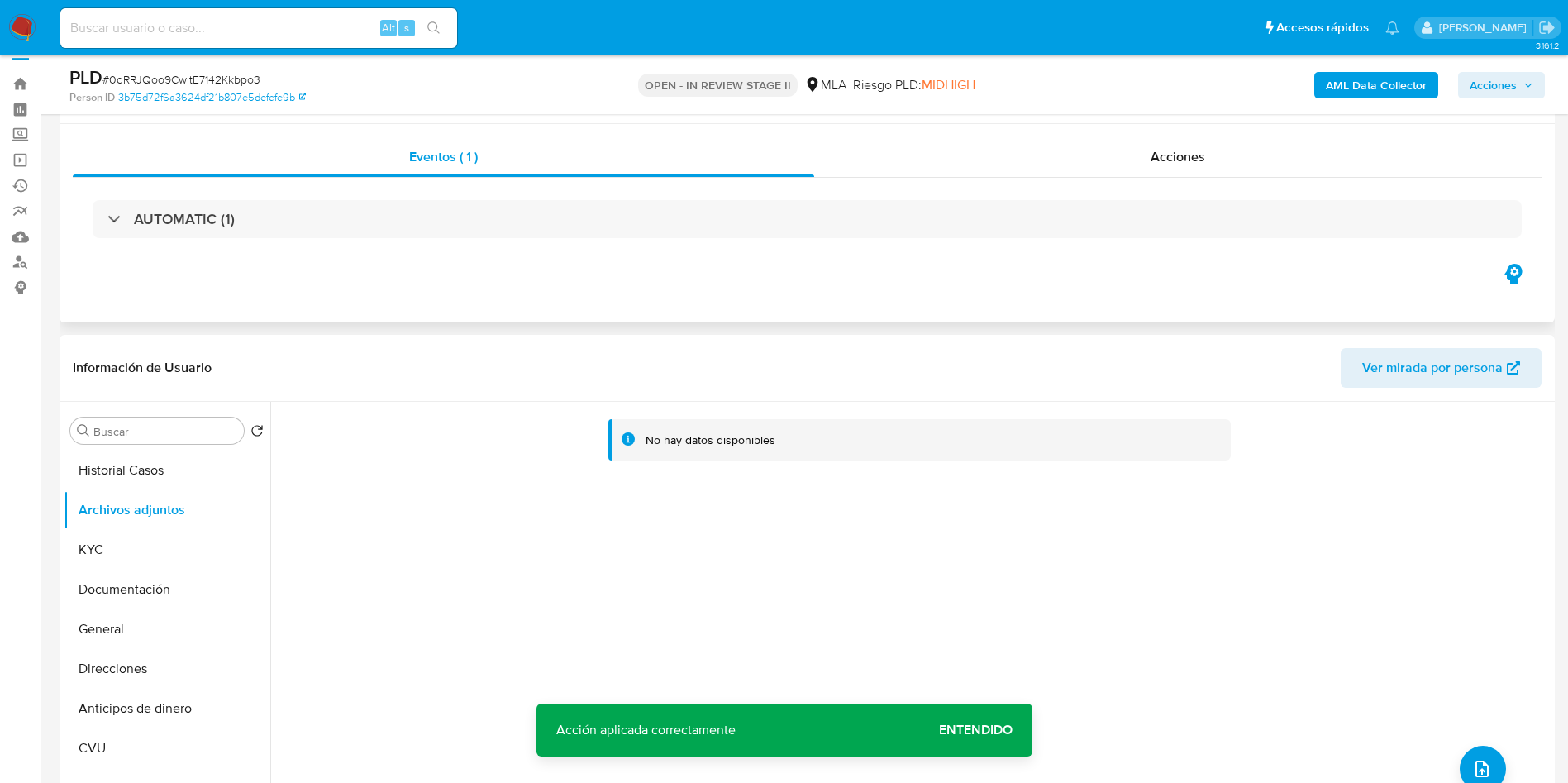
scroll to position [0, 0]
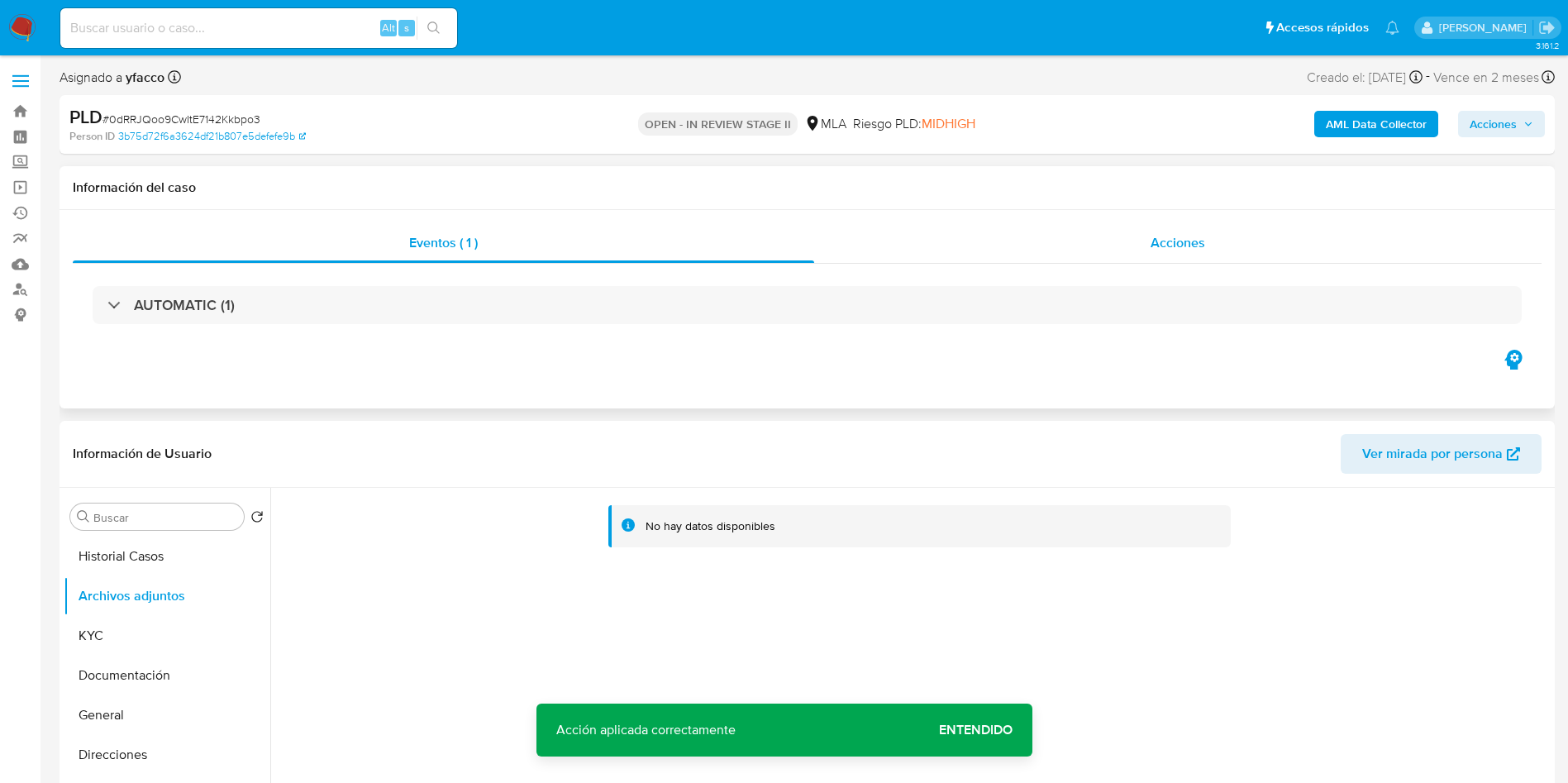
click at [1162, 250] on span "Acciones" at bounding box center [1178, 243] width 54 height 19
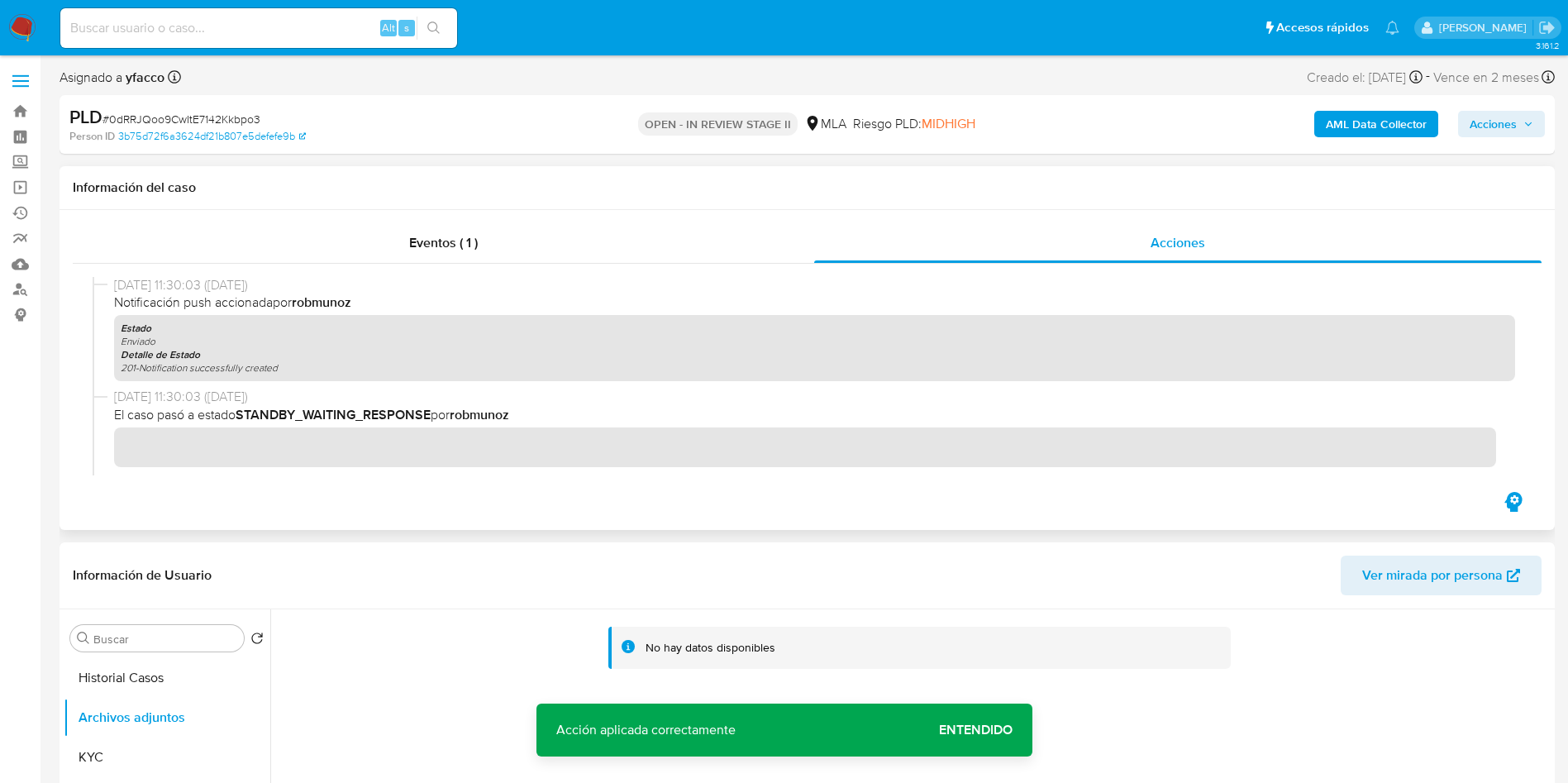
scroll to position [248, 0]
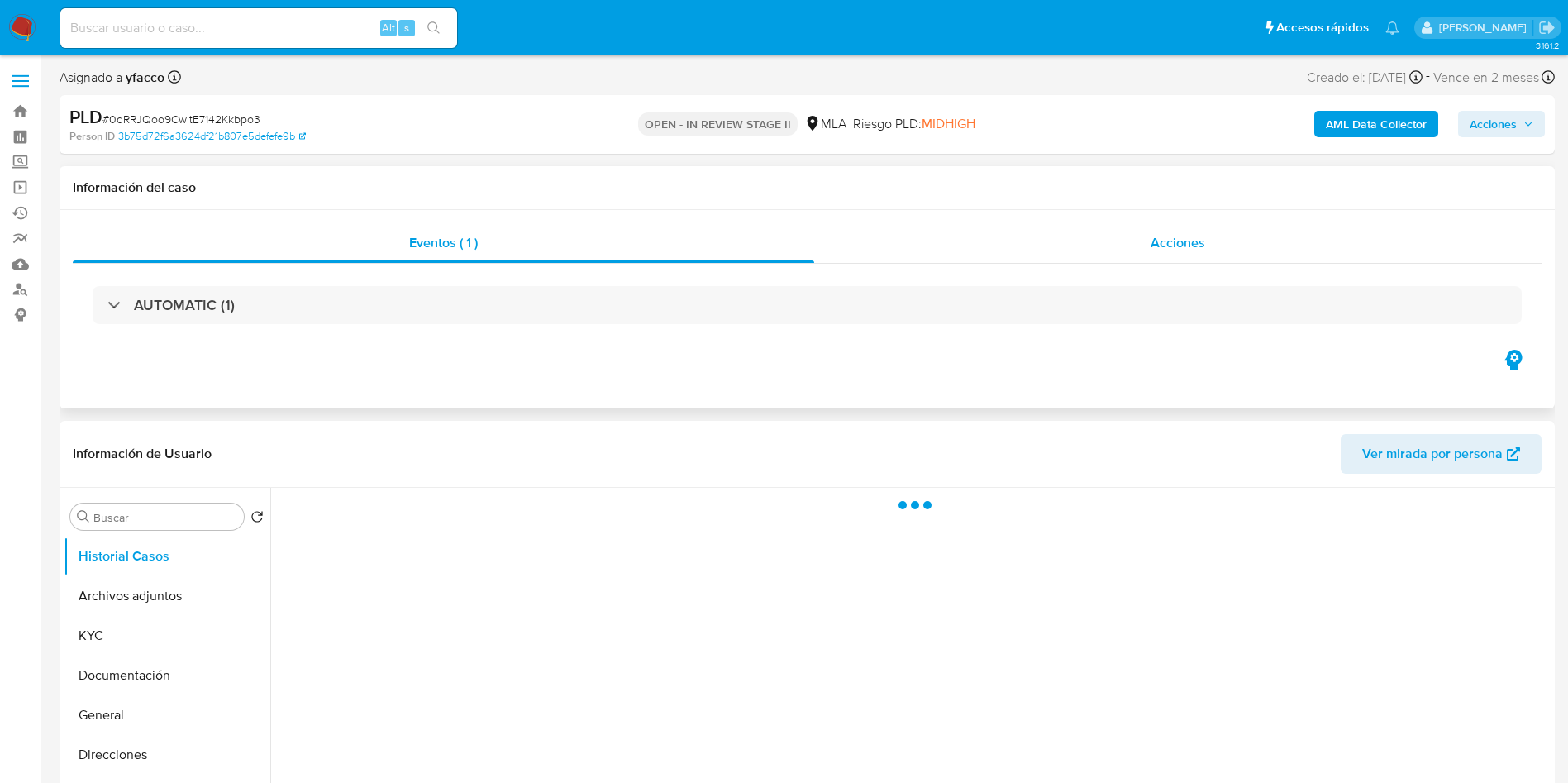
click at [1164, 255] on div "Acciones" at bounding box center [1178, 243] width 727 height 39
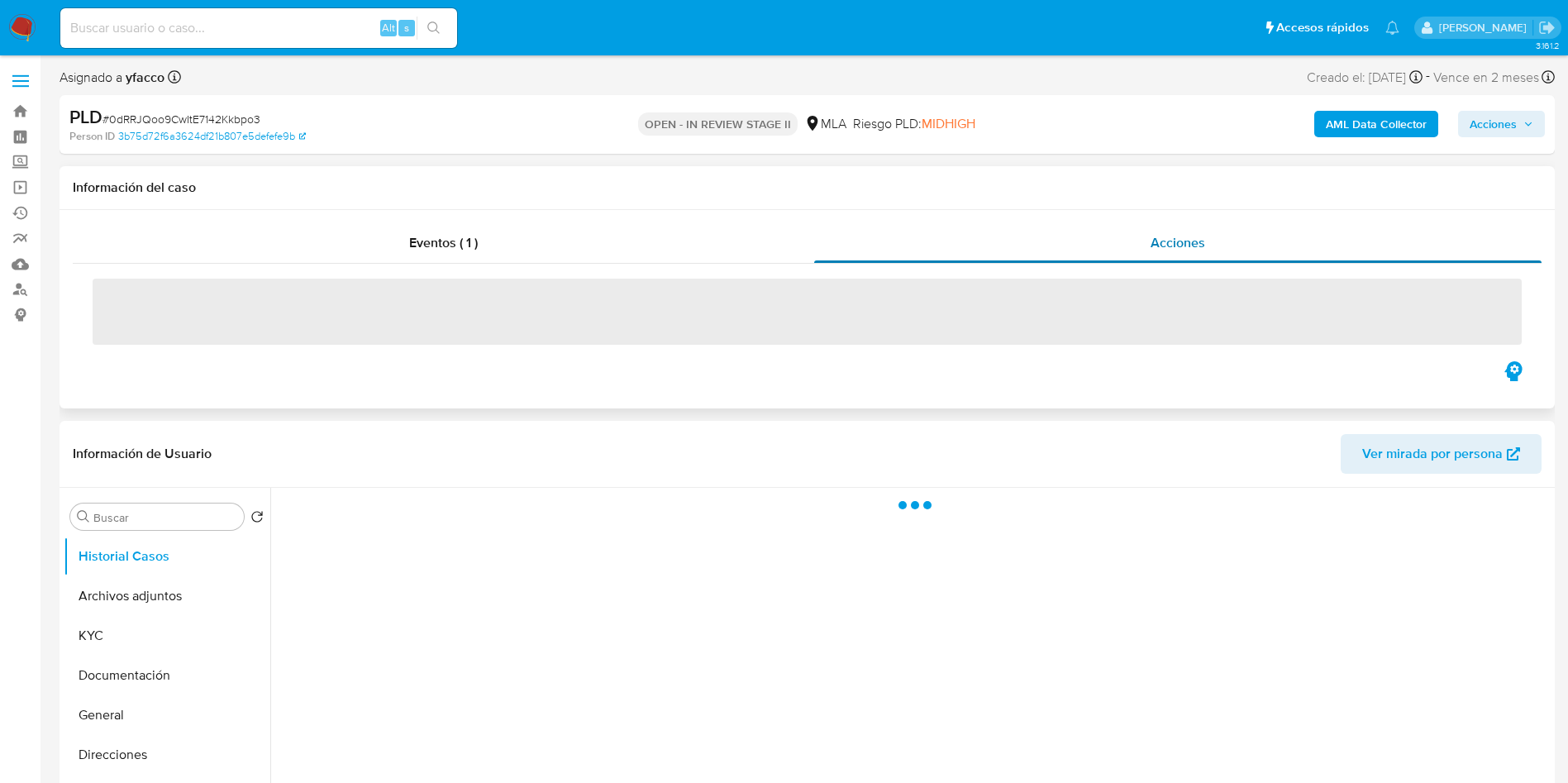
select select "10"
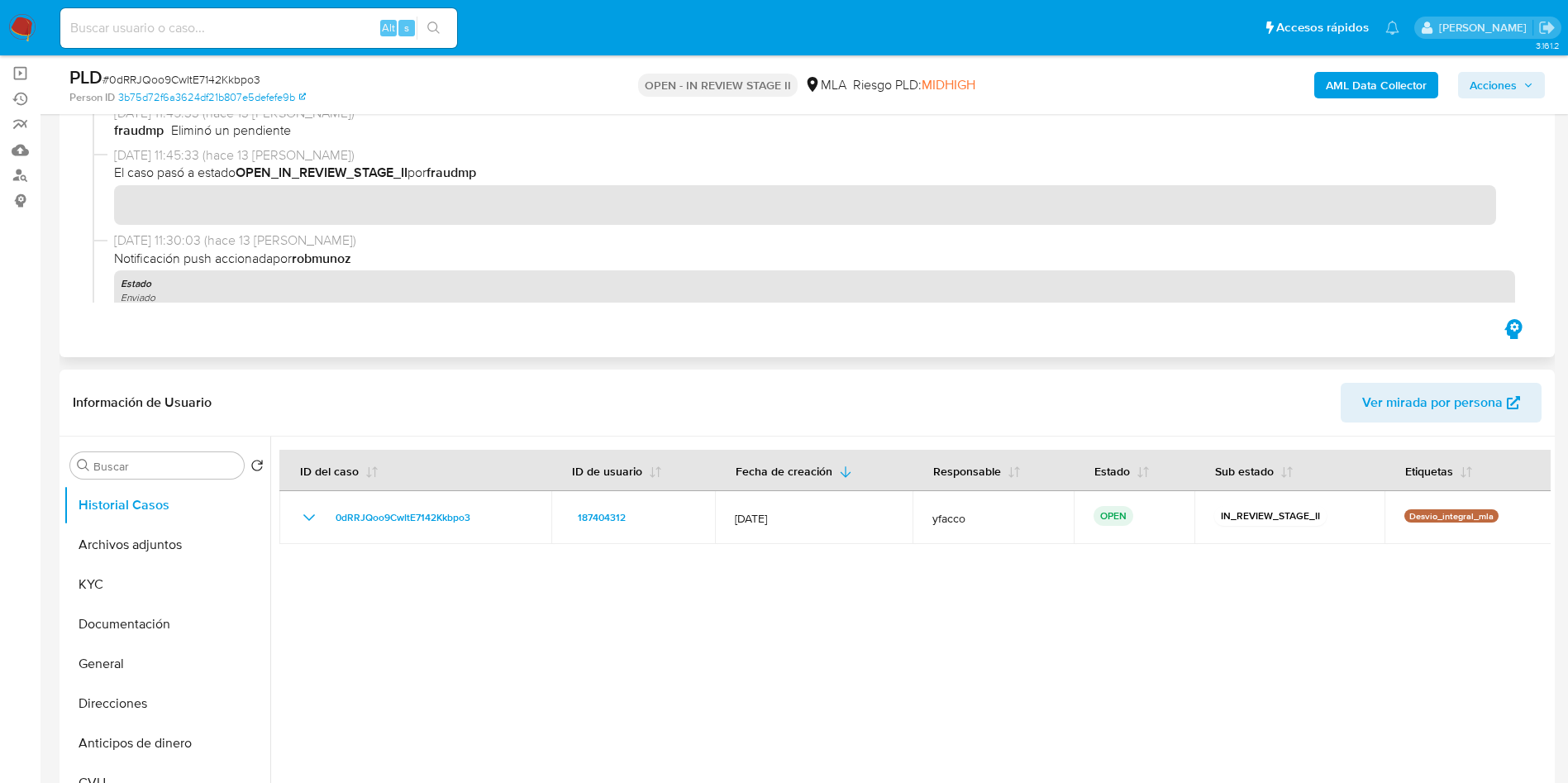
scroll to position [124, 0]
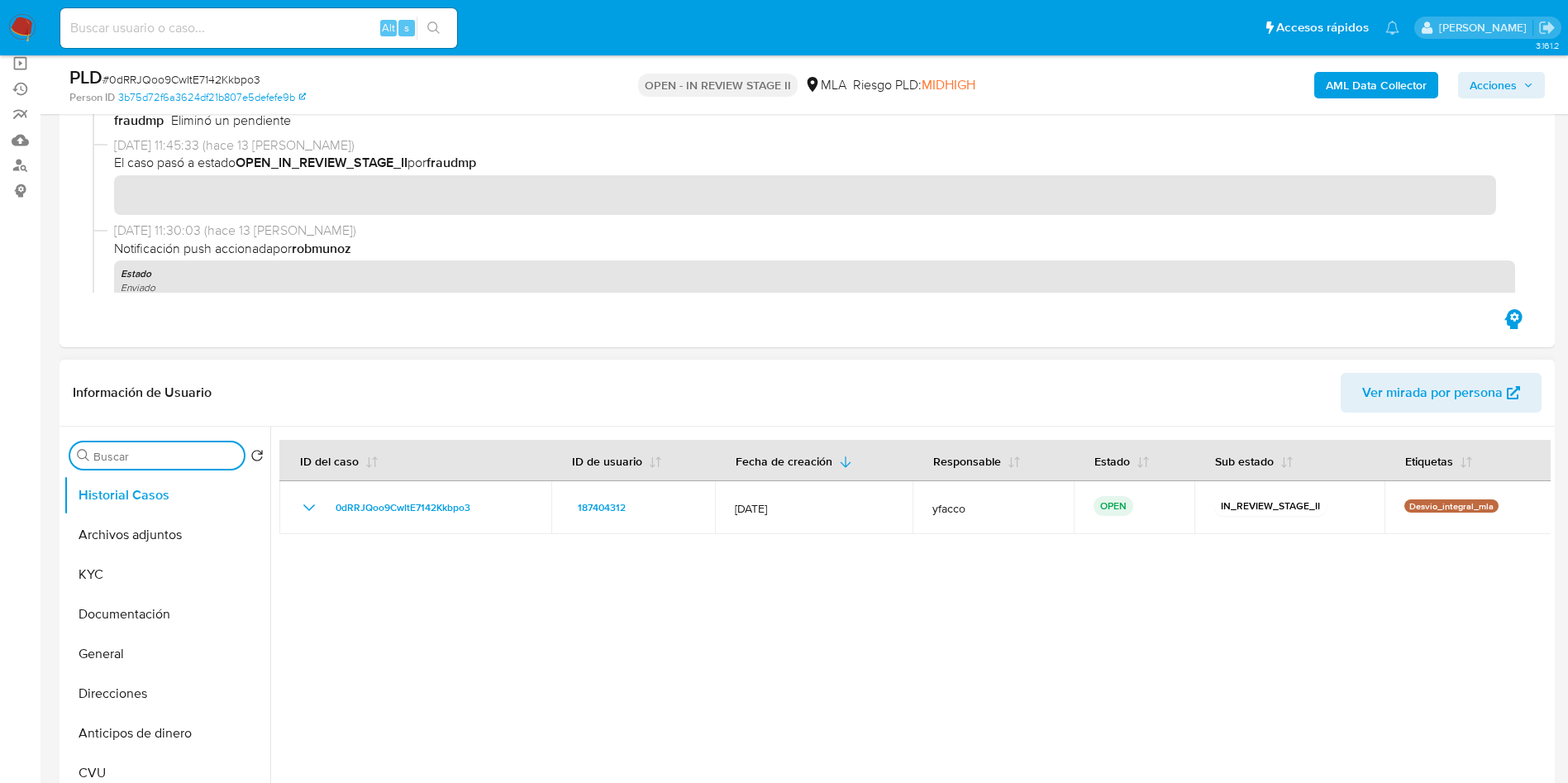
click at [165, 454] on input "Buscar" at bounding box center [164, 457] width 144 height 15
type input "RES"
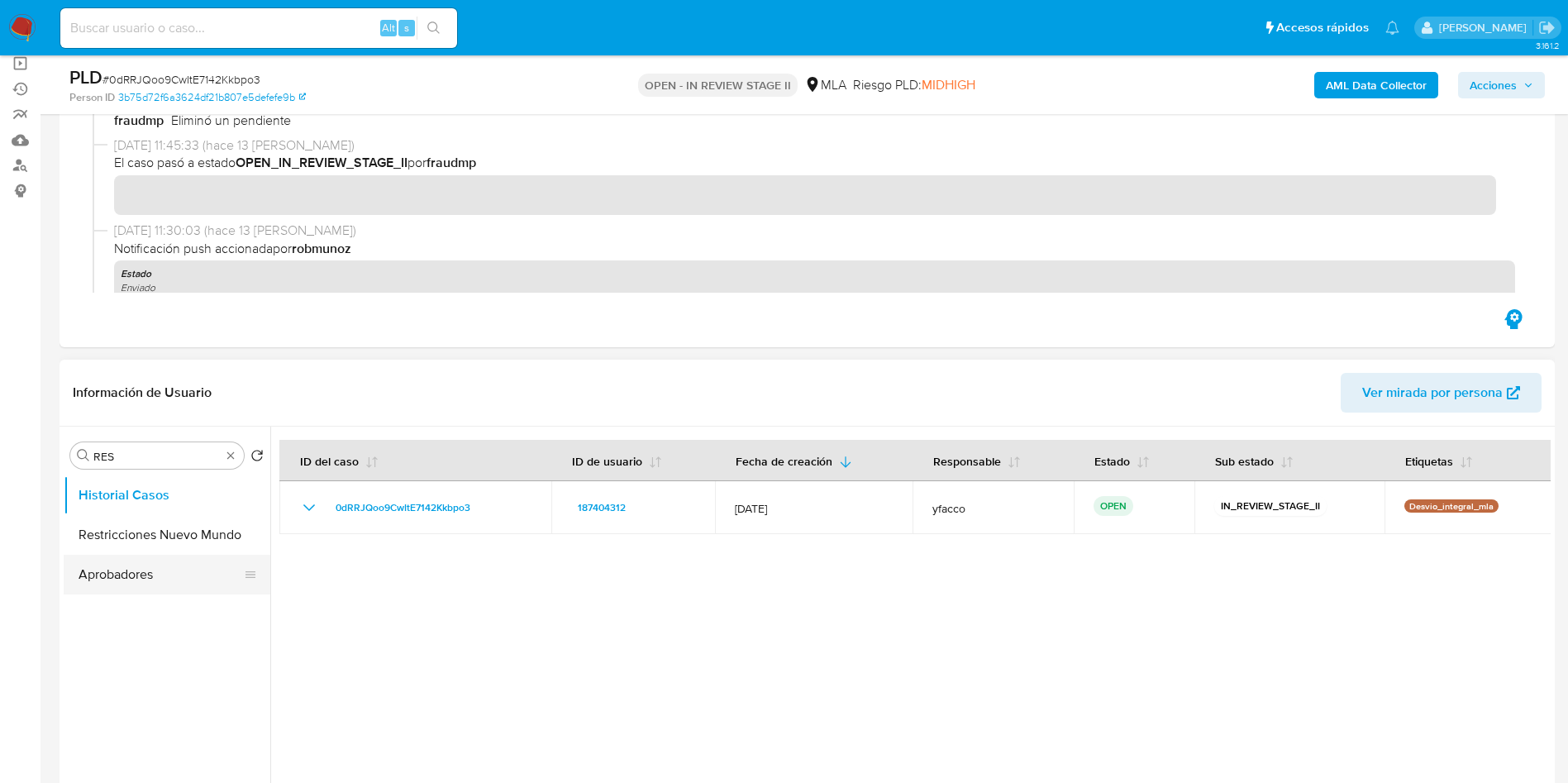
click at [134, 546] on button "Restricciones Nuevo Mundo" at bounding box center [167, 535] width 207 height 39
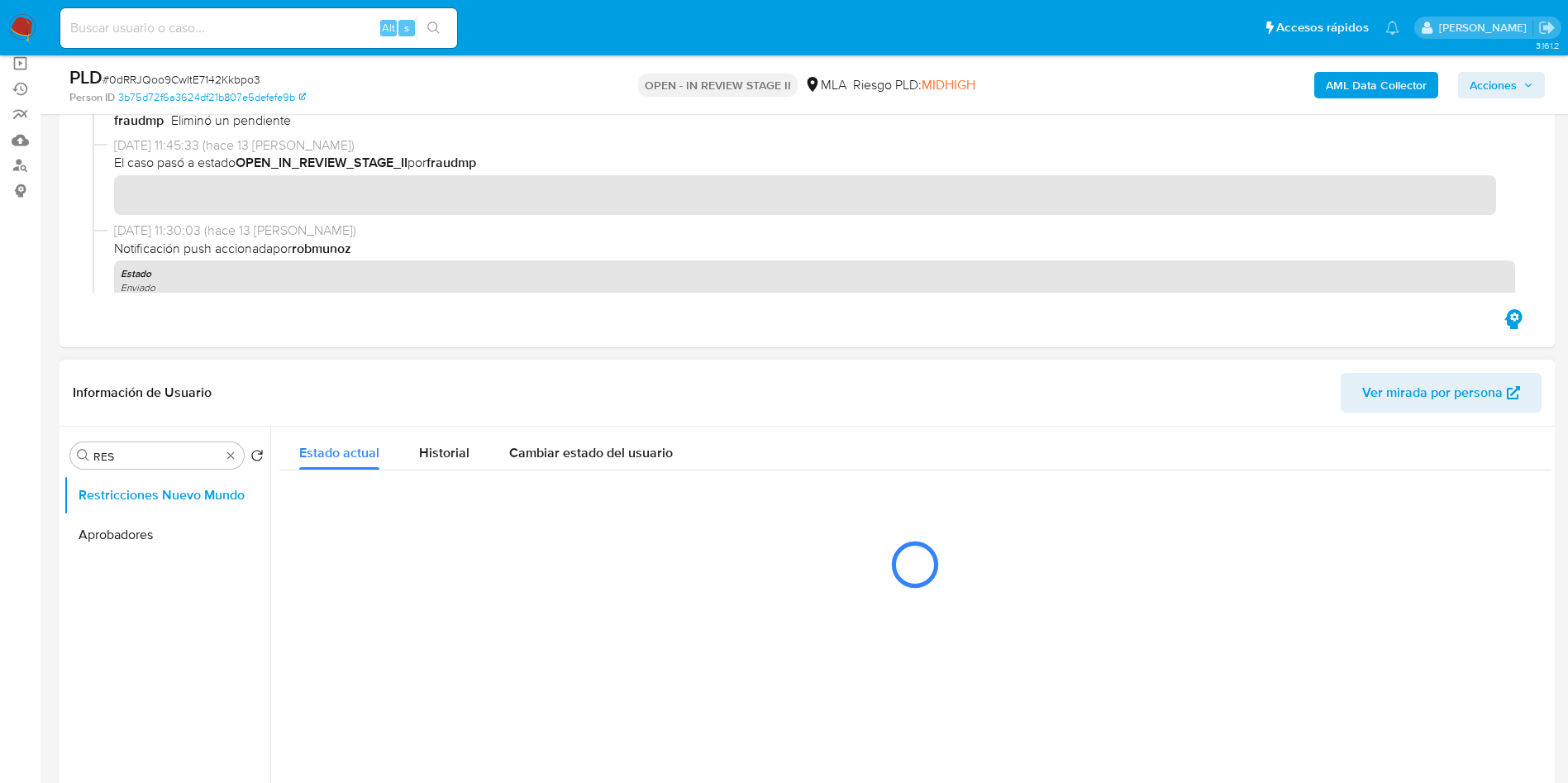
scroll to position [248, 0]
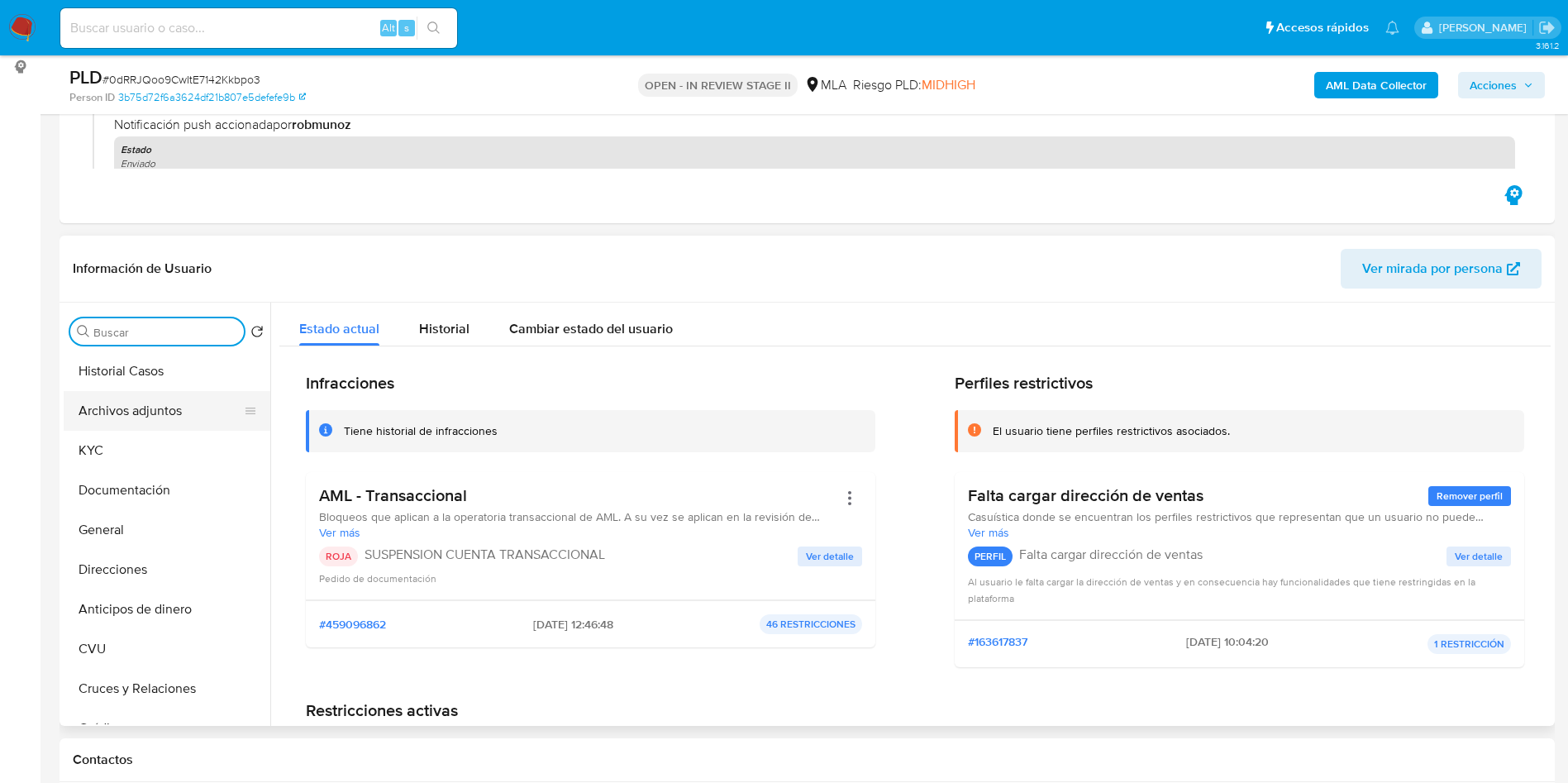
click at [128, 414] on button "Archivos adjuntos" at bounding box center [161, 411] width 194 height 39
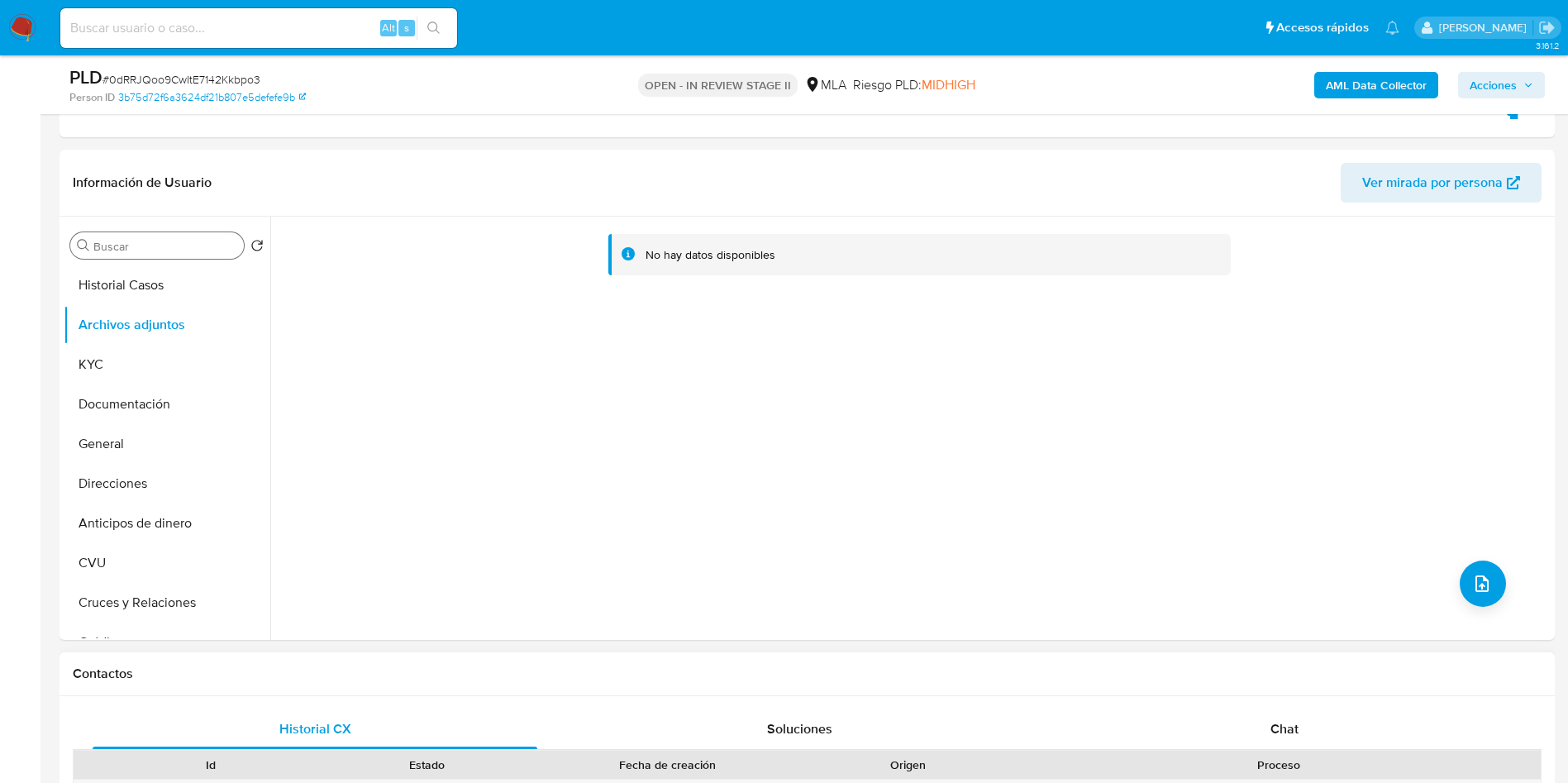
scroll to position [372, 0]
